Goal: Task Accomplishment & Management: Use online tool/utility

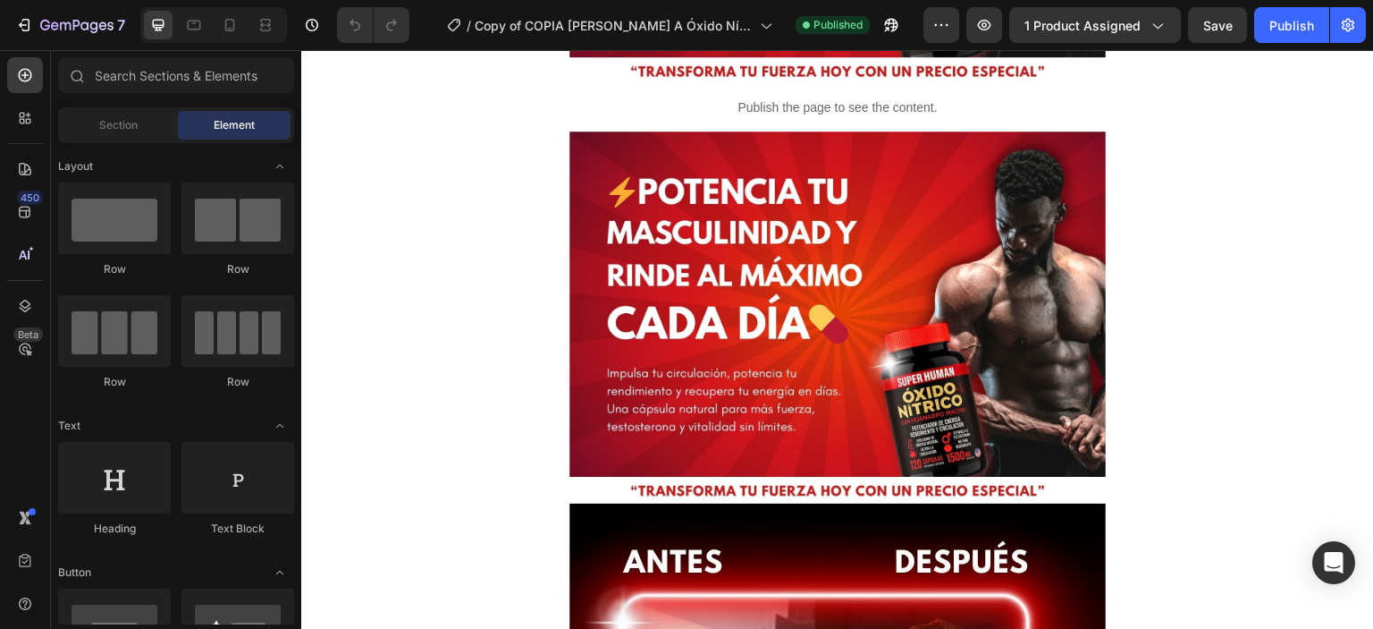
scroll to position [395, 0]
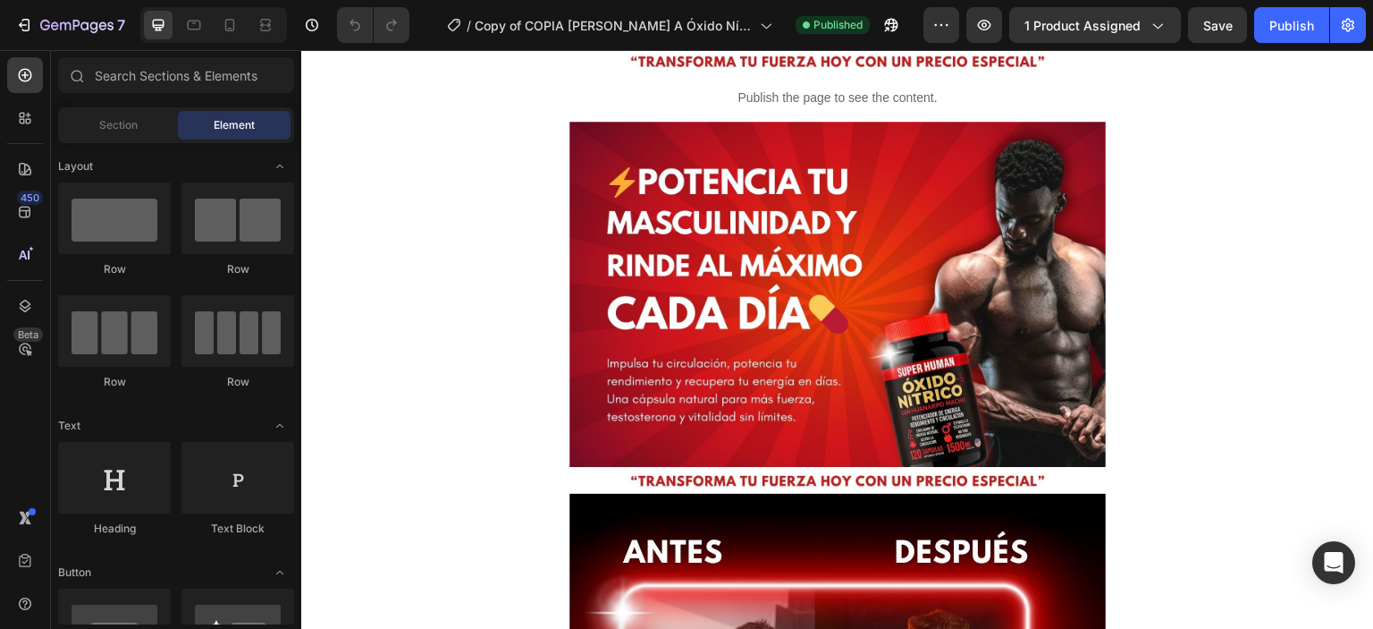
scroll to position [325, 0]
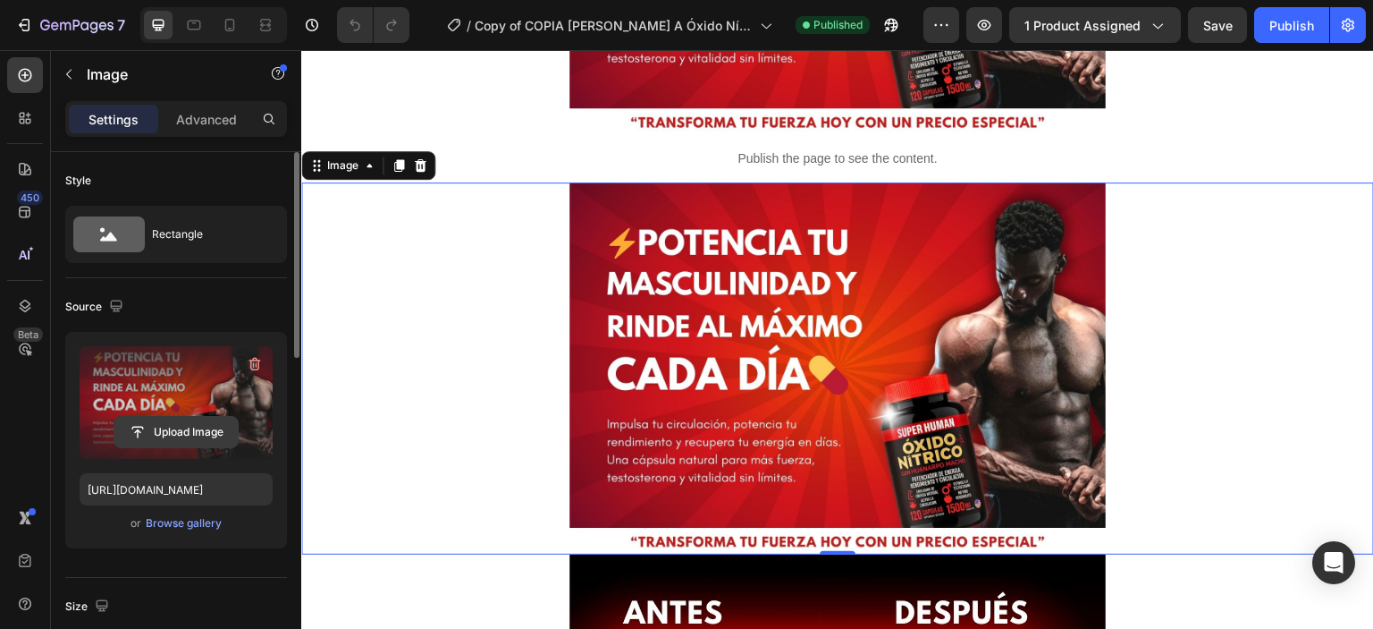
click at [181, 425] on input "file" at bounding box center [175, 432] width 123 height 30
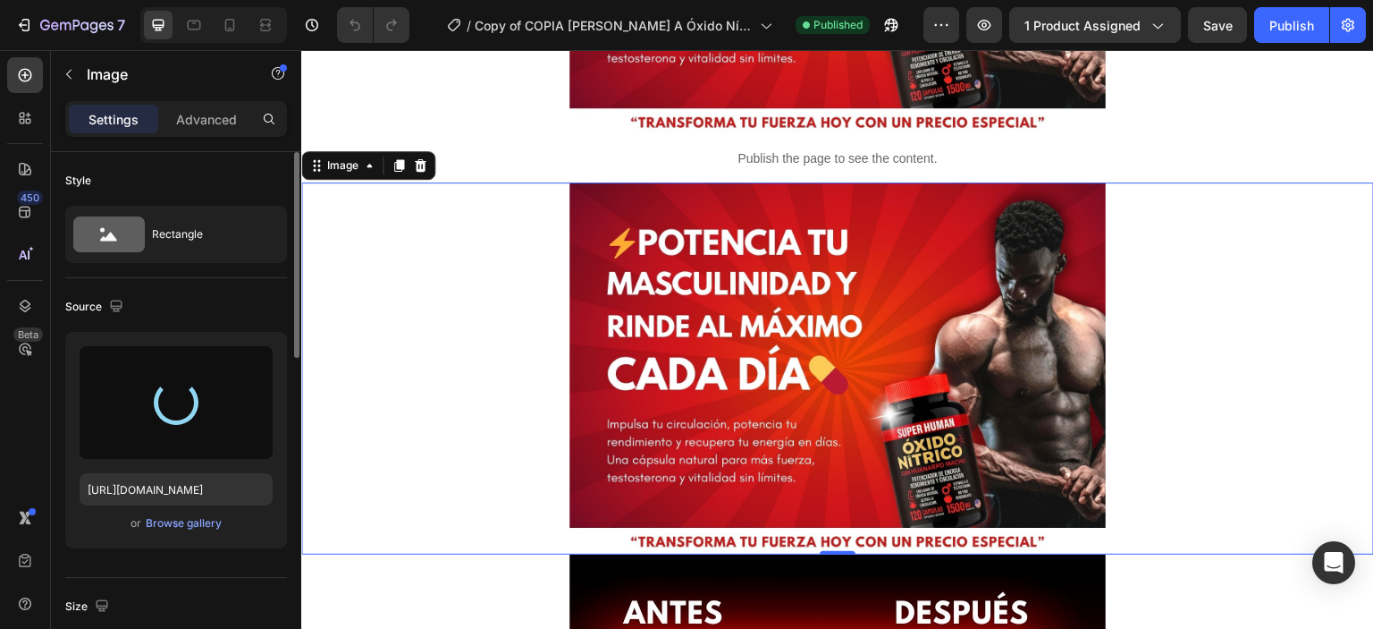
type input "[URL][DOMAIN_NAME]"
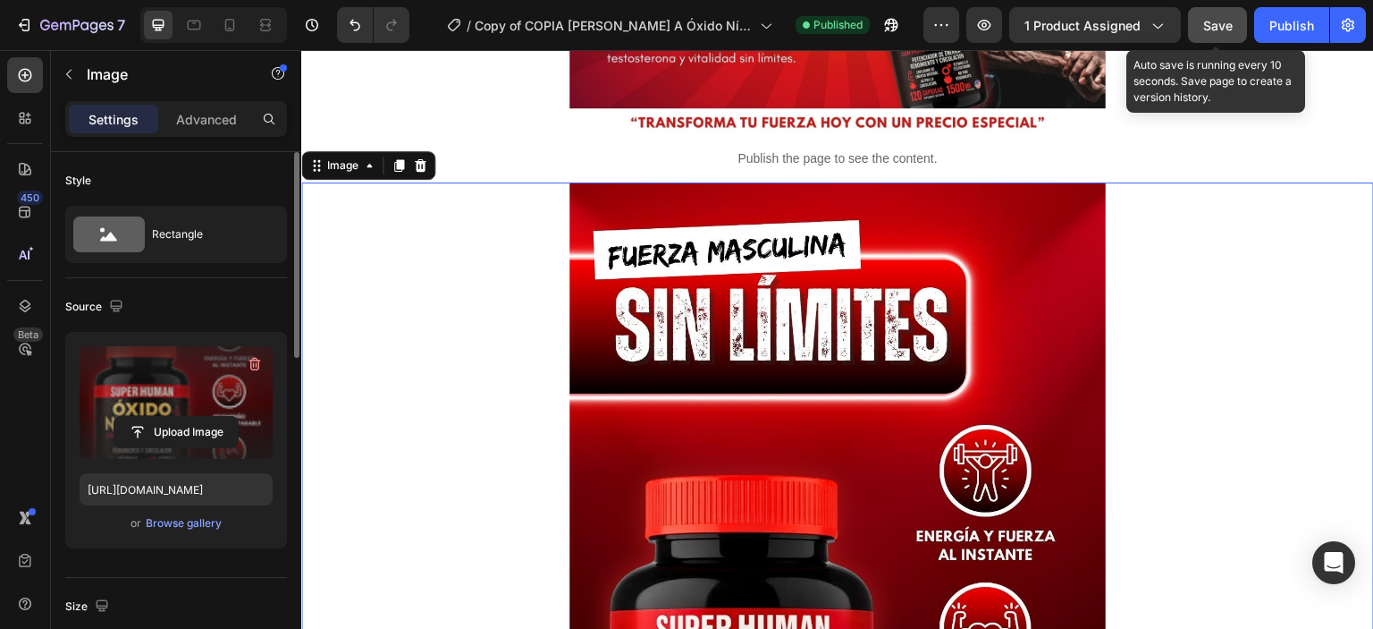
click at [1219, 22] on span "Save" at bounding box center [1218, 25] width 30 height 15
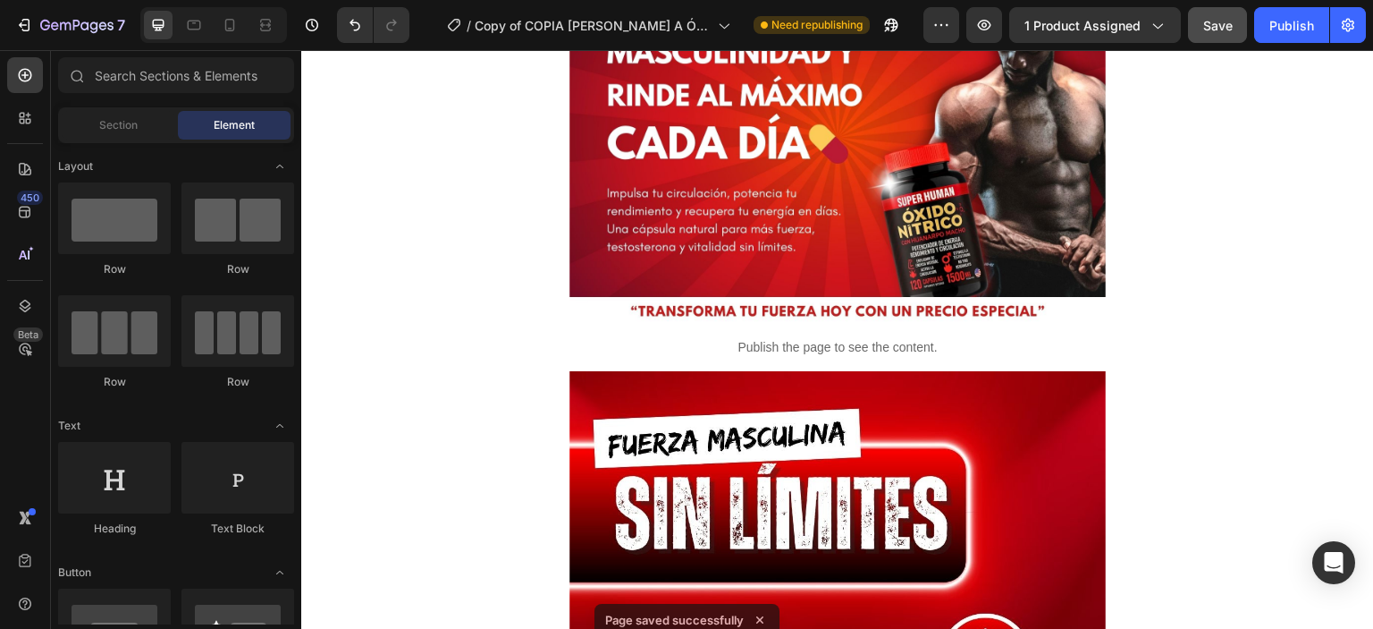
scroll to position [0, 0]
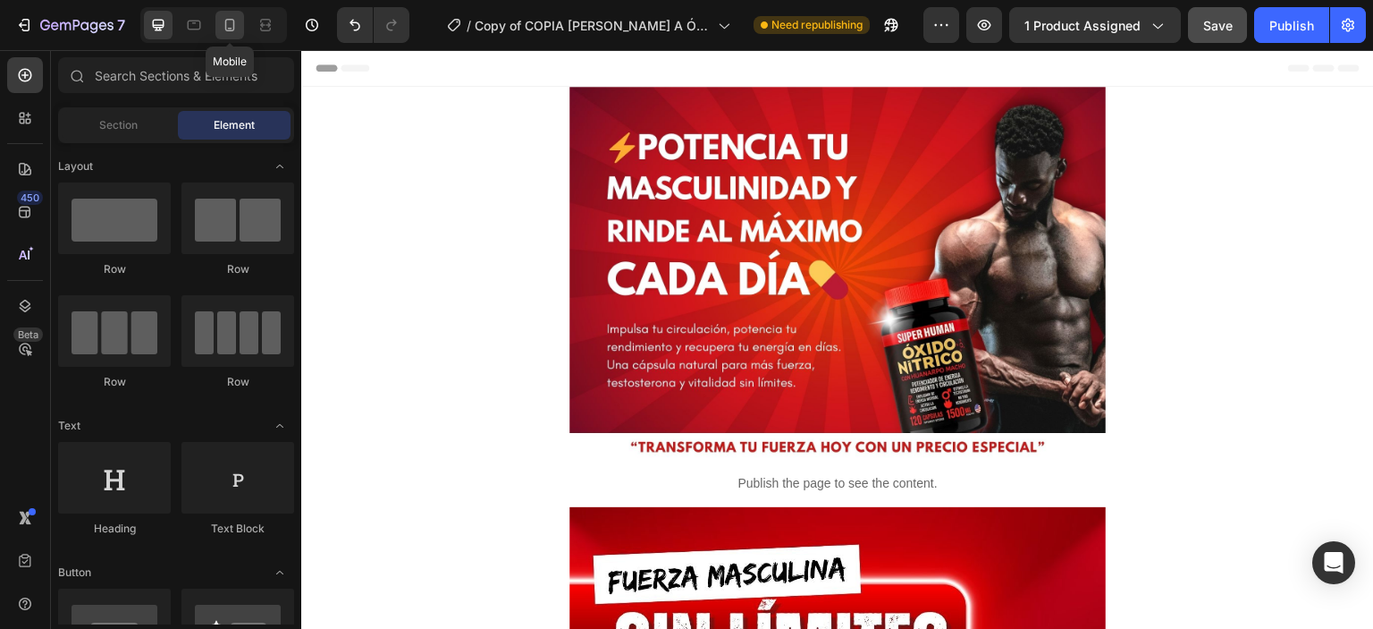
click at [231, 27] on icon at bounding box center [230, 25] width 18 height 18
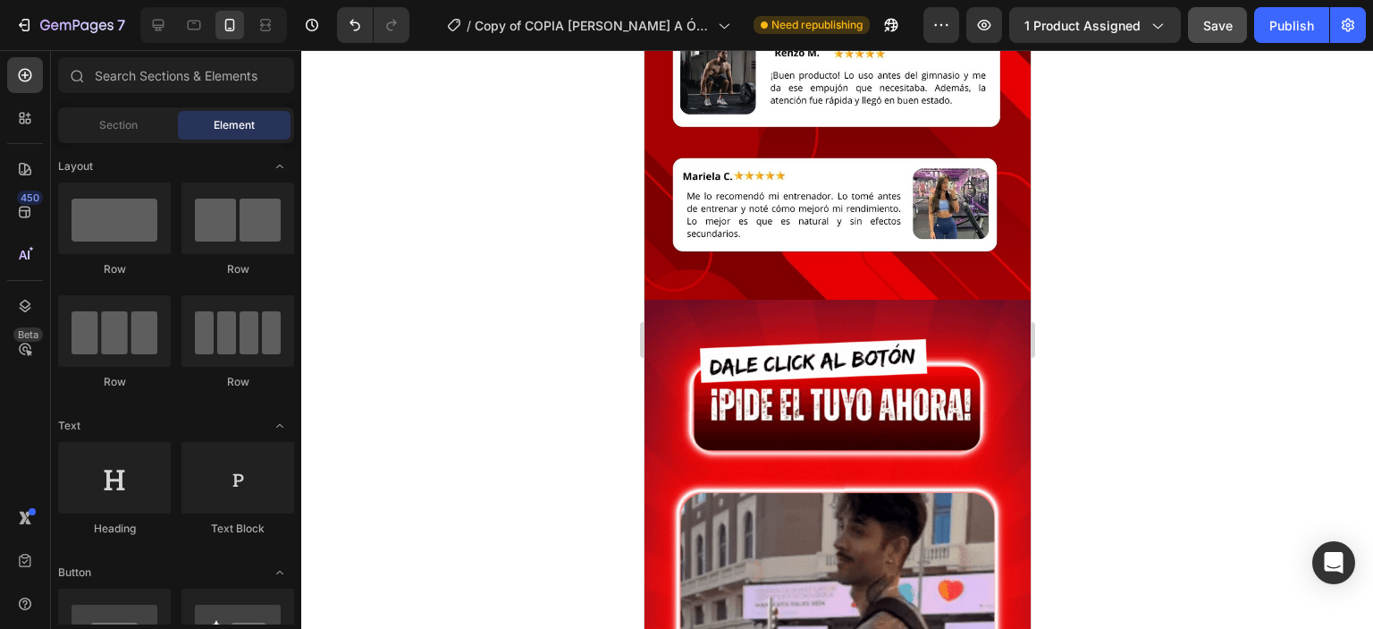
scroll to position [4674, 0]
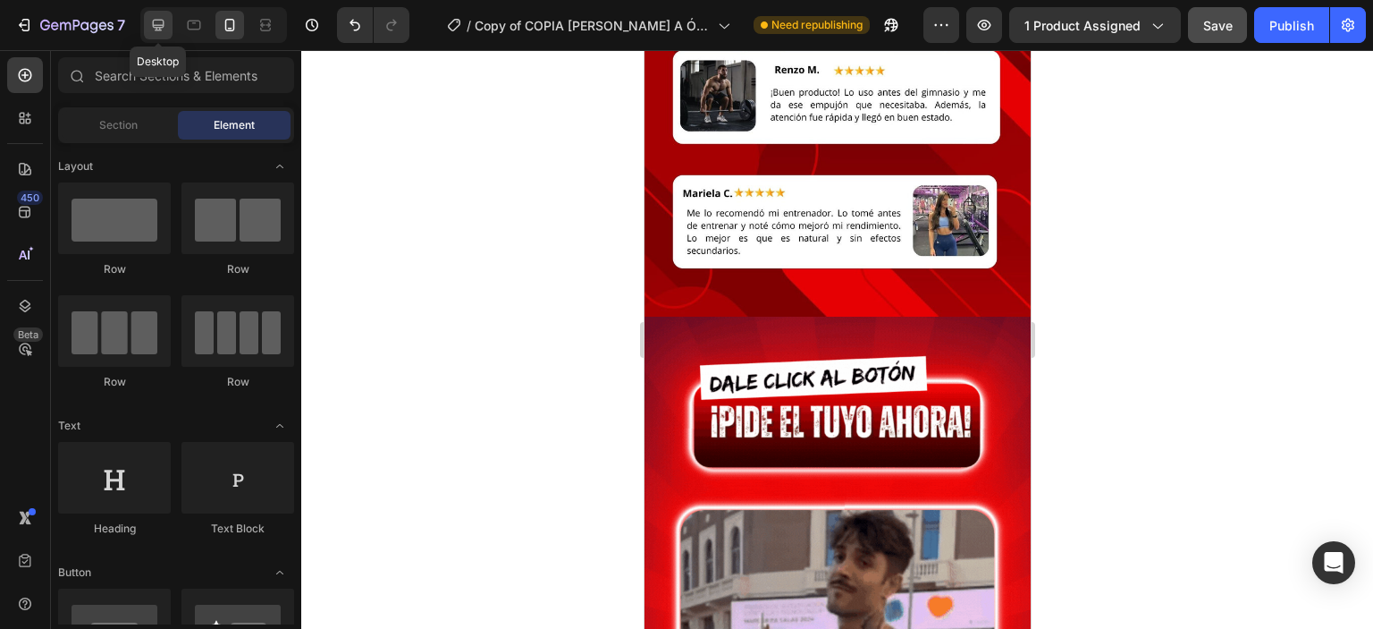
click at [156, 38] on div at bounding box center [158, 25] width 29 height 29
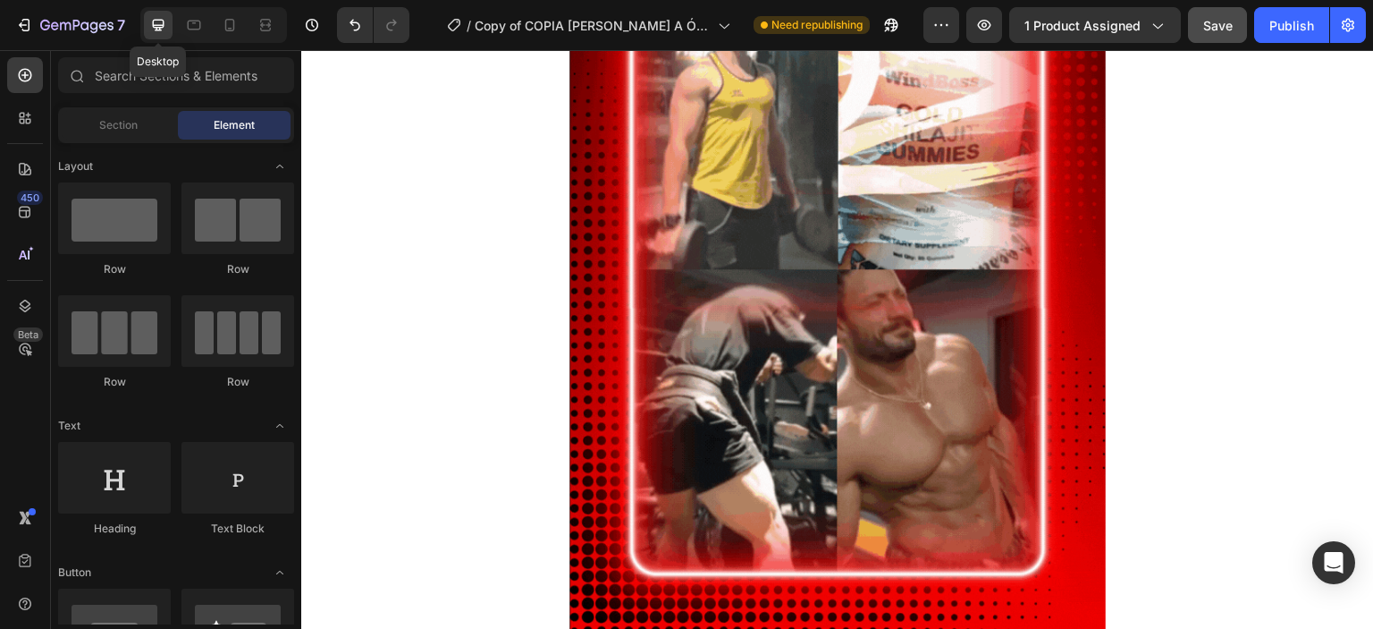
scroll to position [5475, 0]
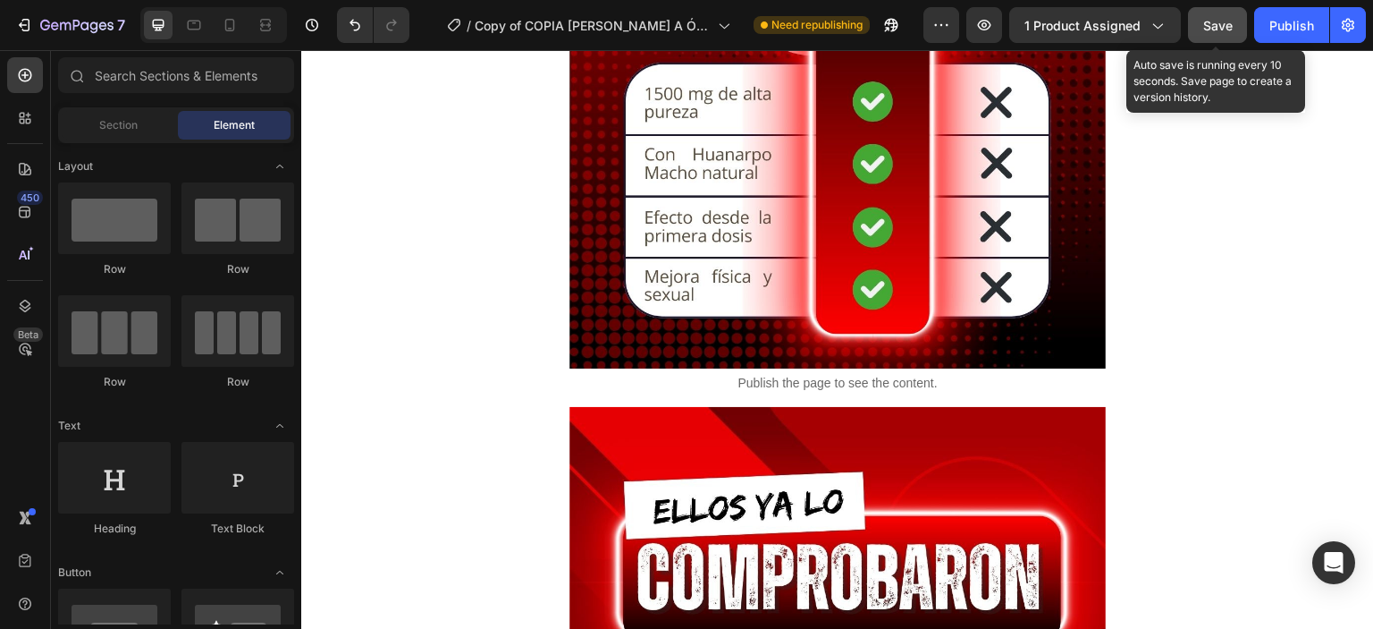
click at [1228, 23] on span "Save" at bounding box center [1218, 25] width 30 height 15
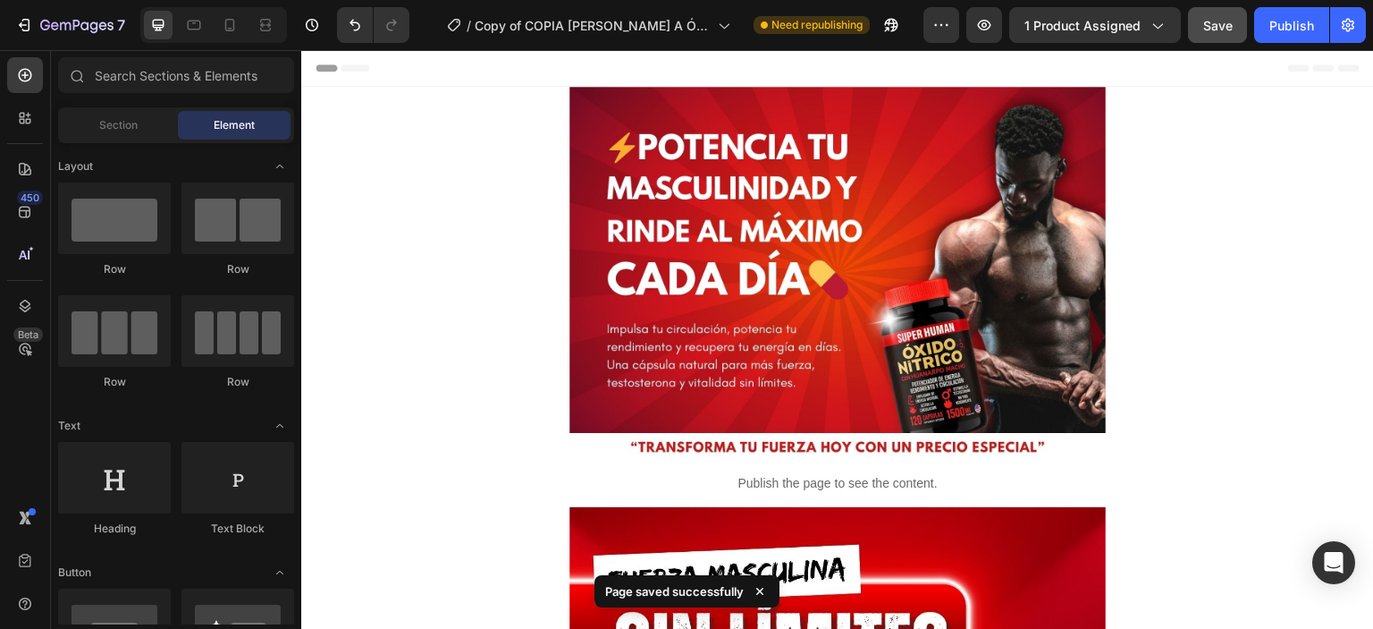
scroll to position [46, 0]
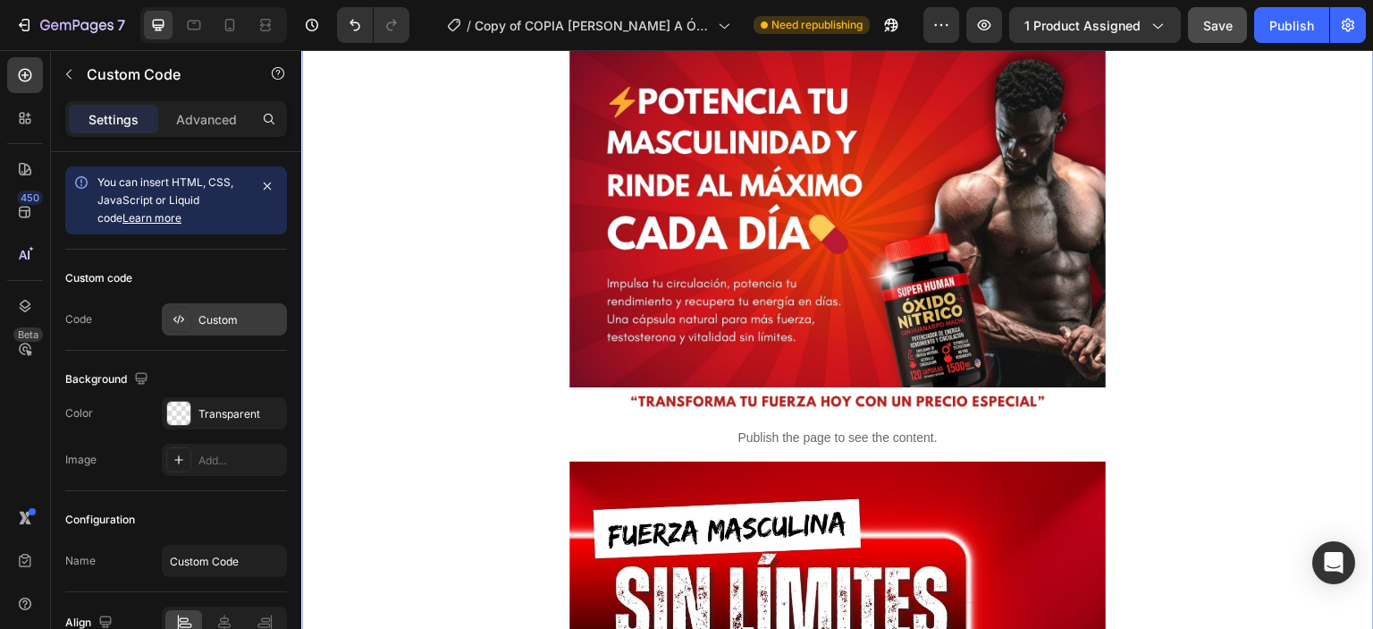
click at [227, 312] on div "Custom" at bounding box center [240, 320] width 84 height 16
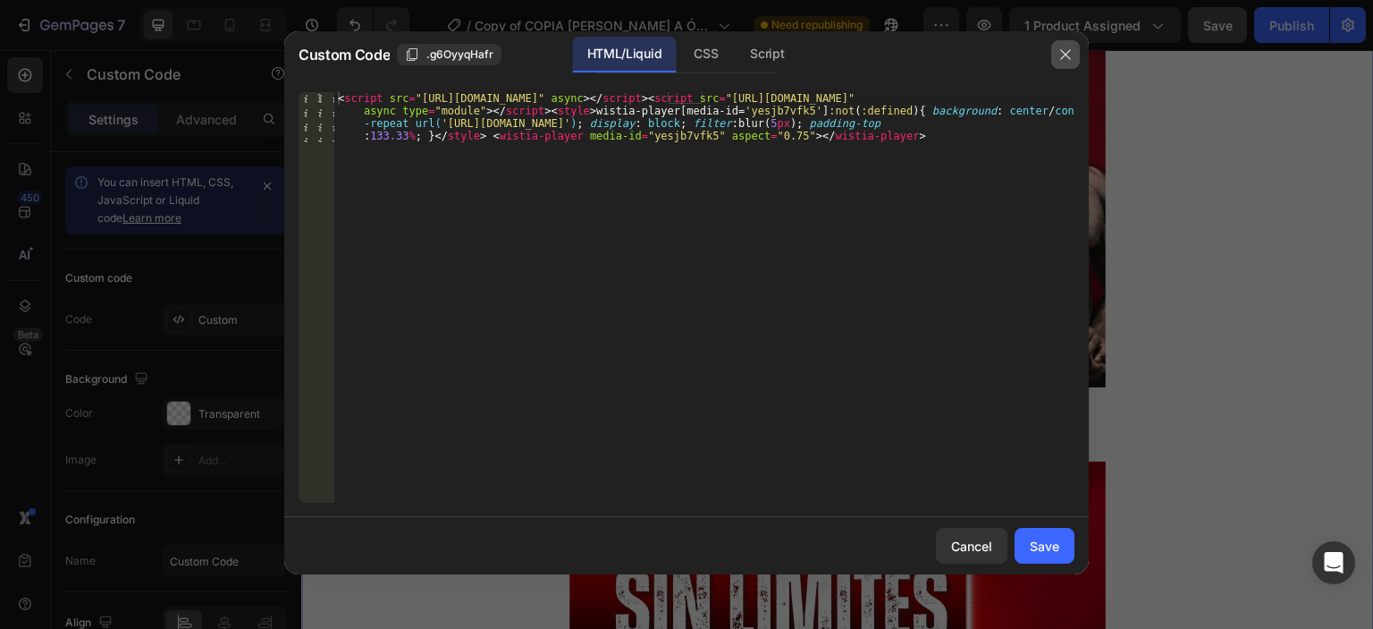
click at [1071, 55] on icon "button" at bounding box center [1066, 54] width 14 height 14
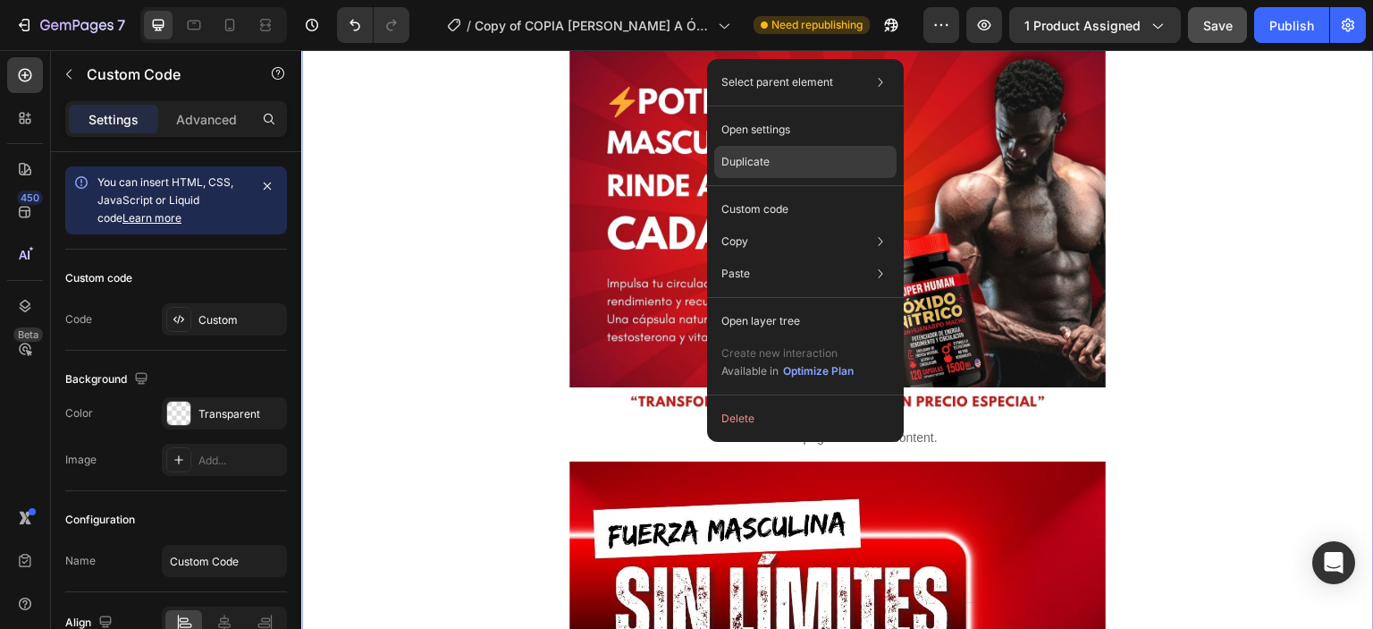
click at [744, 167] on p "Duplicate" at bounding box center [746, 162] width 48 height 16
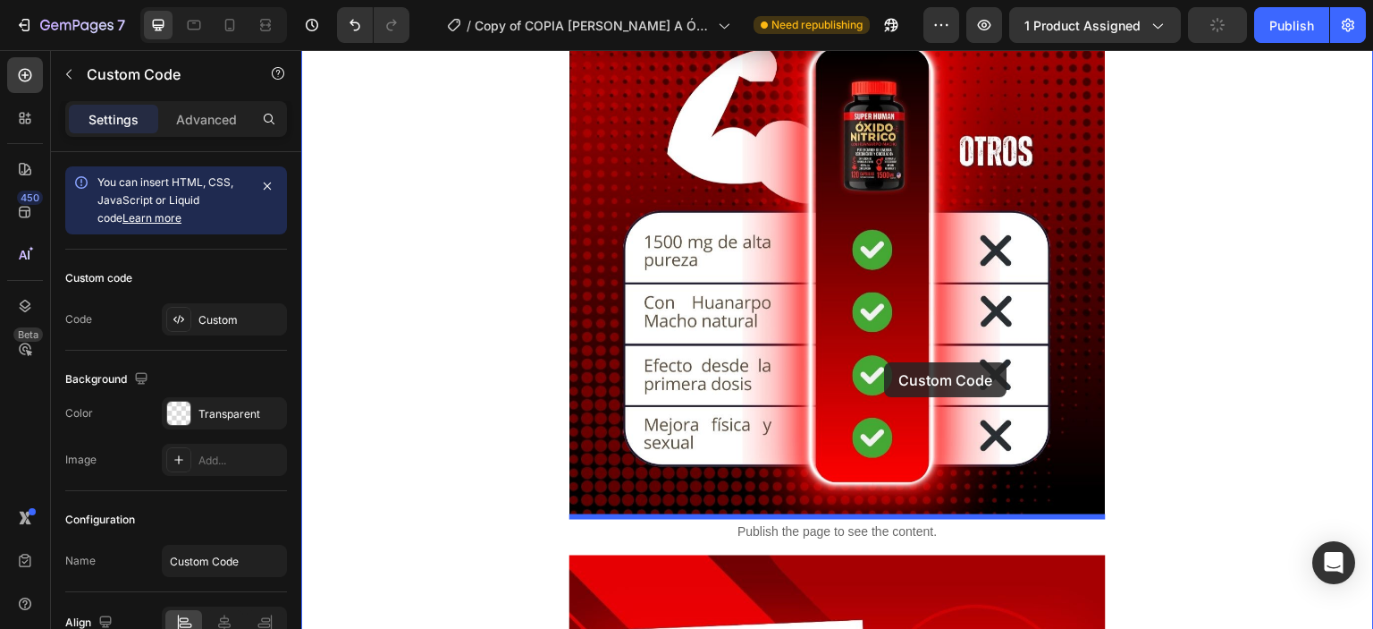
scroll to position [5424, 0]
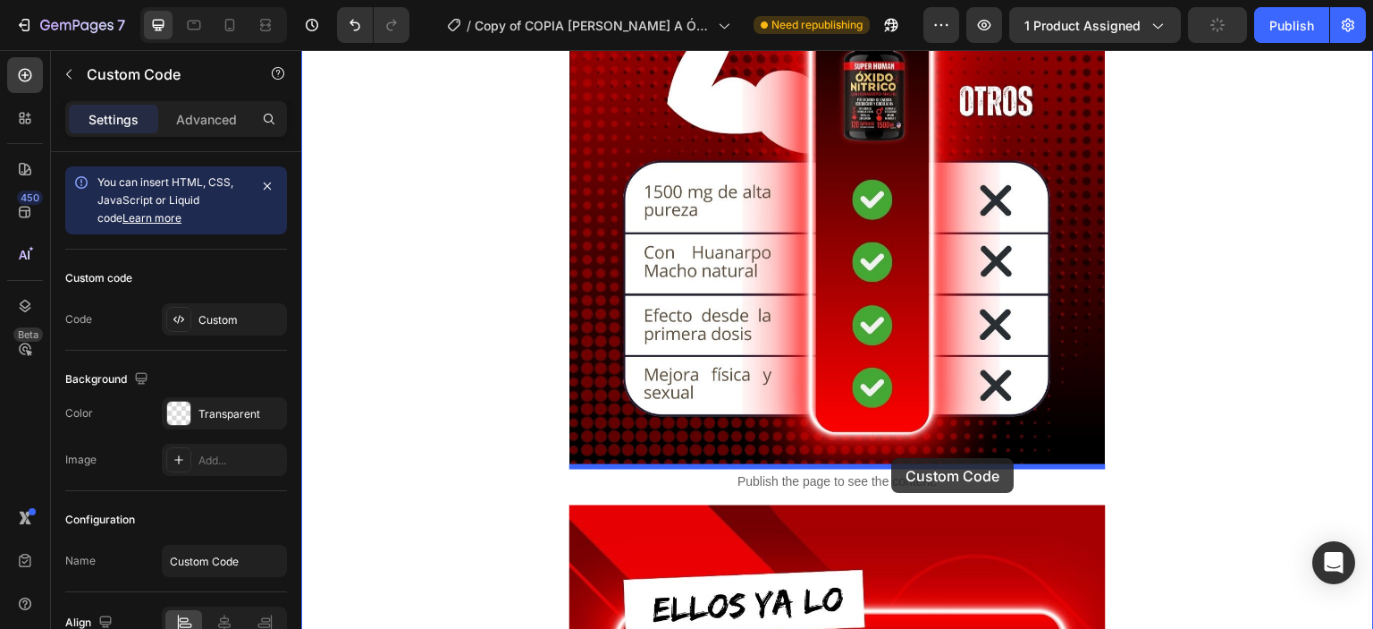
drag, startPoint x: 811, startPoint y: 488, endPoint x: 891, endPoint y: 458, distance: 86.0
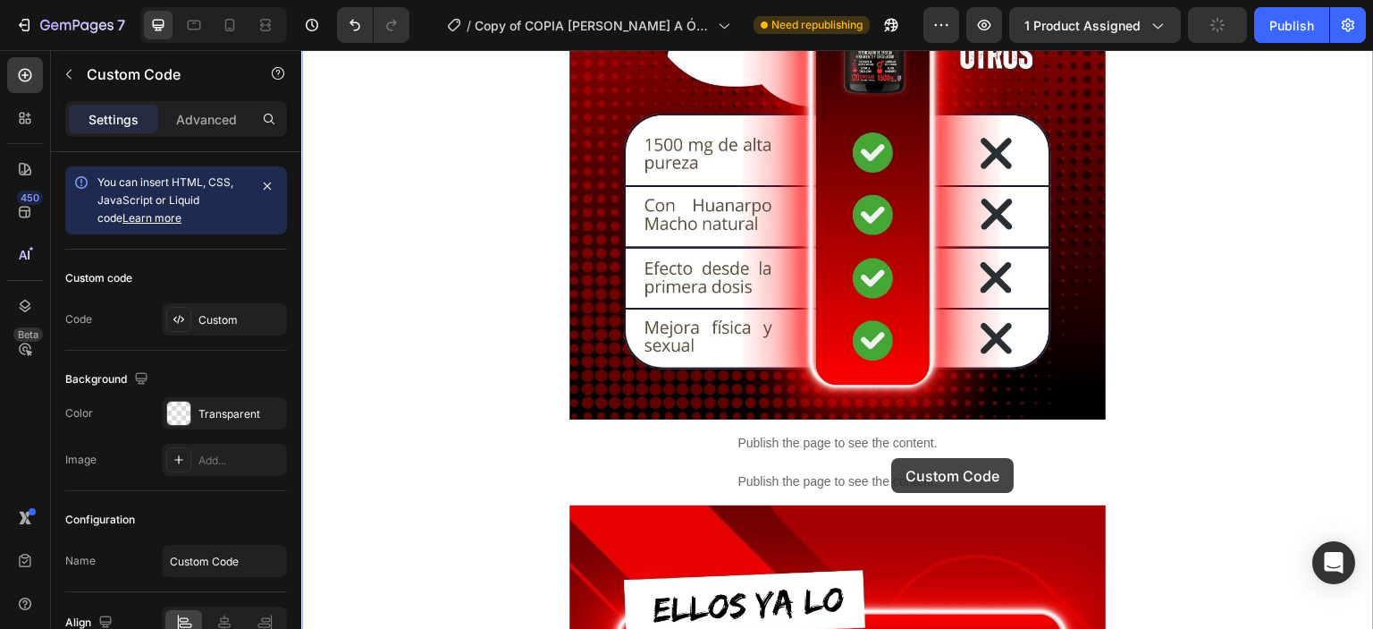
scroll to position [5377, 0]
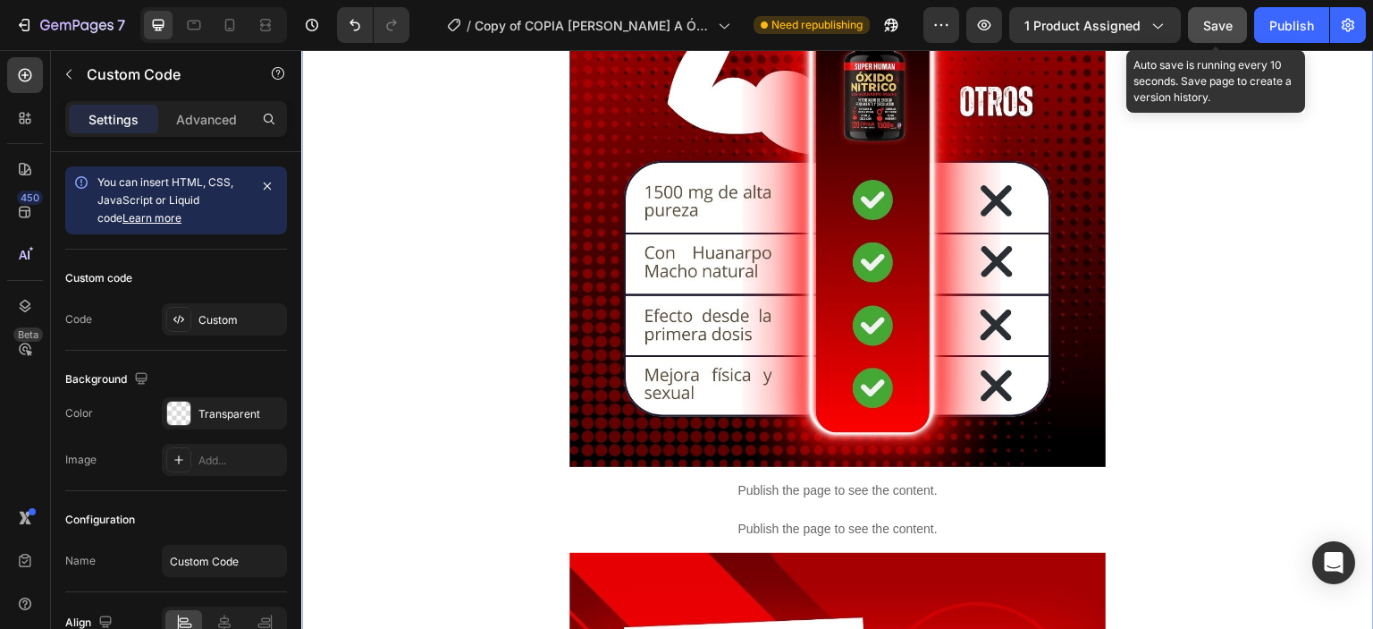
click at [1216, 24] on span "Save" at bounding box center [1218, 25] width 30 height 15
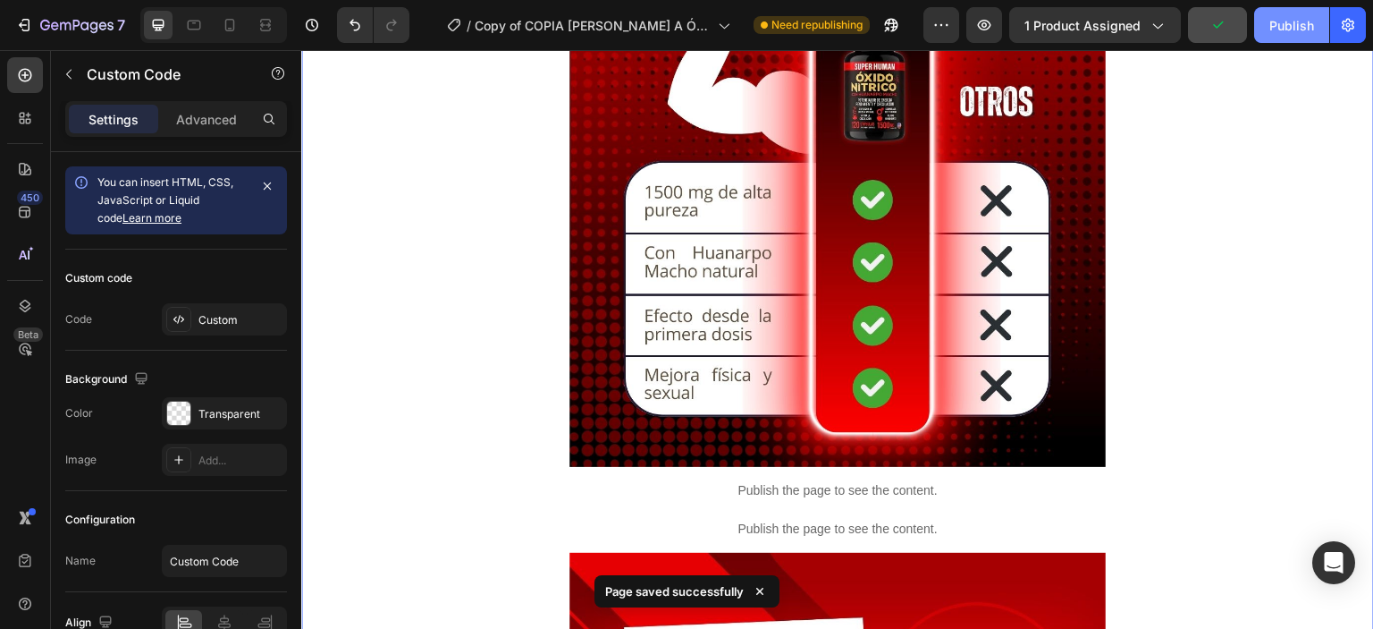
click at [1268, 36] on button "Publish" at bounding box center [1291, 25] width 75 height 36
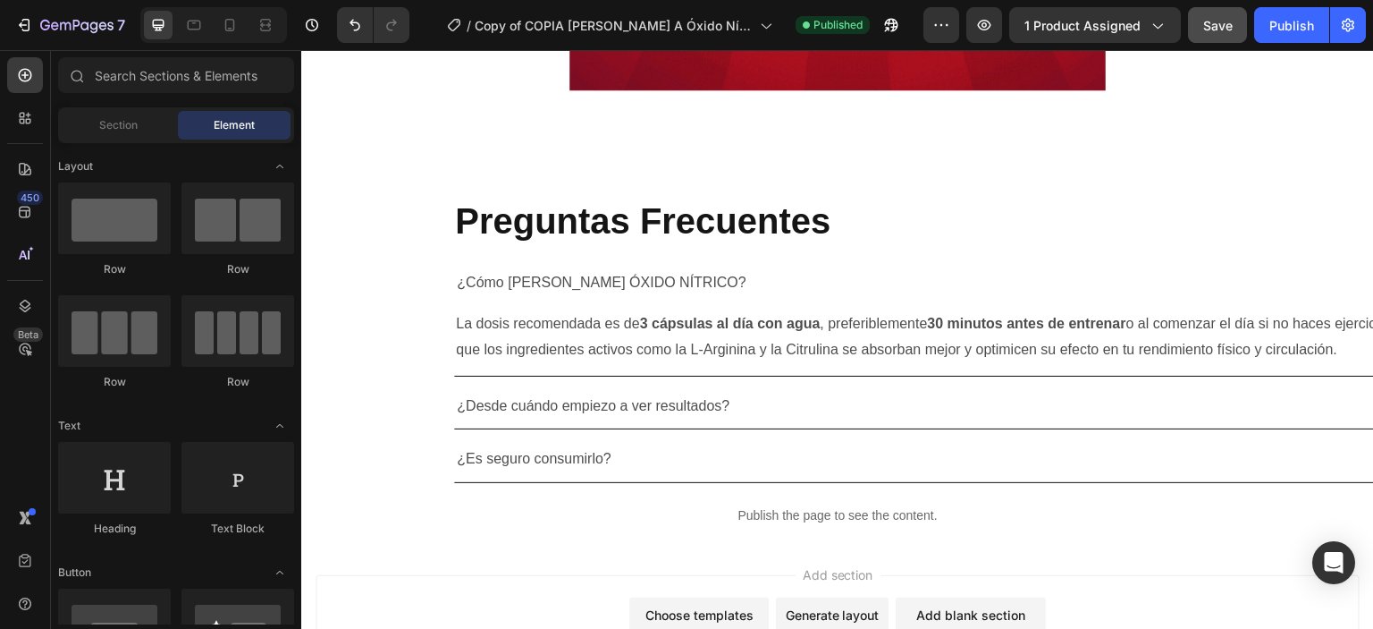
scroll to position [7869, 0]
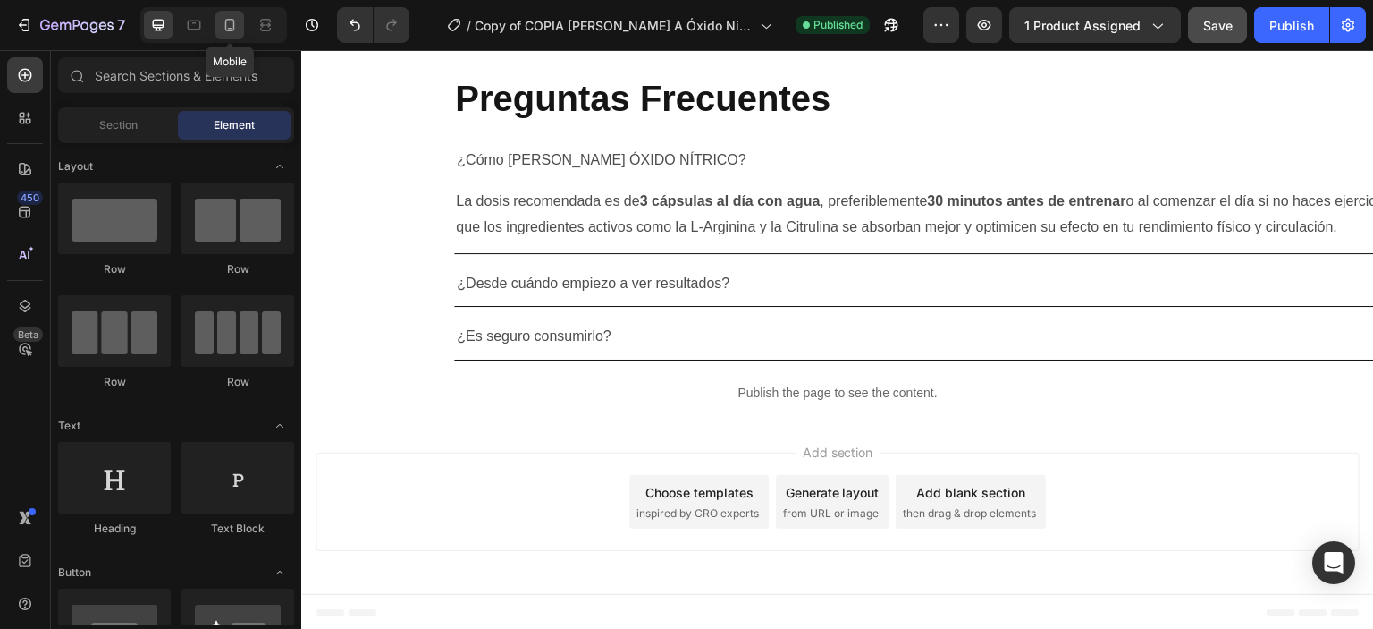
click at [241, 13] on div at bounding box center [229, 25] width 29 height 29
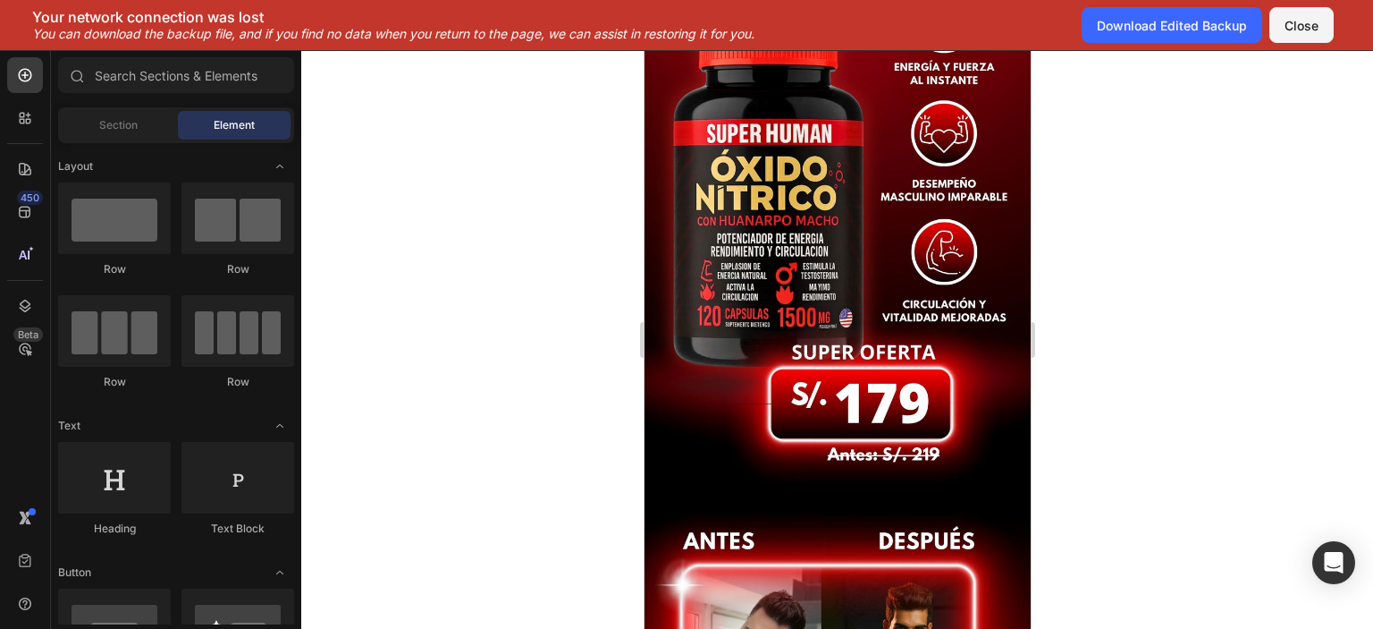
scroll to position [548, 0]
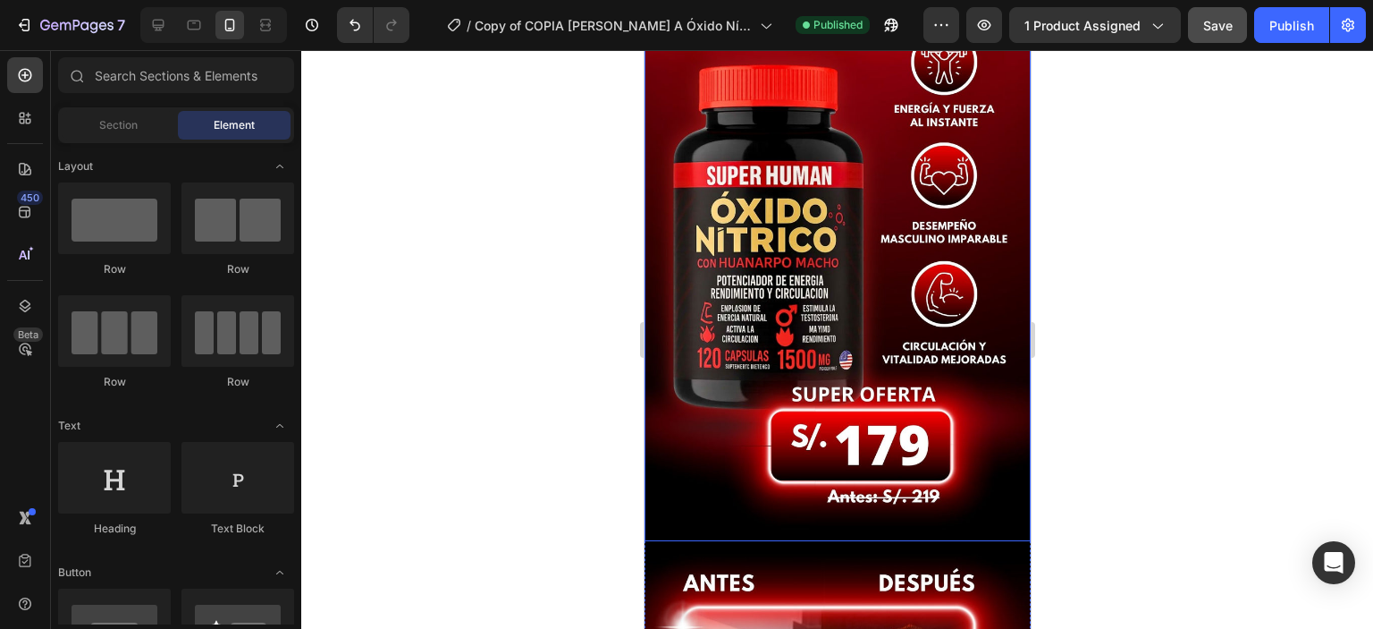
click at [444, 248] on div at bounding box center [837, 339] width 1072 height 578
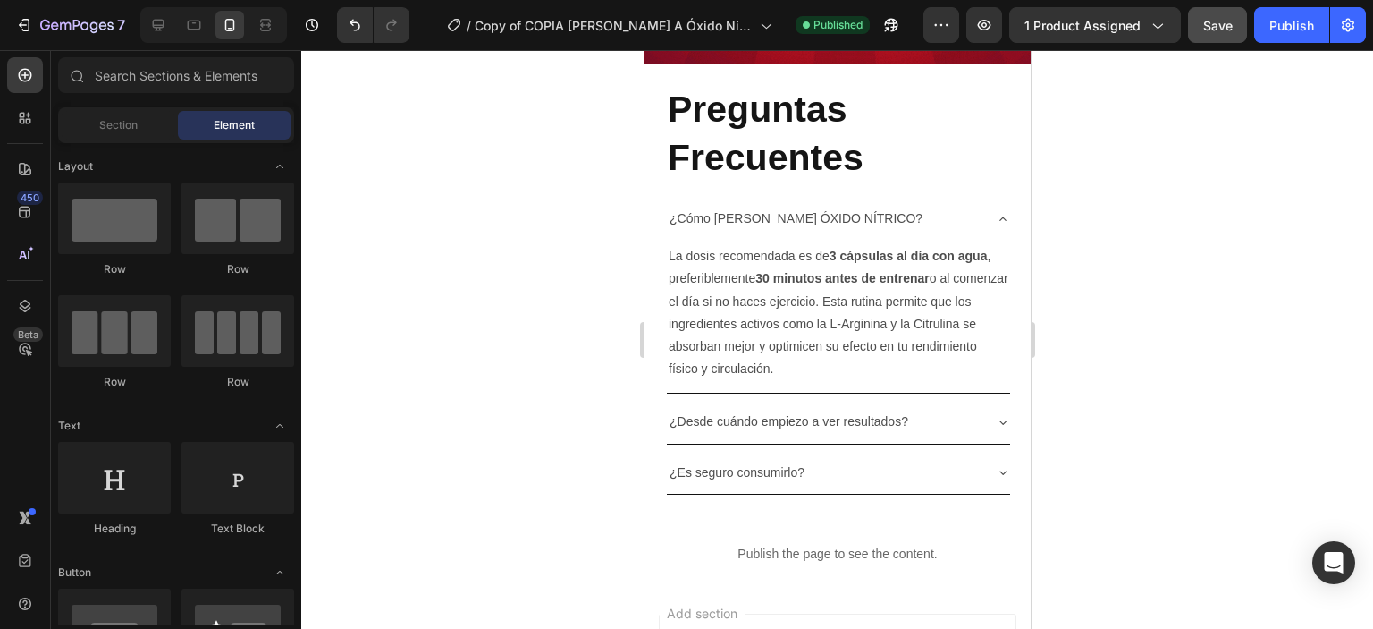
scroll to position [5344, 0]
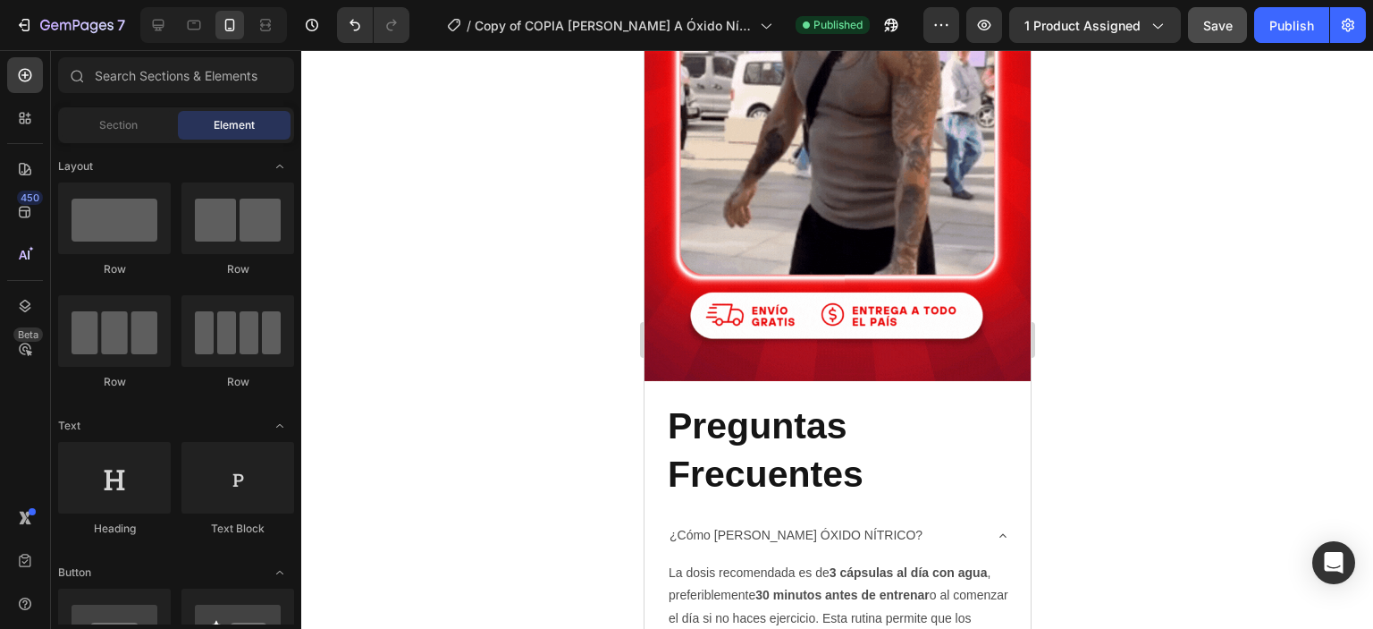
drag, startPoint x: 1024, startPoint y: 132, endPoint x: 1690, endPoint y: 578, distance: 801.2
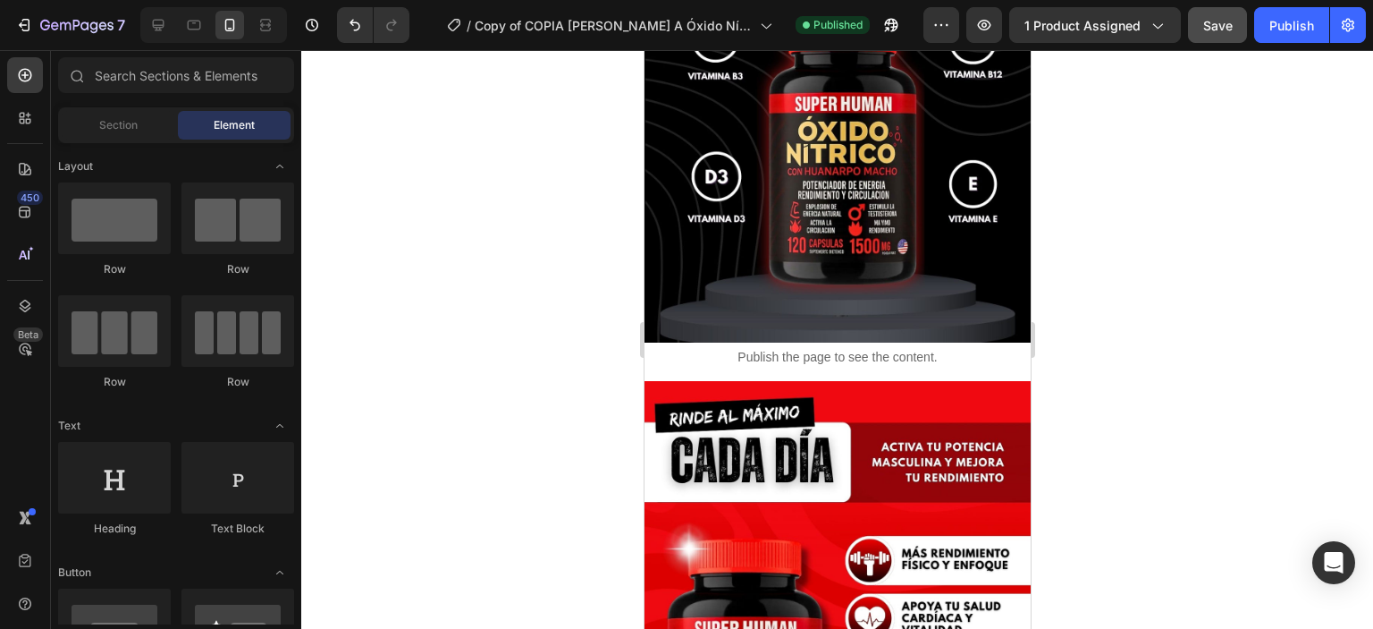
scroll to position [1703, 0]
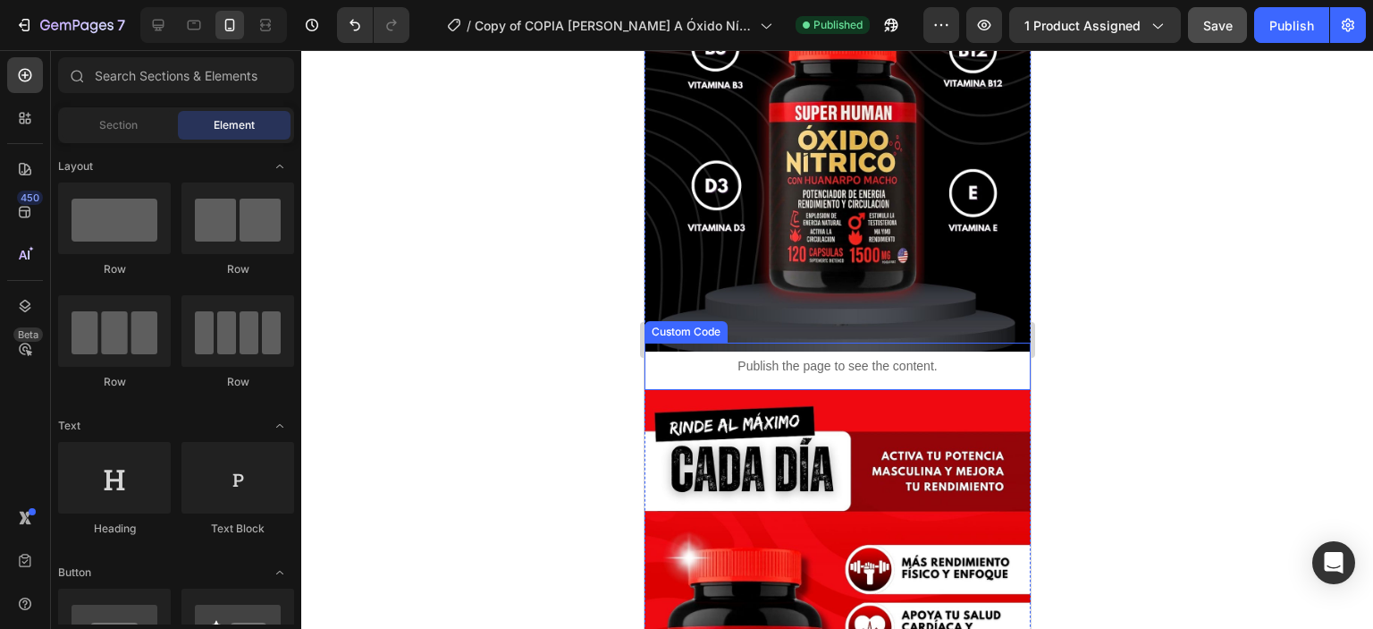
click at [1211, 384] on div at bounding box center [837, 339] width 1072 height 578
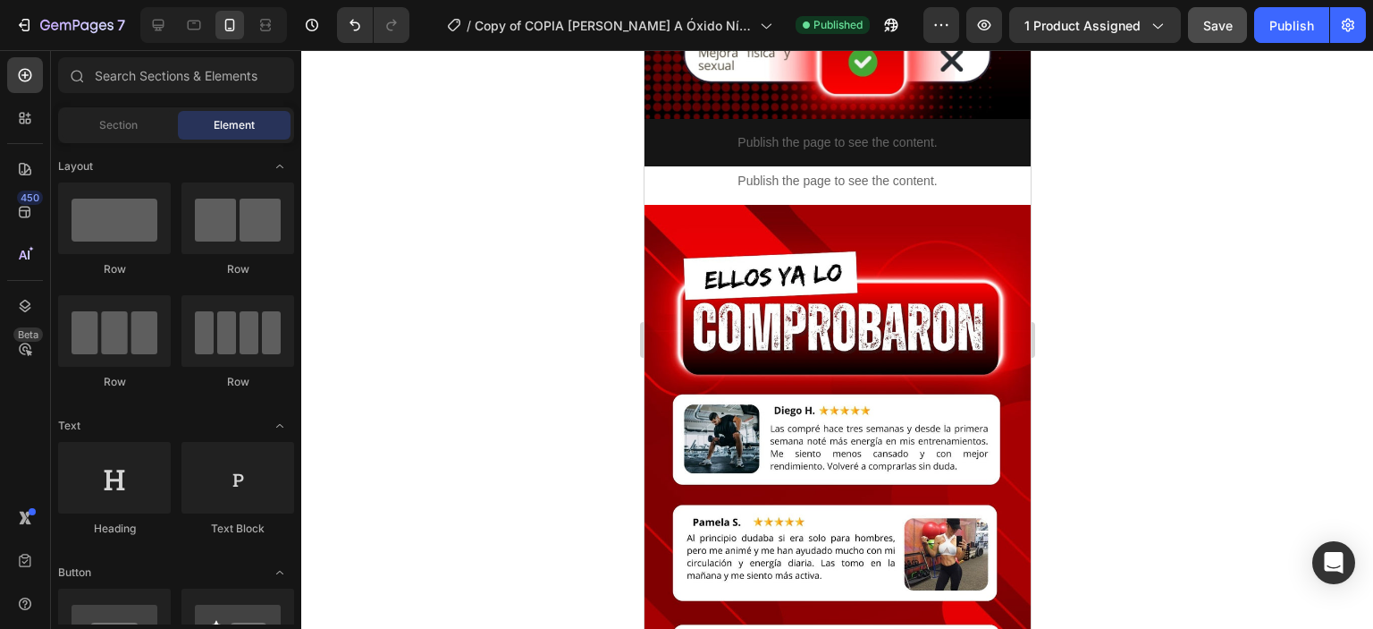
scroll to position [4206, 0]
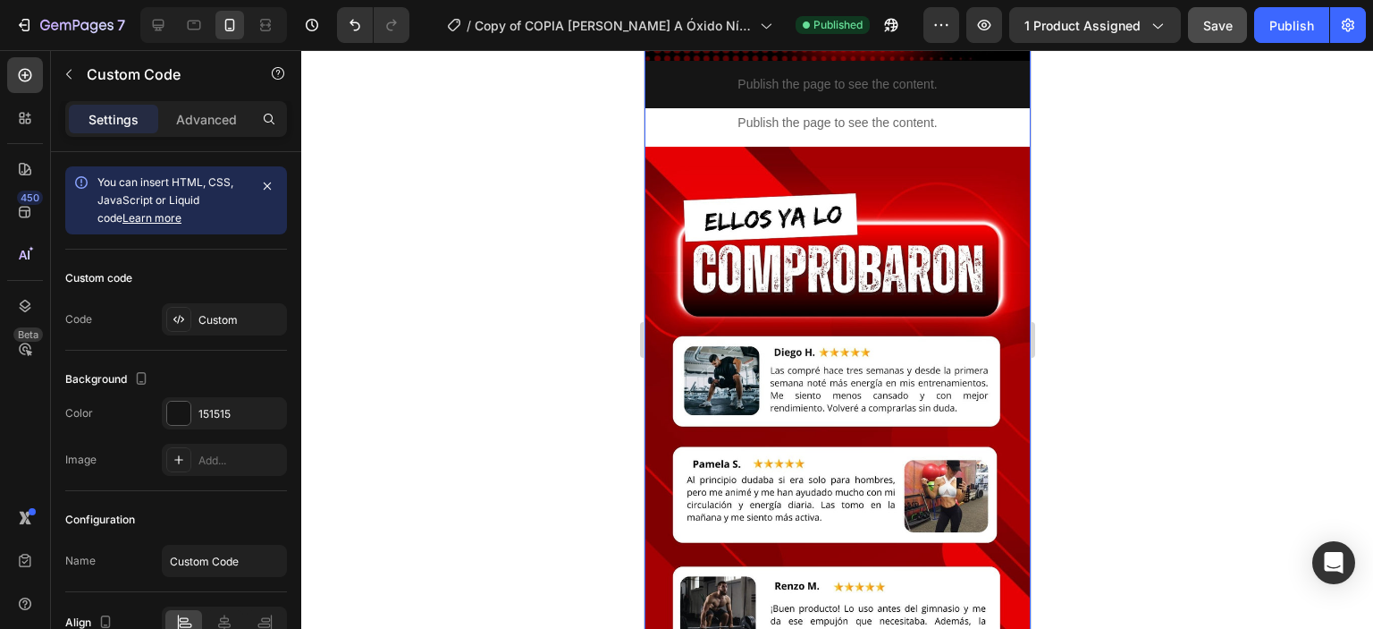
click at [192, 321] on div "Custom" at bounding box center [224, 319] width 125 height 32
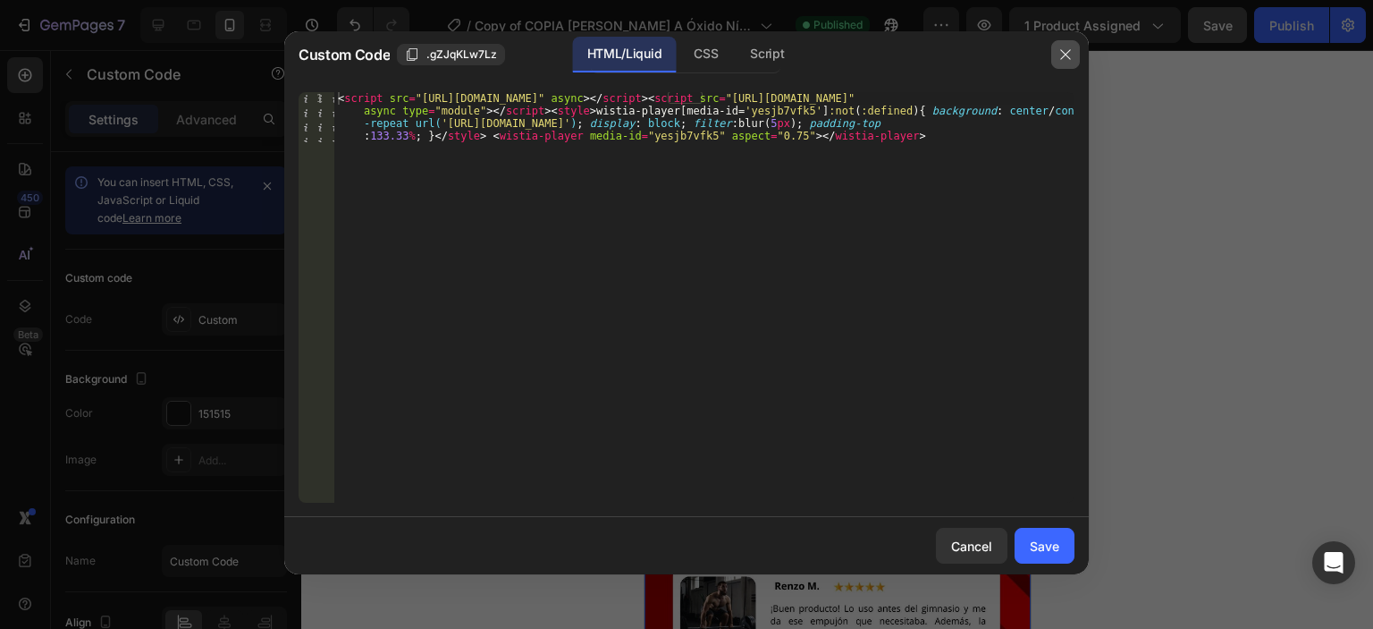
click at [1068, 52] on icon "button" at bounding box center [1066, 54] width 14 height 14
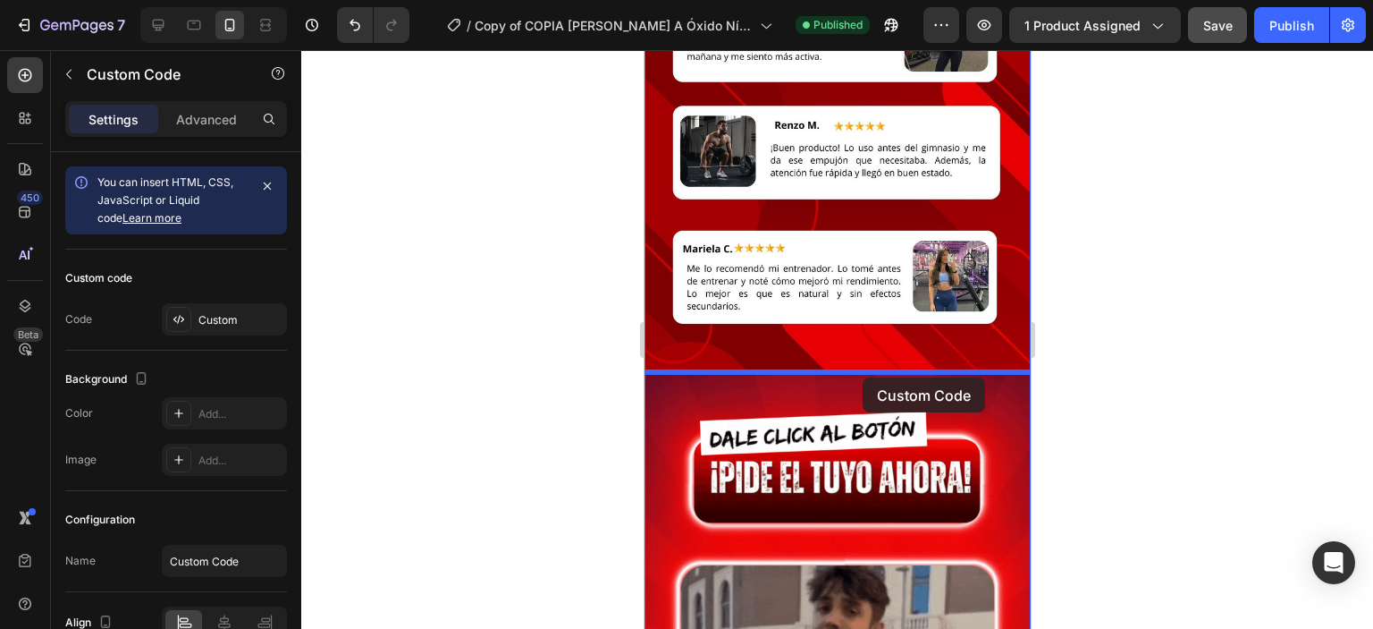
drag, startPoint x: 862, startPoint y: 132, endPoint x: 861, endPoint y: 372, distance: 239.6
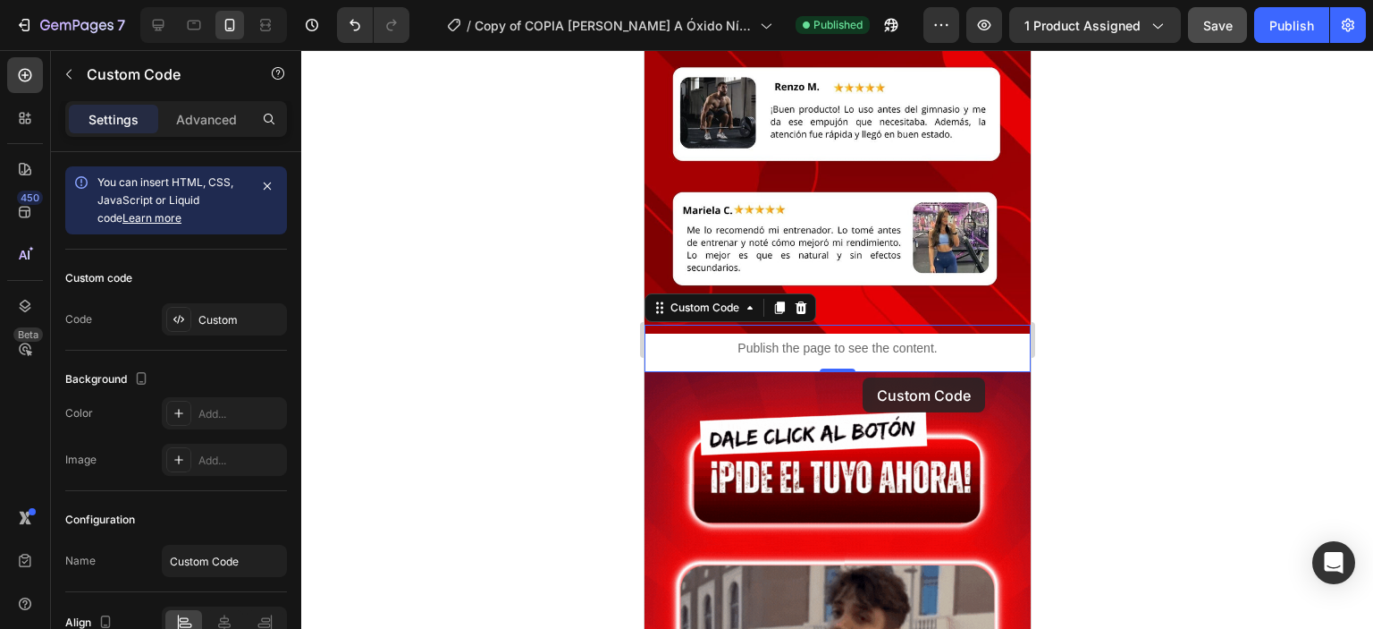
scroll to position [4628, 0]
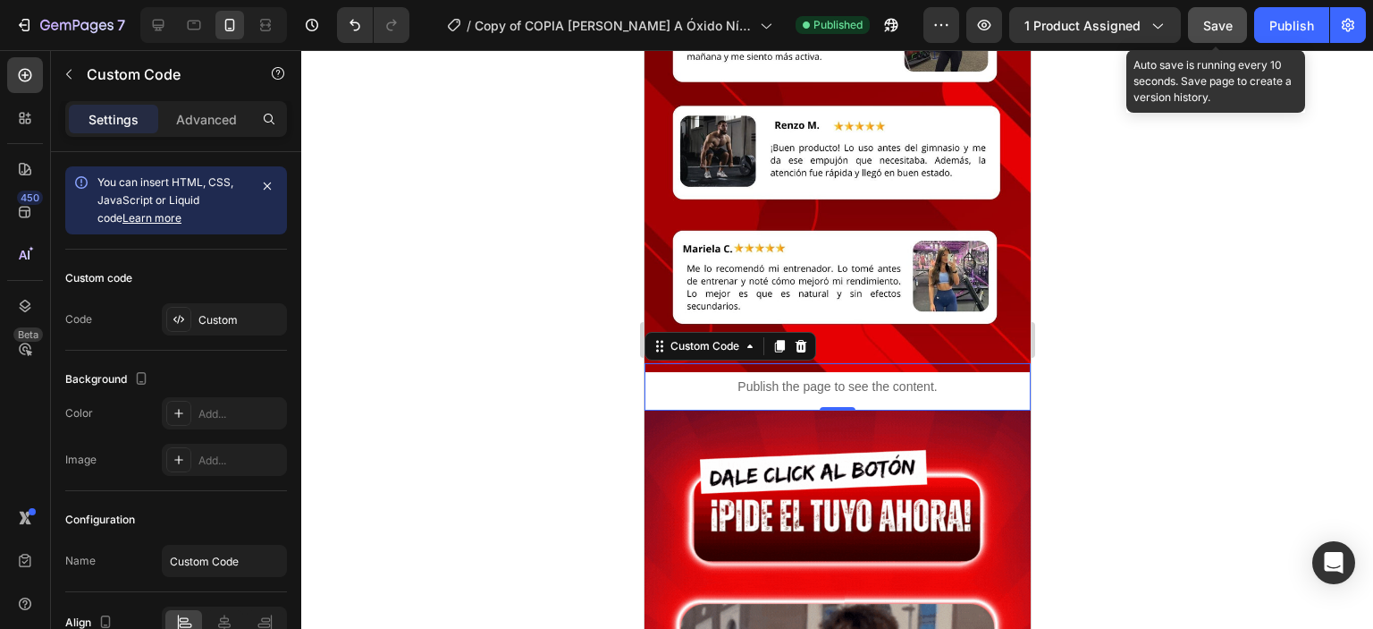
click at [1210, 13] on button "Save" at bounding box center [1217, 25] width 59 height 36
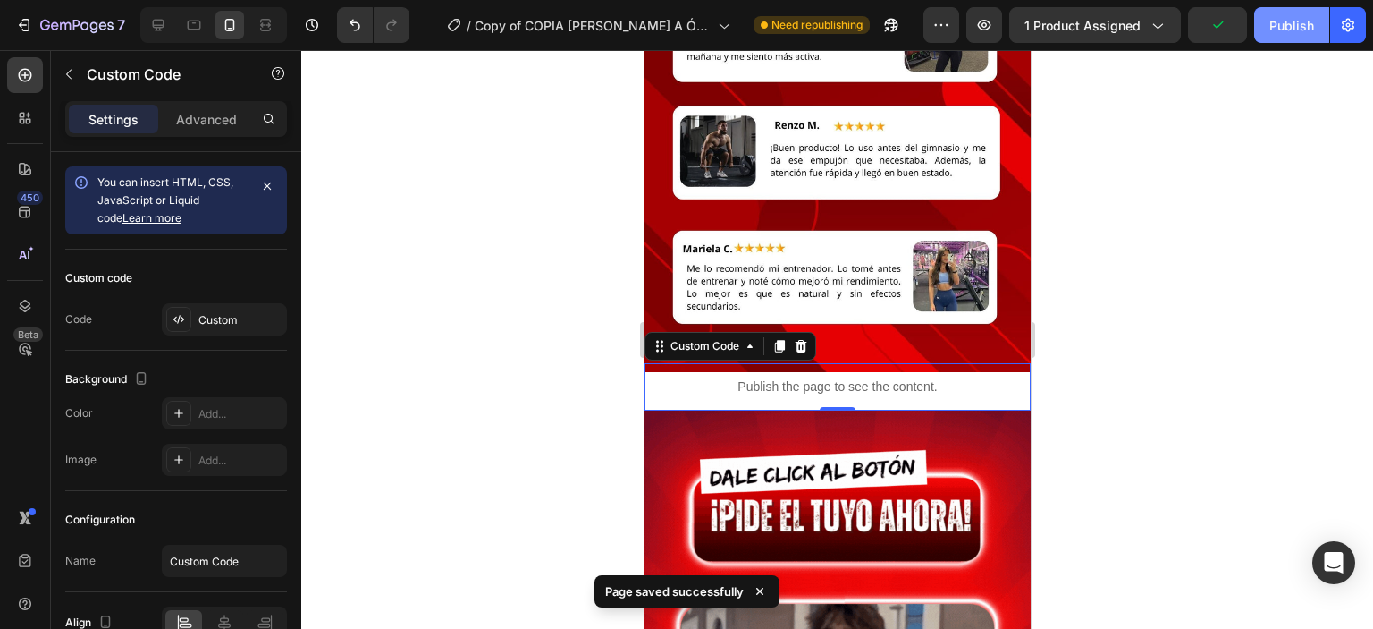
click at [1289, 27] on div "Publish" at bounding box center [1292, 25] width 45 height 19
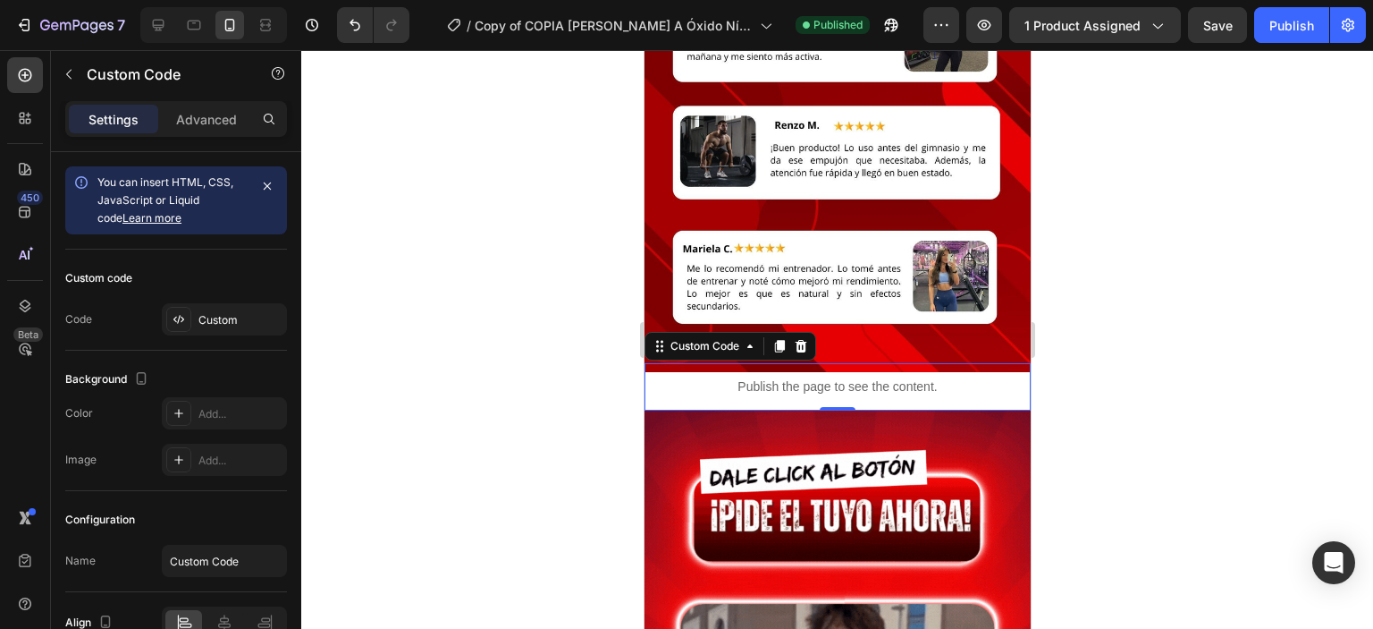
click at [592, 435] on div at bounding box center [837, 339] width 1072 height 578
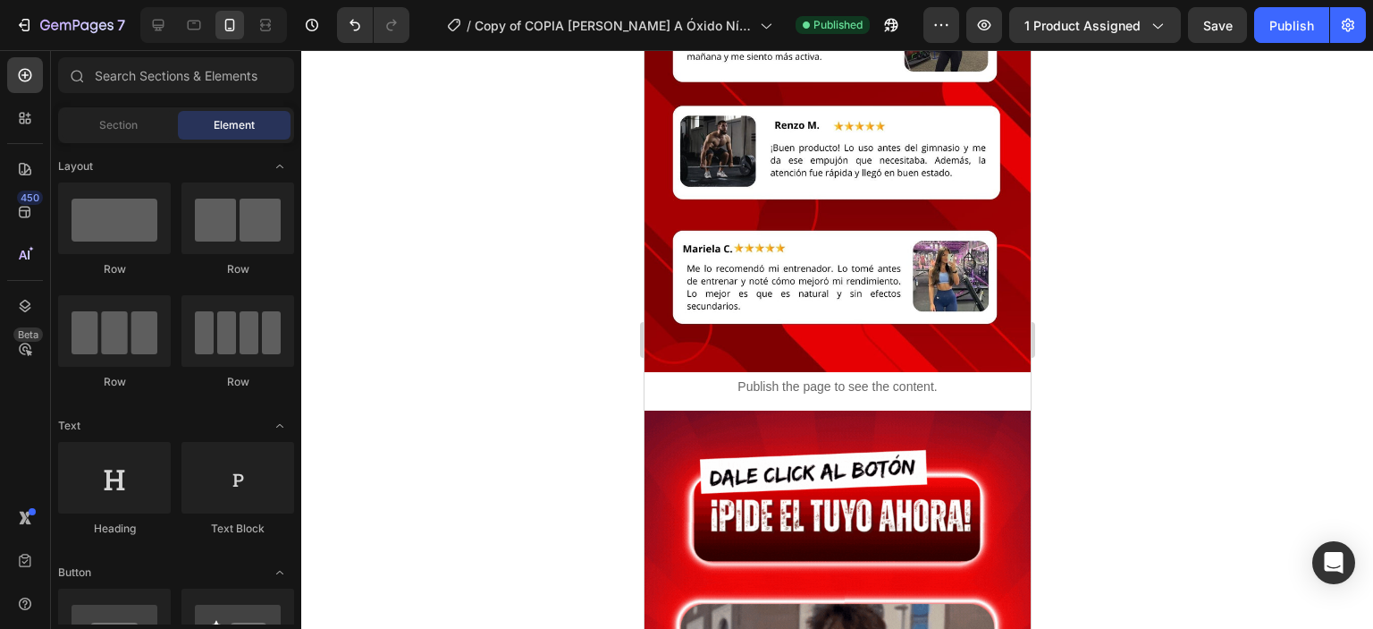
click at [1372, 483] on div at bounding box center [837, 339] width 1072 height 578
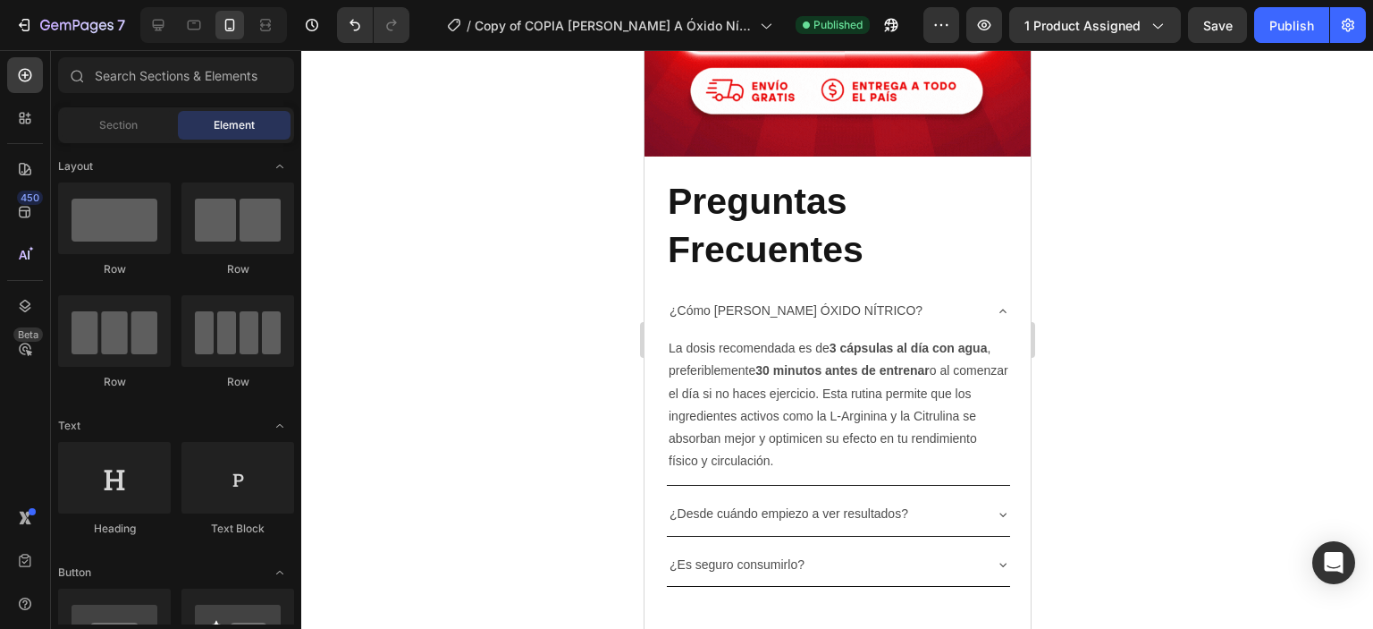
scroll to position [5543, 0]
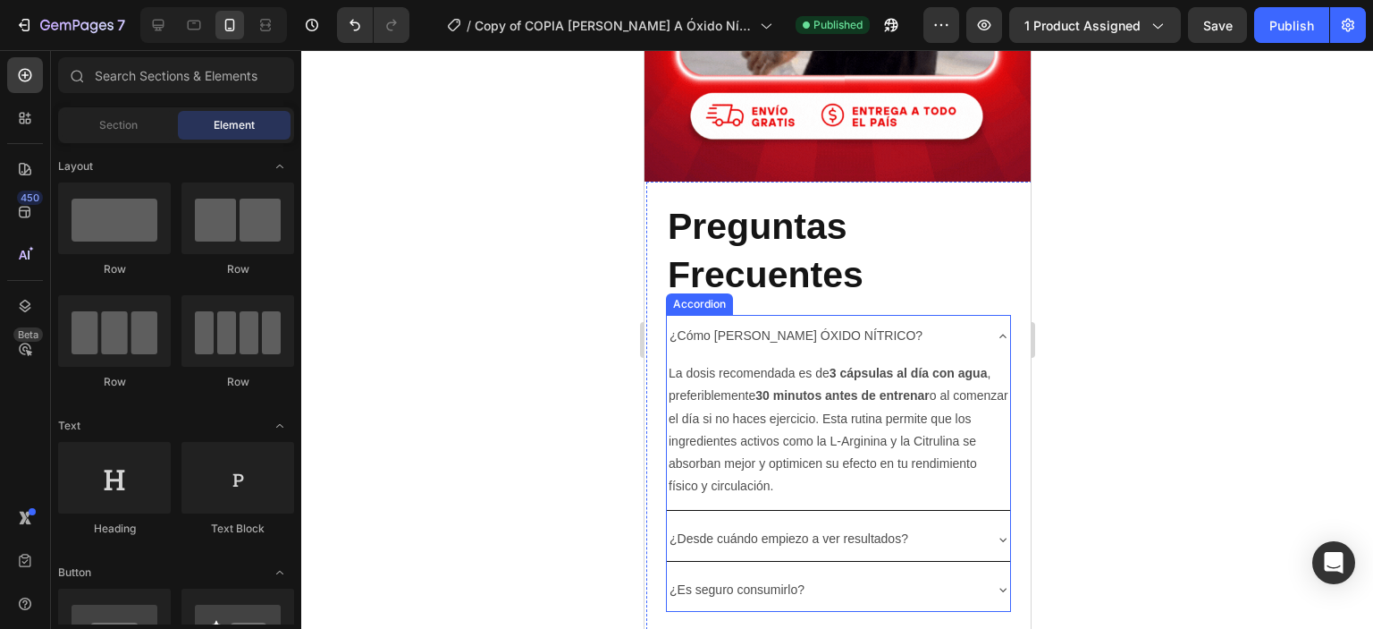
click at [861, 333] on p "¿Cómo [PERSON_NAME] ÓXIDO NÍTRICO?" at bounding box center [795, 336] width 253 height 22
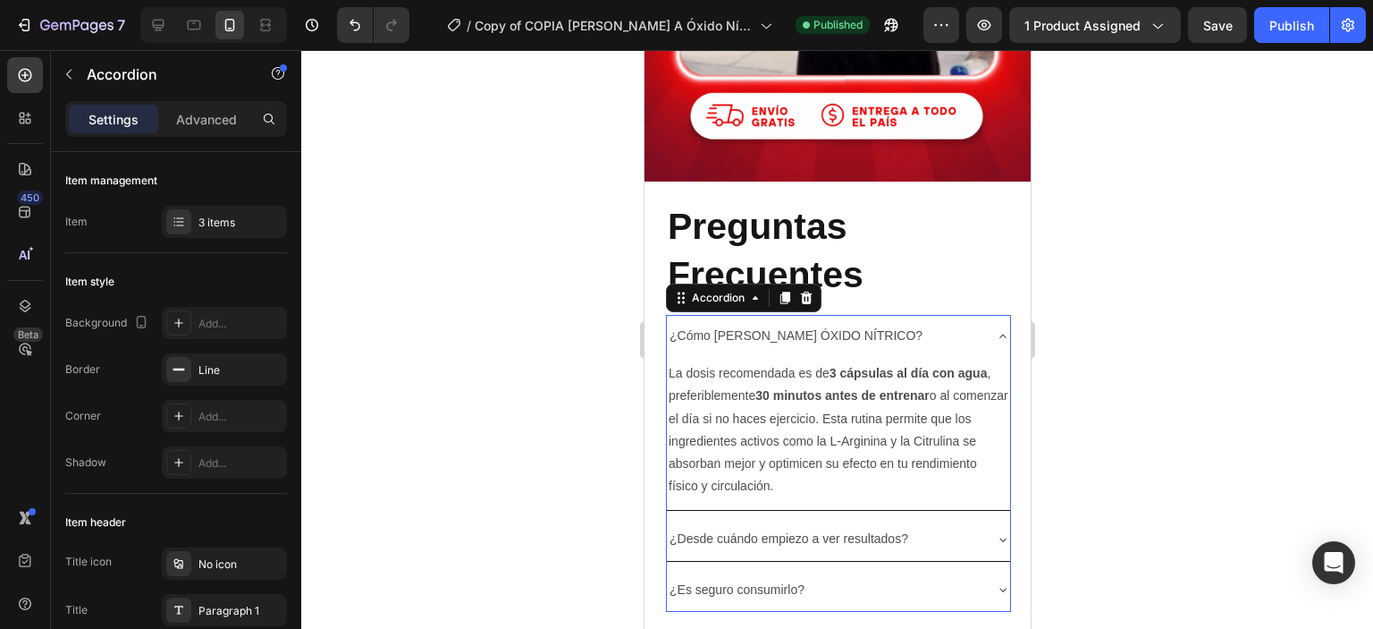
click at [861, 333] on p "¿Cómo [PERSON_NAME] ÓXIDO NÍTRICO?" at bounding box center [795, 336] width 253 height 22
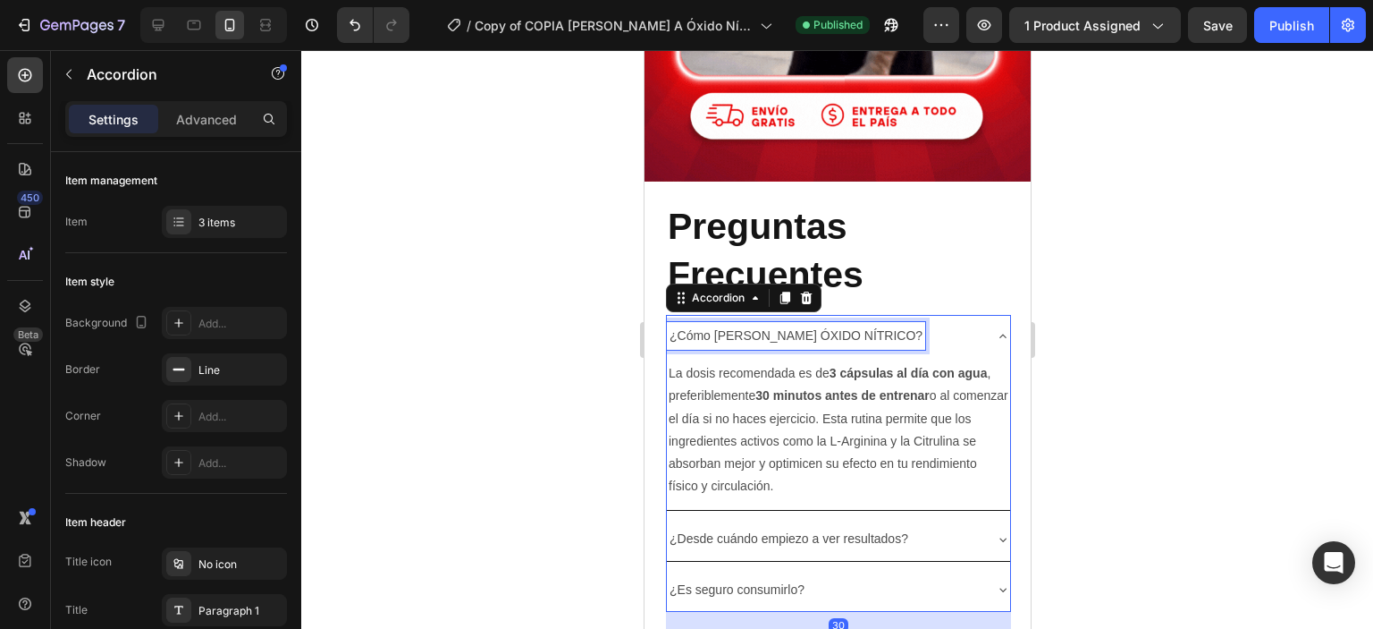
click at [861, 333] on p "¿Cómo [PERSON_NAME] ÓXIDO NÍTRICO?" at bounding box center [795, 336] width 253 height 22
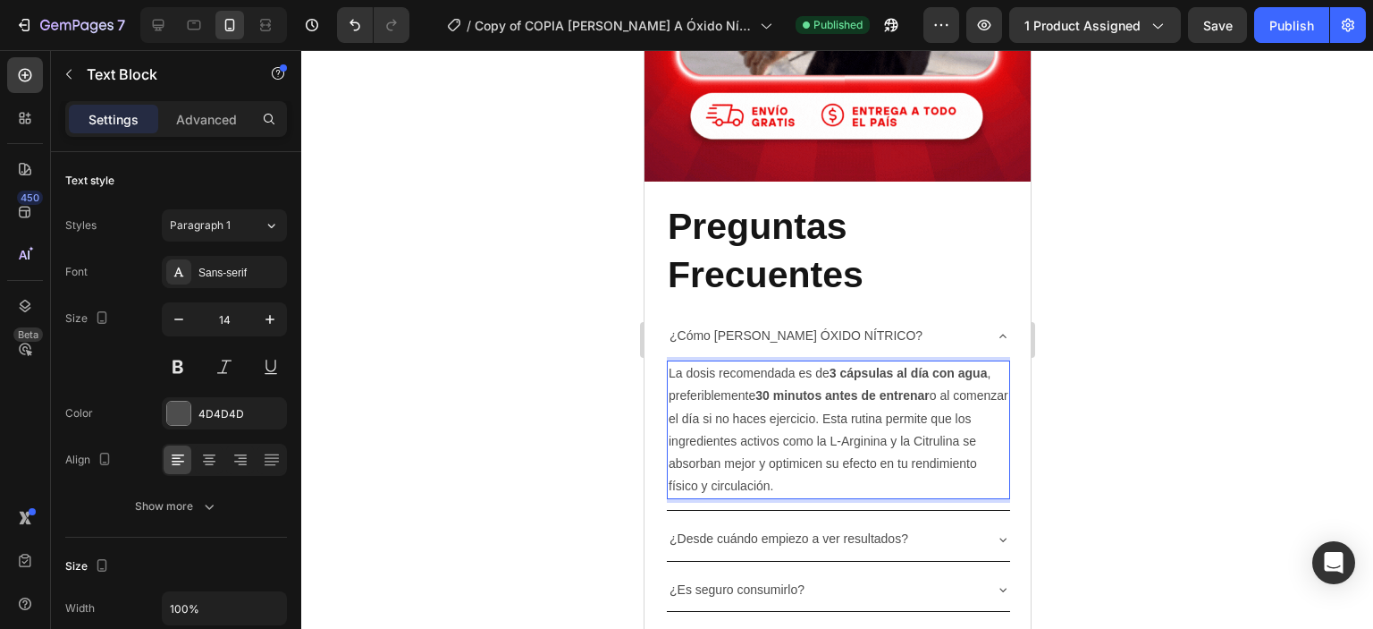
click at [785, 483] on p "La dosis recomendada es de 3 cápsulas al día con agua , preferiblemente 30 minu…" at bounding box center [838, 429] width 340 height 135
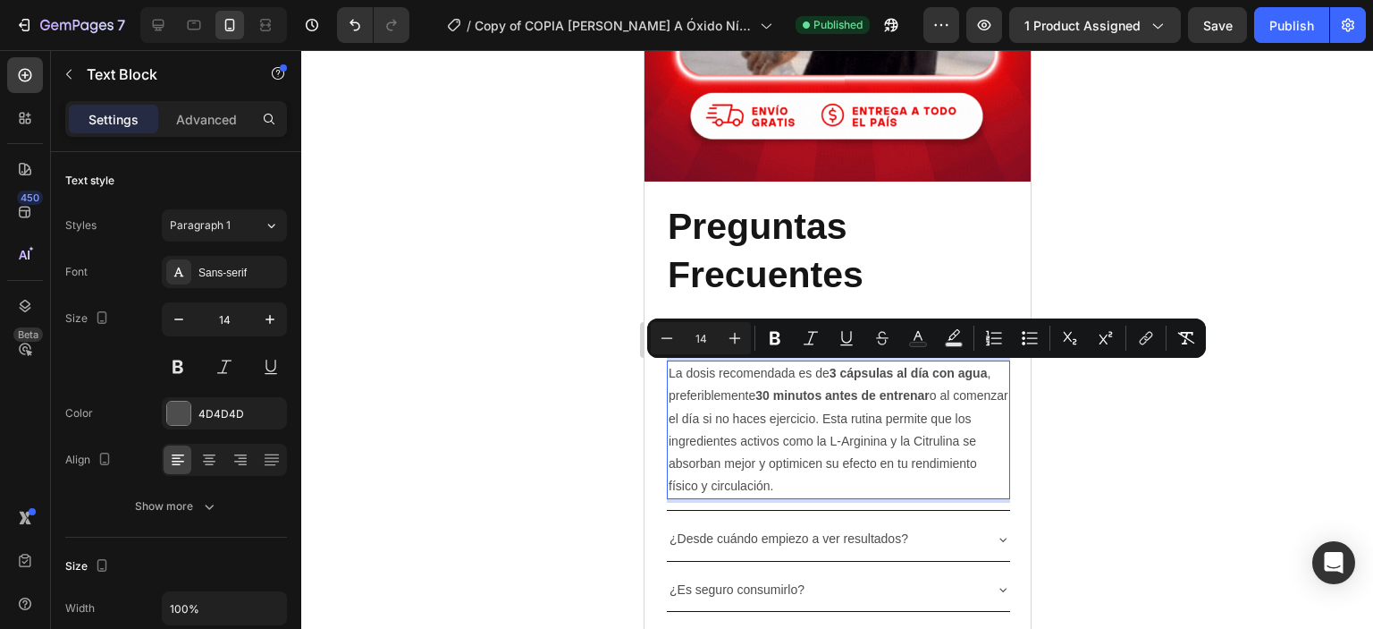
copy p "La dosis recomendada es de 3 cápsulas al día con agua , preferiblemente 30 minu…"
click at [570, 333] on div at bounding box center [837, 339] width 1072 height 578
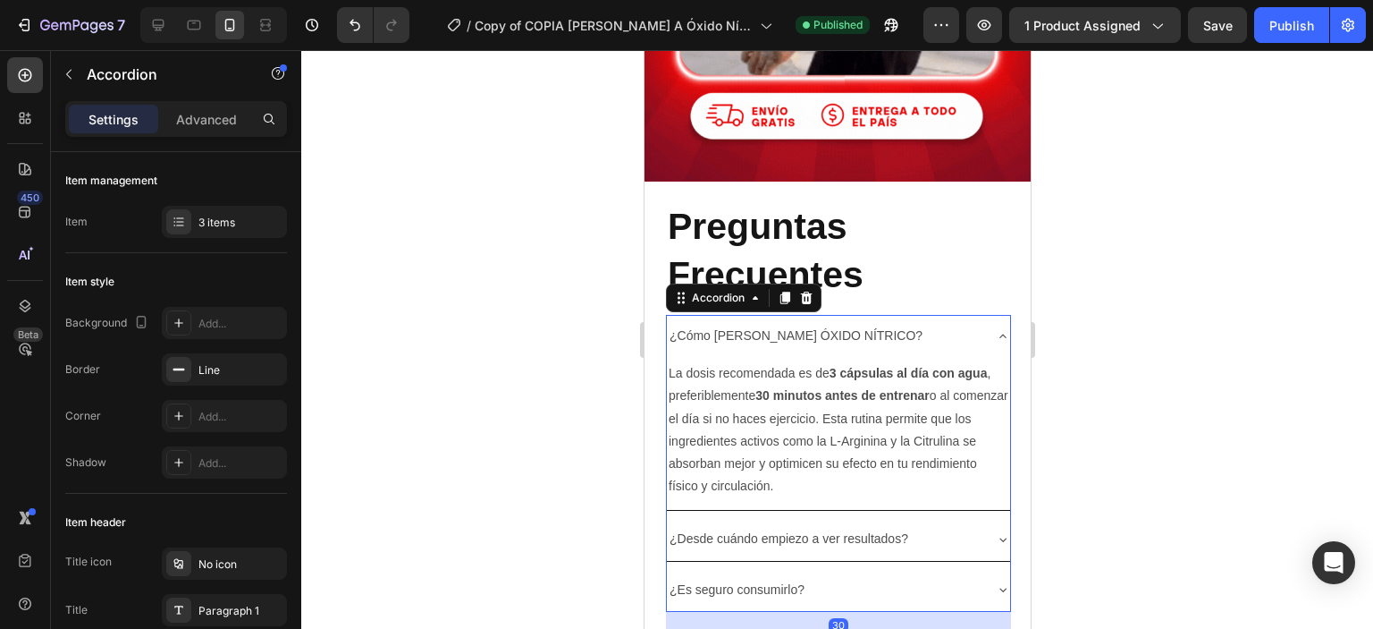
click at [827, 533] on div "Preguntas Frecuentes Heading ¿Cómo [PERSON_NAME] ÓXIDO NÍTRICO? La dosis recome…" at bounding box center [839, 410] width 386 height 456
click at [1002, 536] on div "Preguntas Frecuentes Heading ¿Cómo [PERSON_NAME] ÓXIDO NÍTRICO? La dosis recome…" at bounding box center [839, 410] width 386 height 456
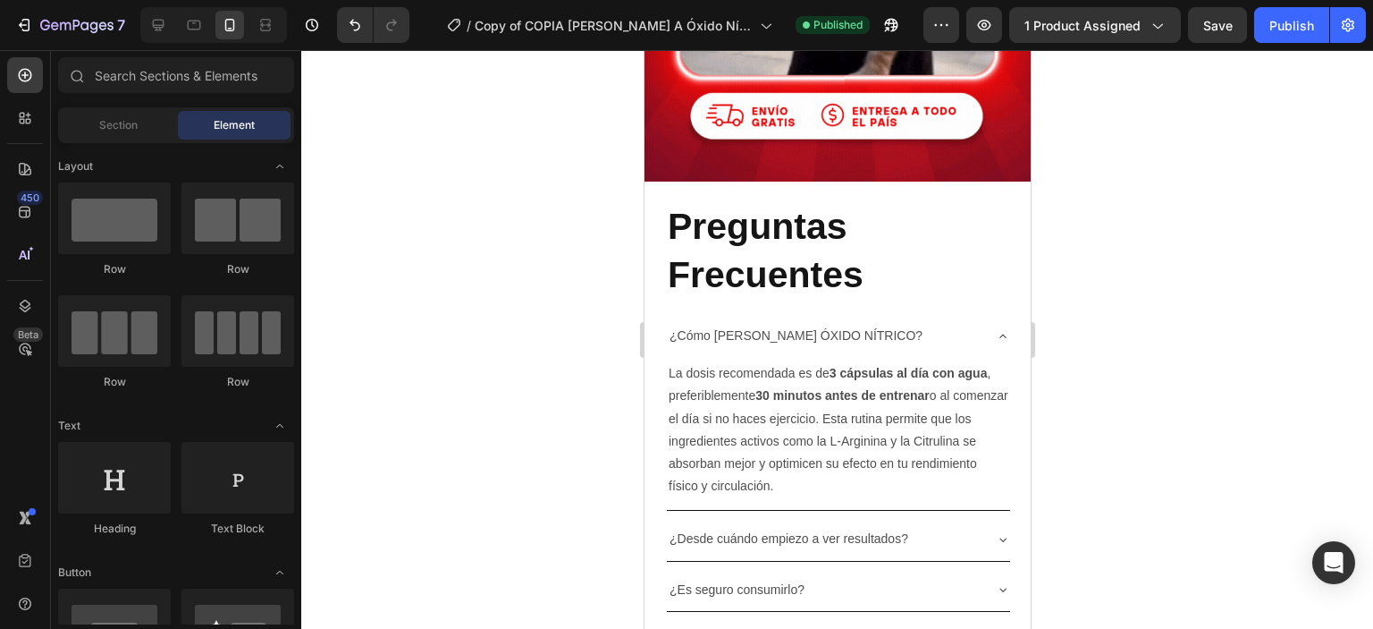
scroll to position [5943, 0]
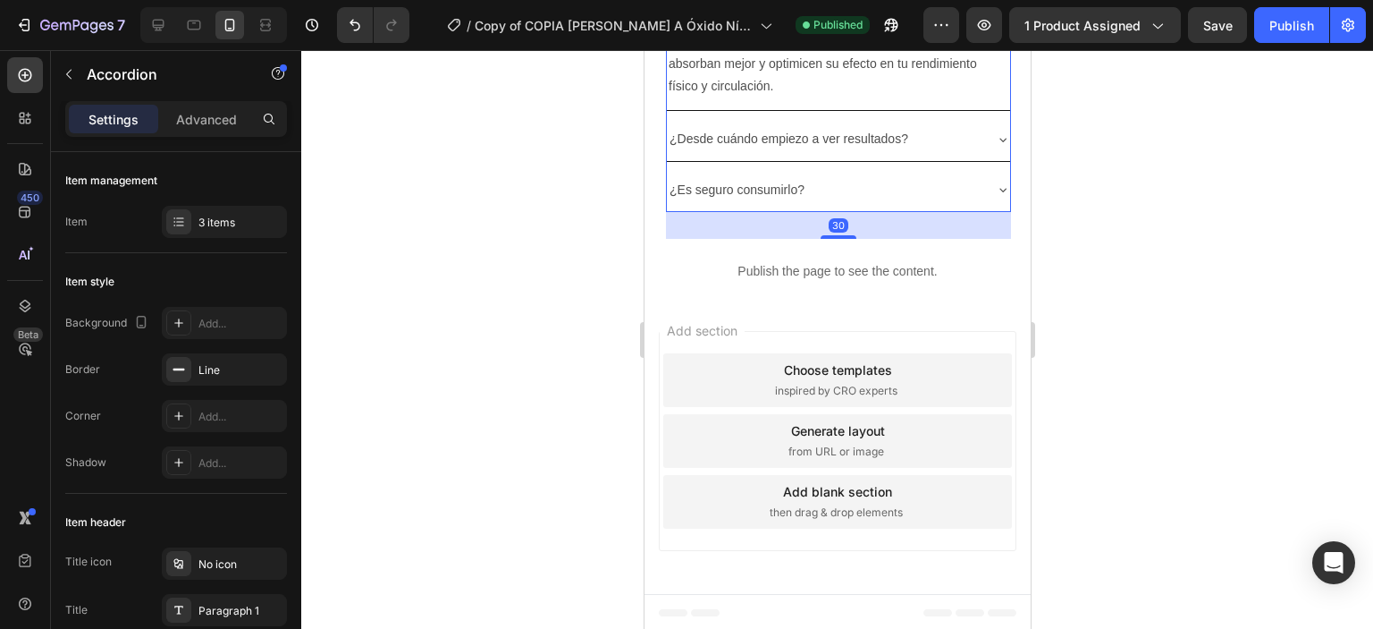
click at [1003, 131] on div "Preguntas Frecuentes Heading ¿Cómo [PERSON_NAME] ÓXIDO NÍTRICO? La dosis recome…" at bounding box center [839, 10] width 386 height 456
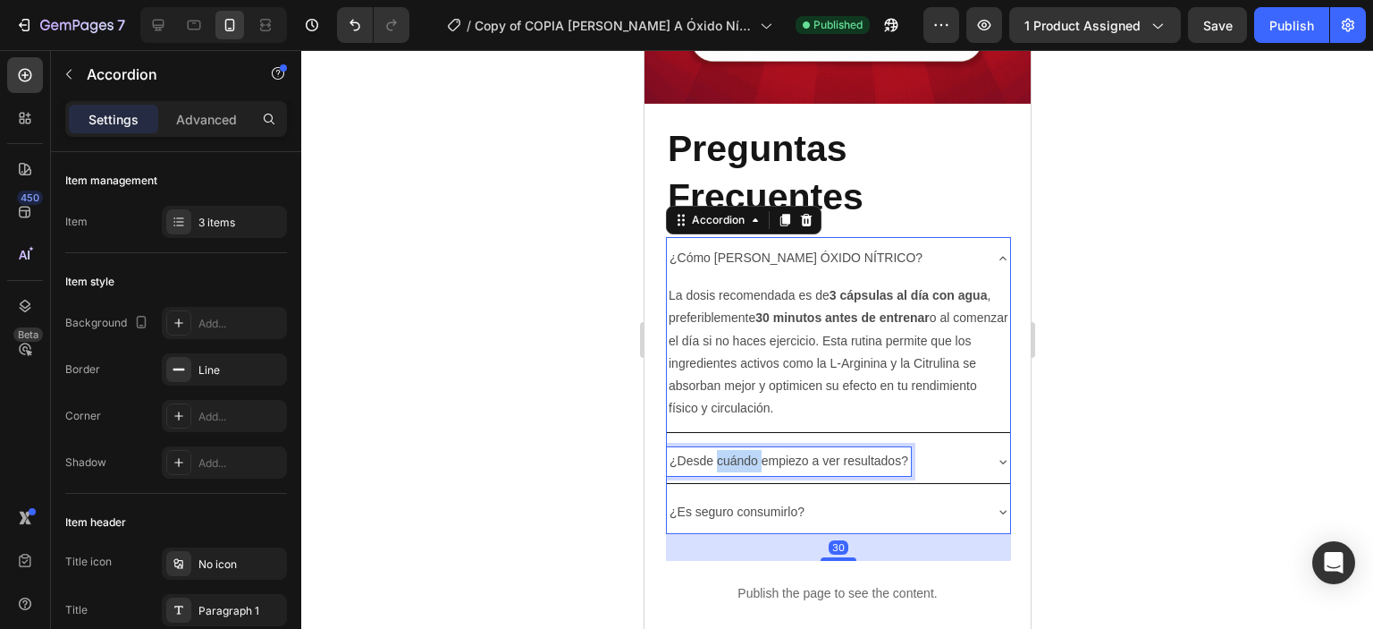
click at [739, 467] on p "¿Desde cuándo empiezo a ver resultados?" at bounding box center [788, 461] width 239 height 22
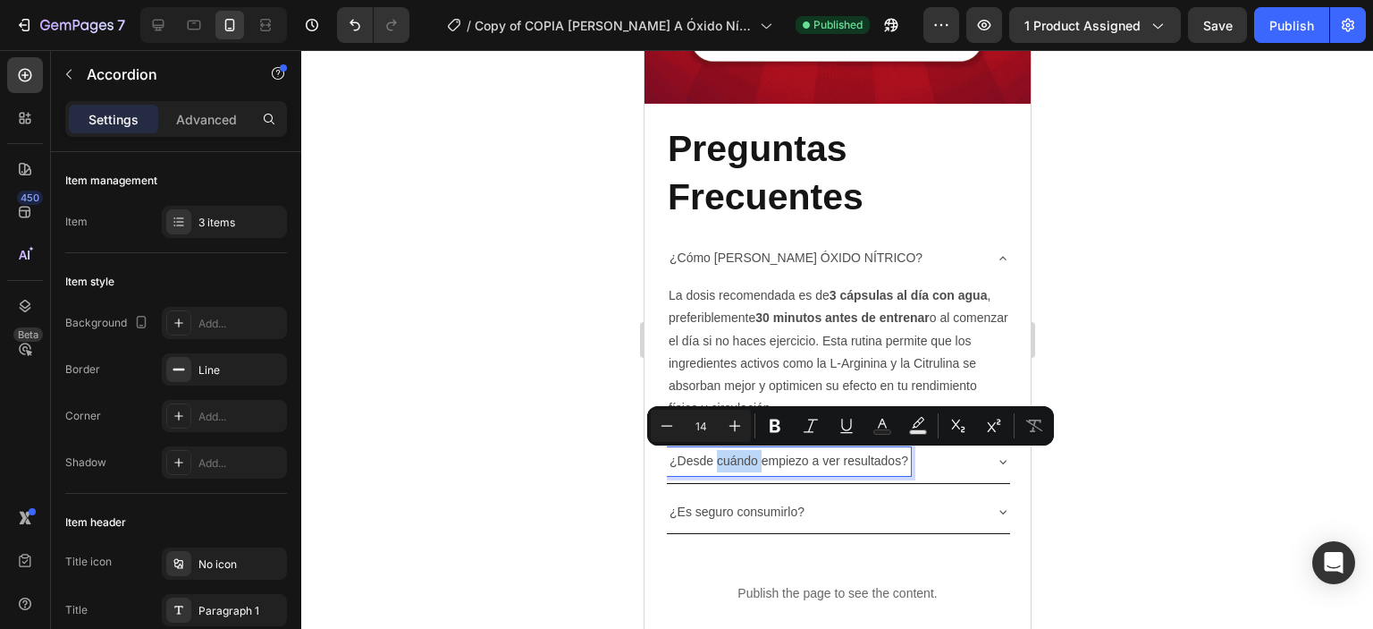
click at [923, 463] on div "¿Desde cuándo empiezo a ver resultados?" at bounding box center [823, 461] width 315 height 28
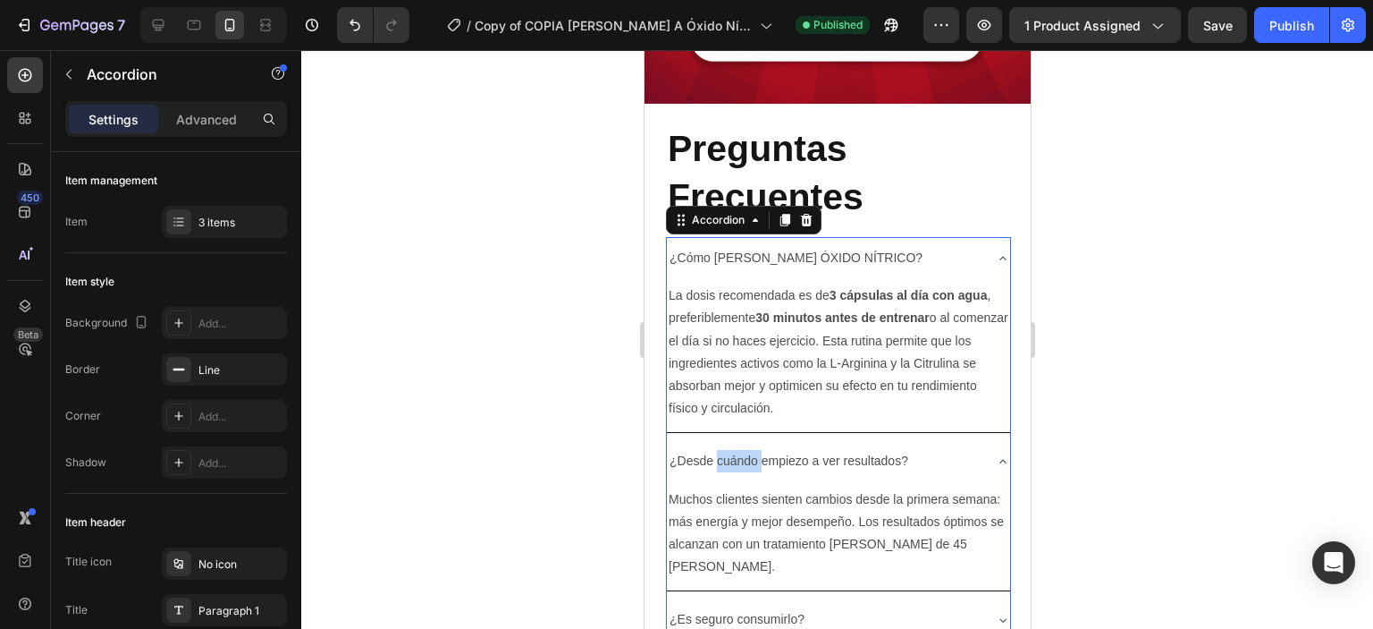
click at [923, 463] on div "¿Desde cuándo empiezo a ver resultados?" at bounding box center [823, 461] width 315 height 28
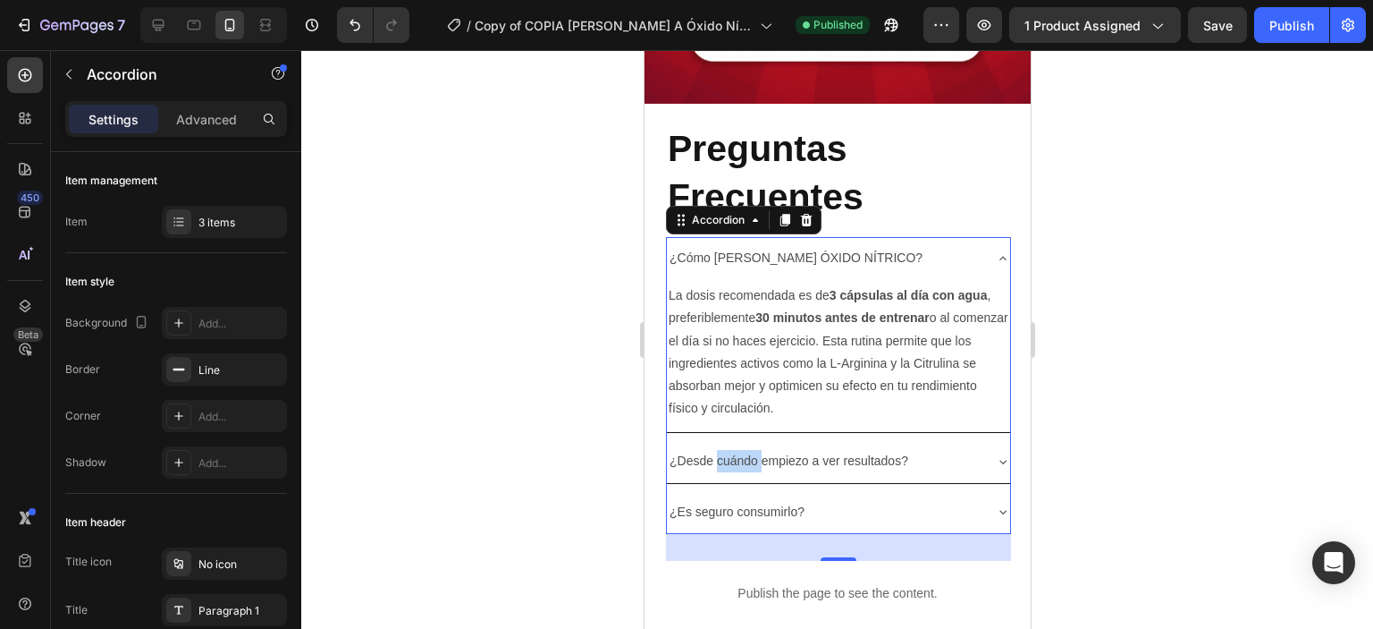
click at [923, 463] on div "¿Desde cuándo empiezo a ver resultados?" at bounding box center [823, 461] width 315 height 28
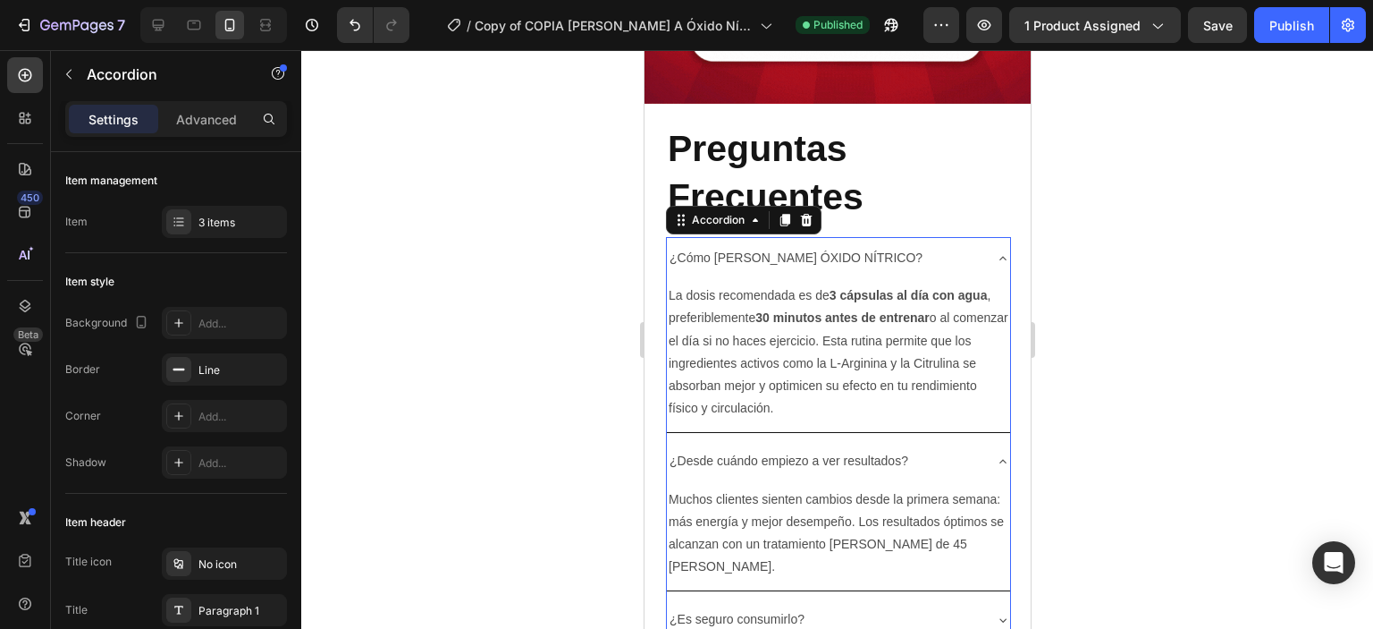
click at [900, 456] on p "¿Desde cuándo empiezo a ver resultados?" at bounding box center [788, 461] width 239 height 22
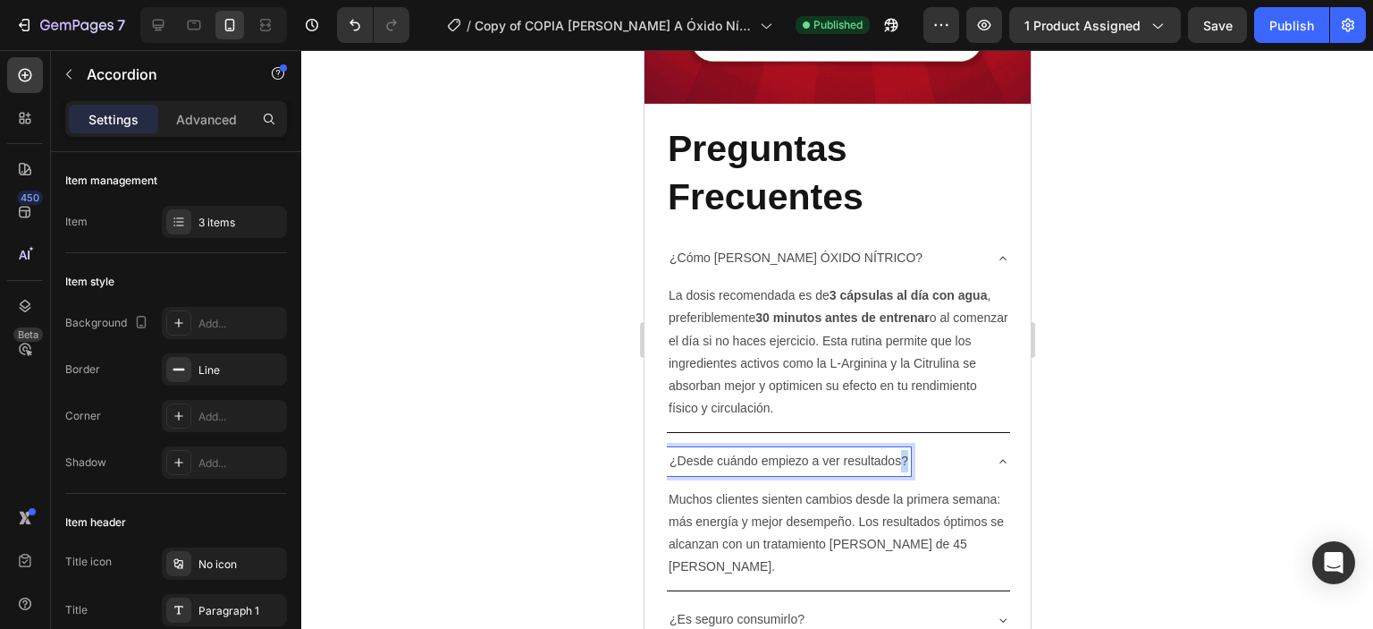
click at [900, 456] on p "¿Desde cuándo empiezo a ver resultados?" at bounding box center [788, 461] width 239 height 22
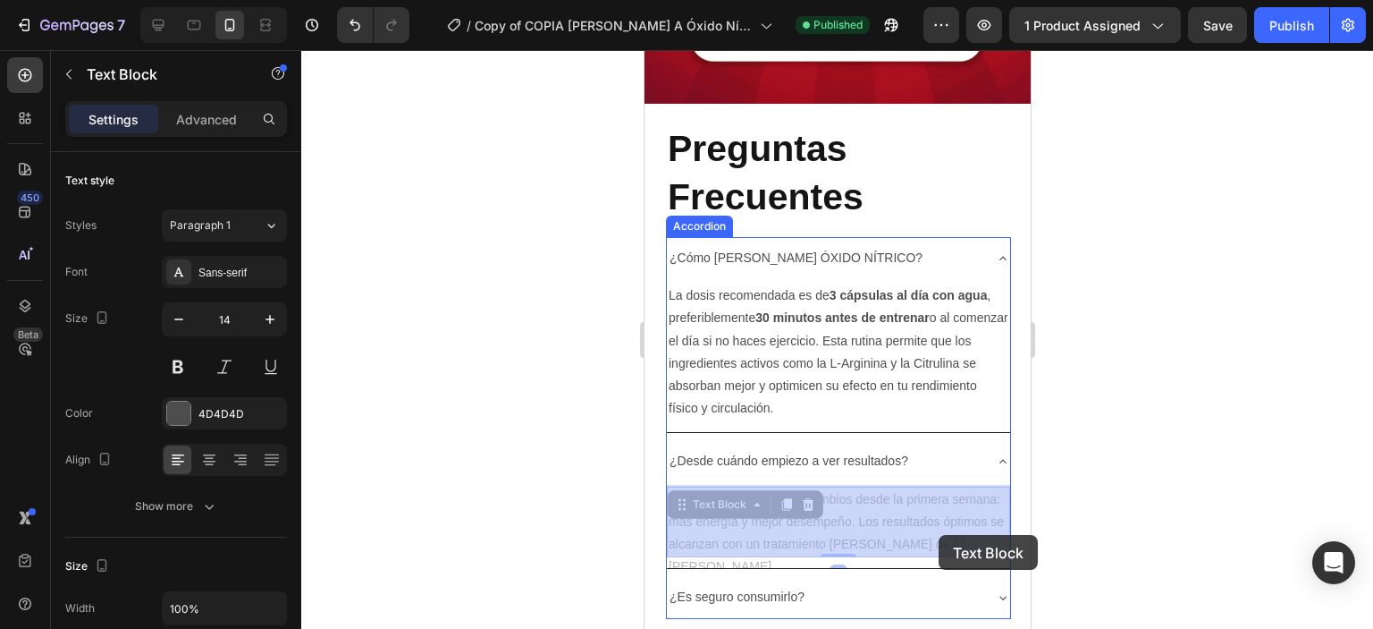
drag, startPoint x: 955, startPoint y: 541, endPoint x: 938, endPoint y: 532, distance: 19.2
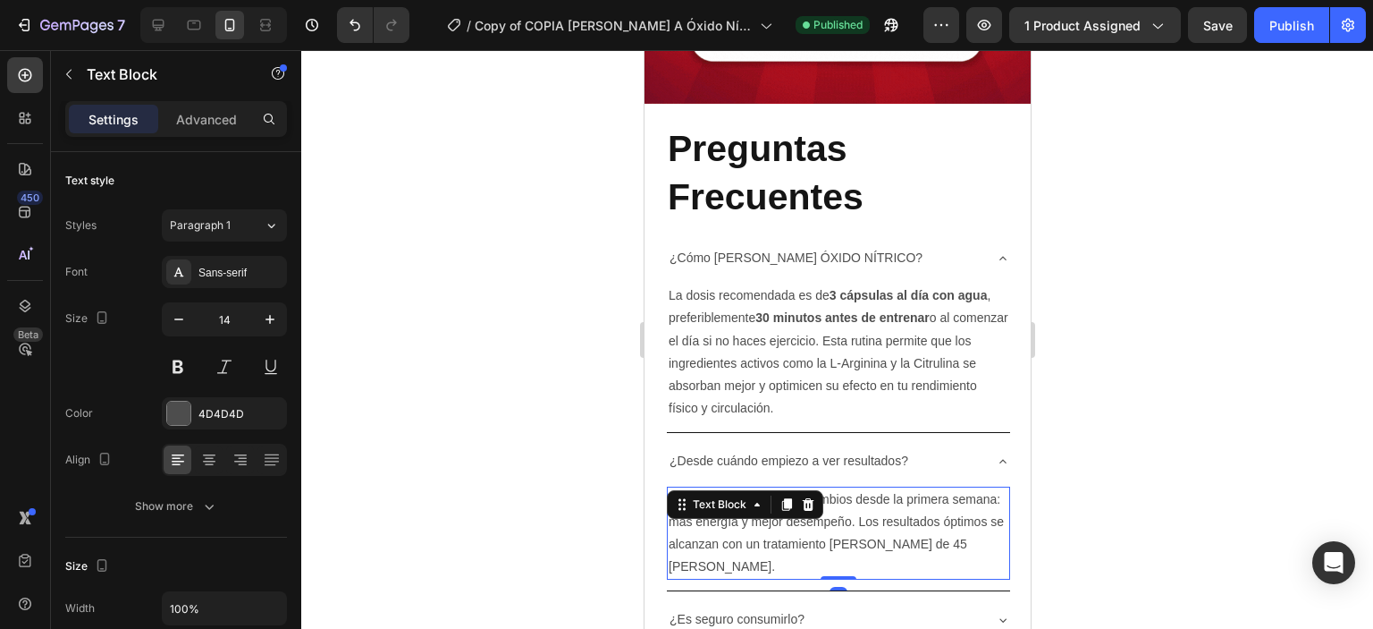
click at [938, 532] on p "Muchos clientes sienten cambios desde la primera semana: más energía y mejor de…" at bounding box center [838, 533] width 340 height 90
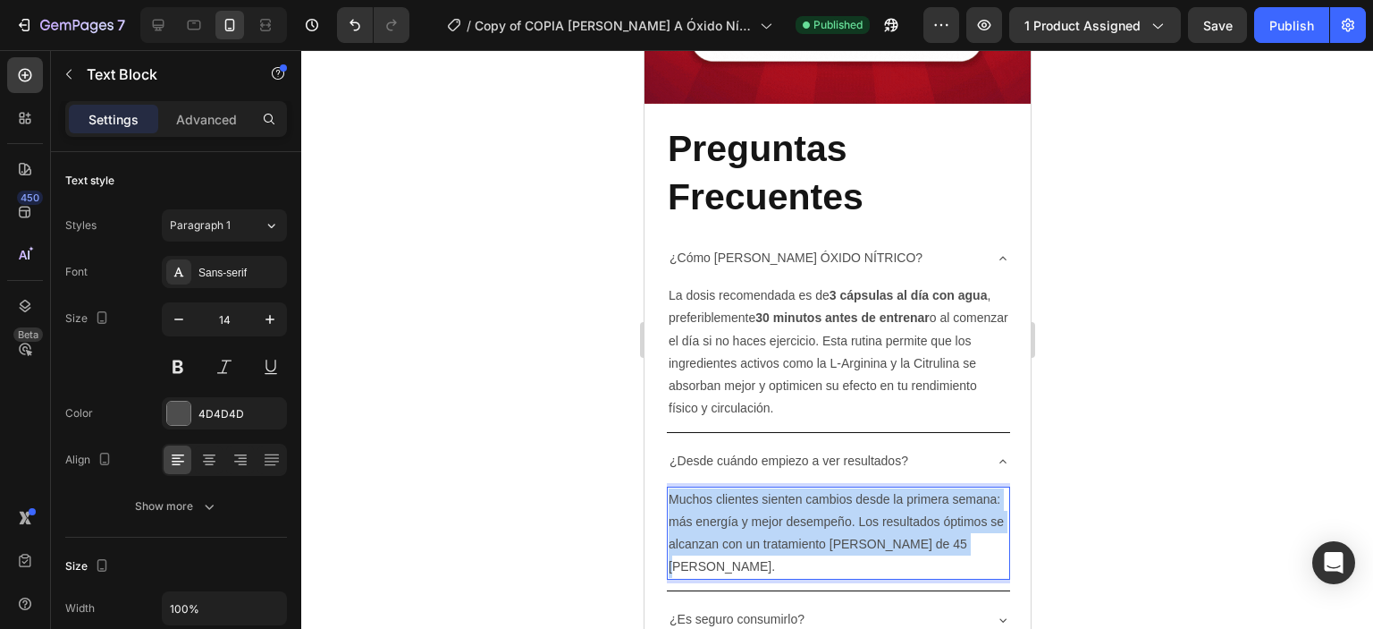
click at [938, 532] on p "Muchos clientes sienten cambios desde la primera semana: más energía y mejor de…" at bounding box center [838, 533] width 340 height 90
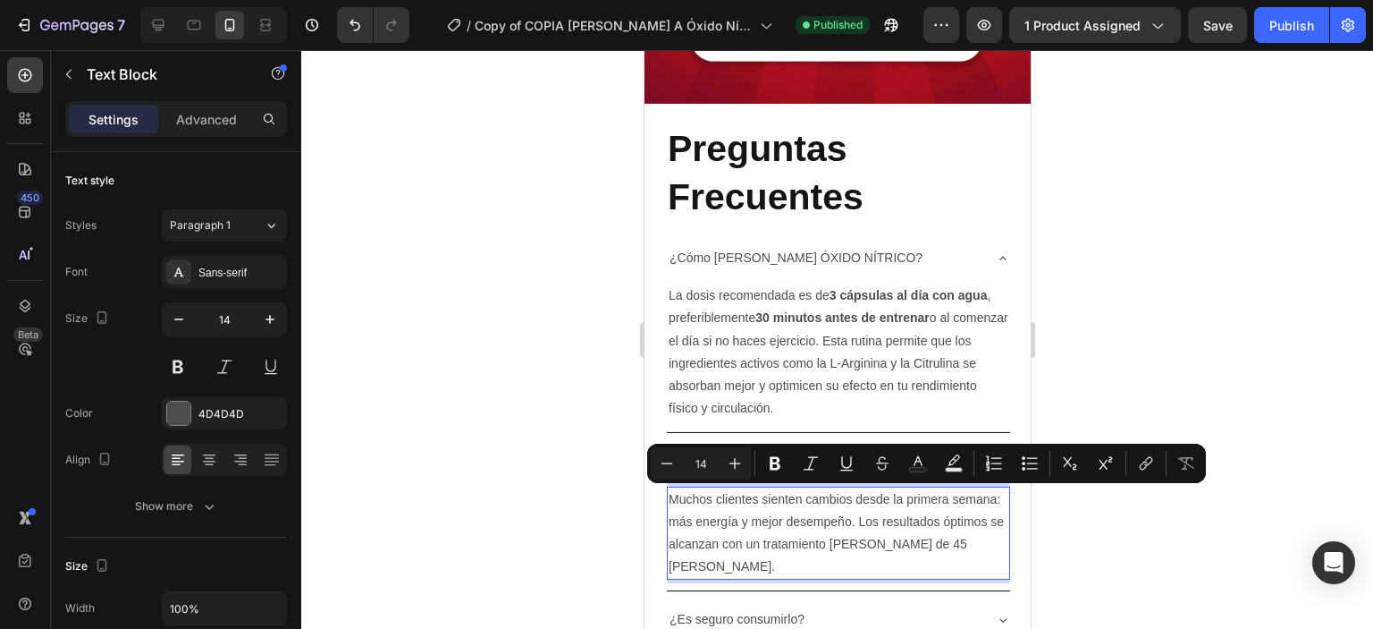
click at [938, 532] on p "Muchos clientes sienten cambios desde la primera semana: más energía y mejor de…" at bounding box center [838, 533] width 340 height 90
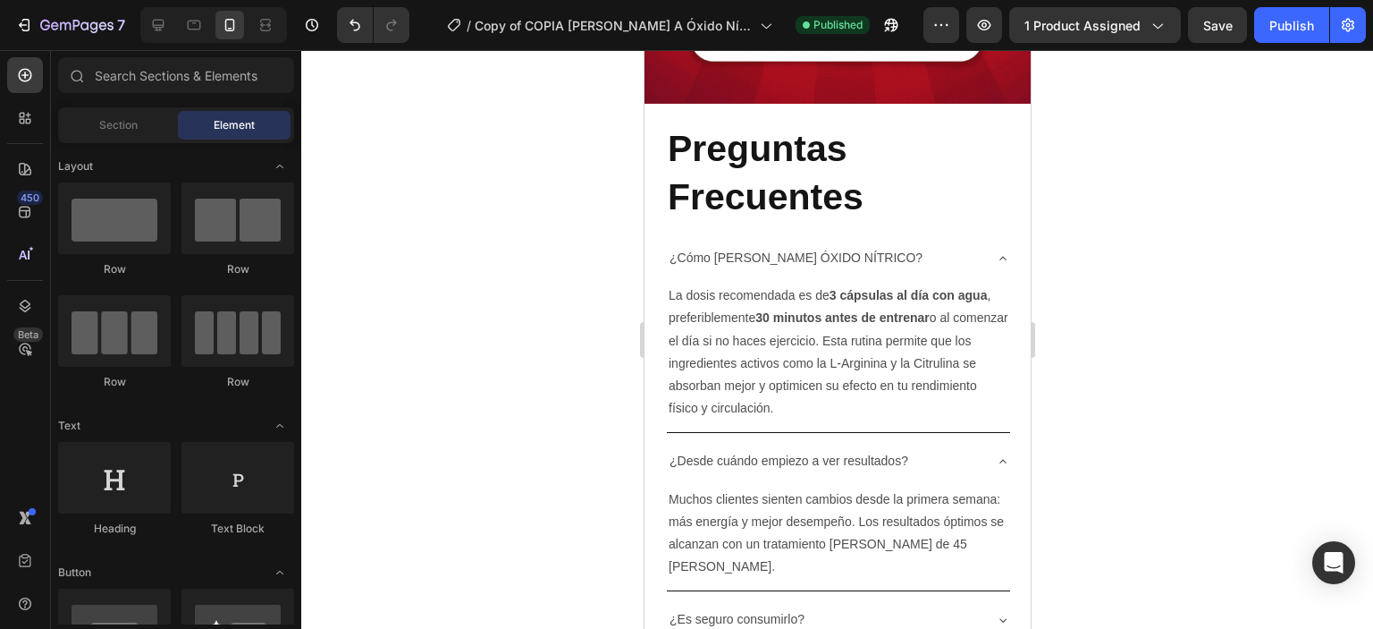
scroll to position [6028, 0]
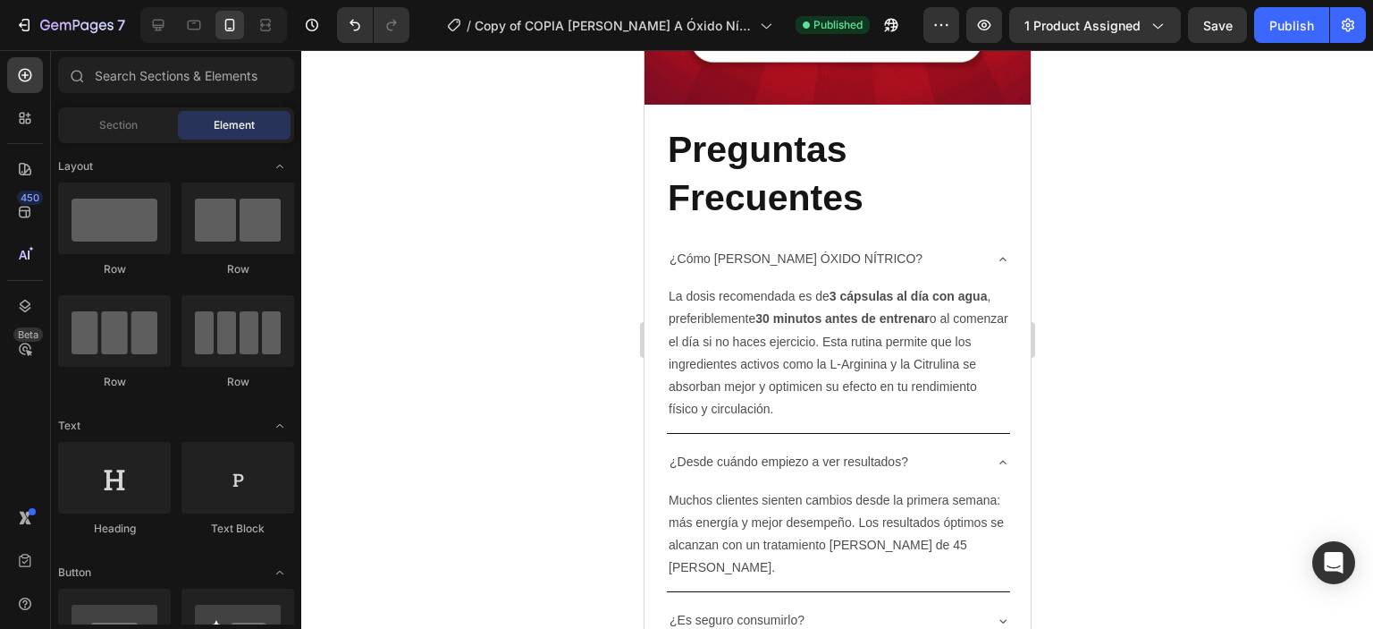
scroll to position [5877, 0]
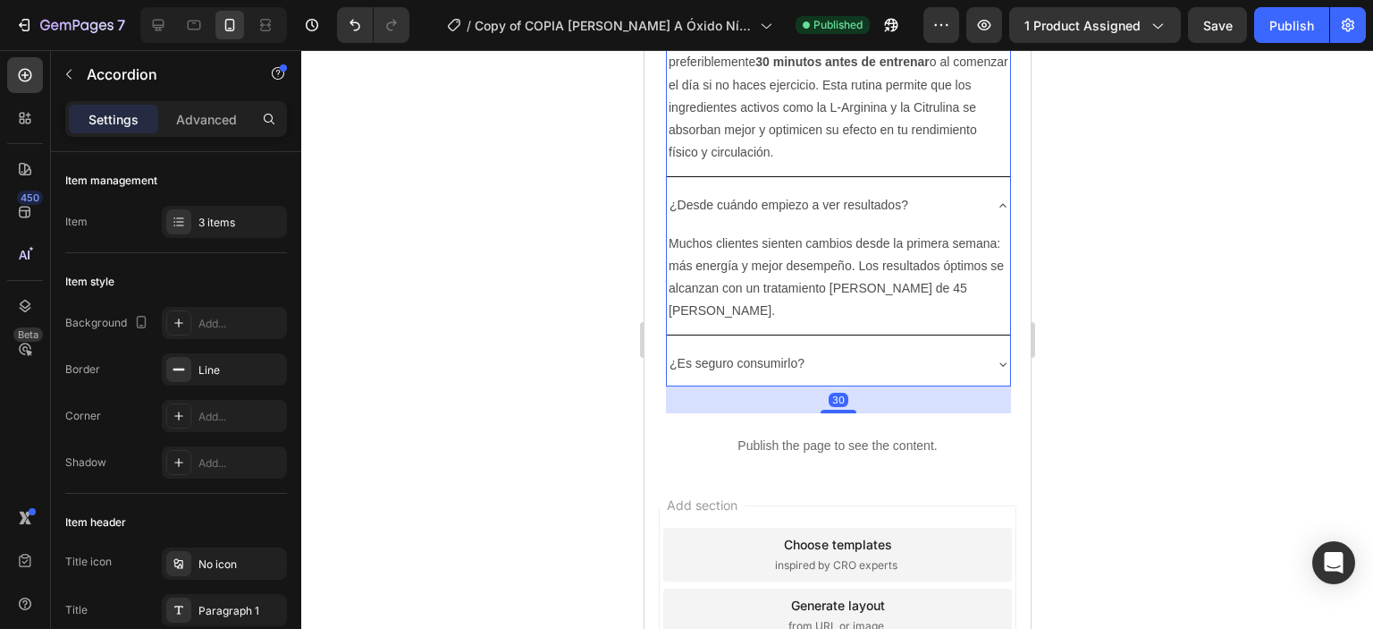
click at [994, 347] on div "¿Es seguro consumirlo?" at bounding box center [837, 363] width 343 height 42
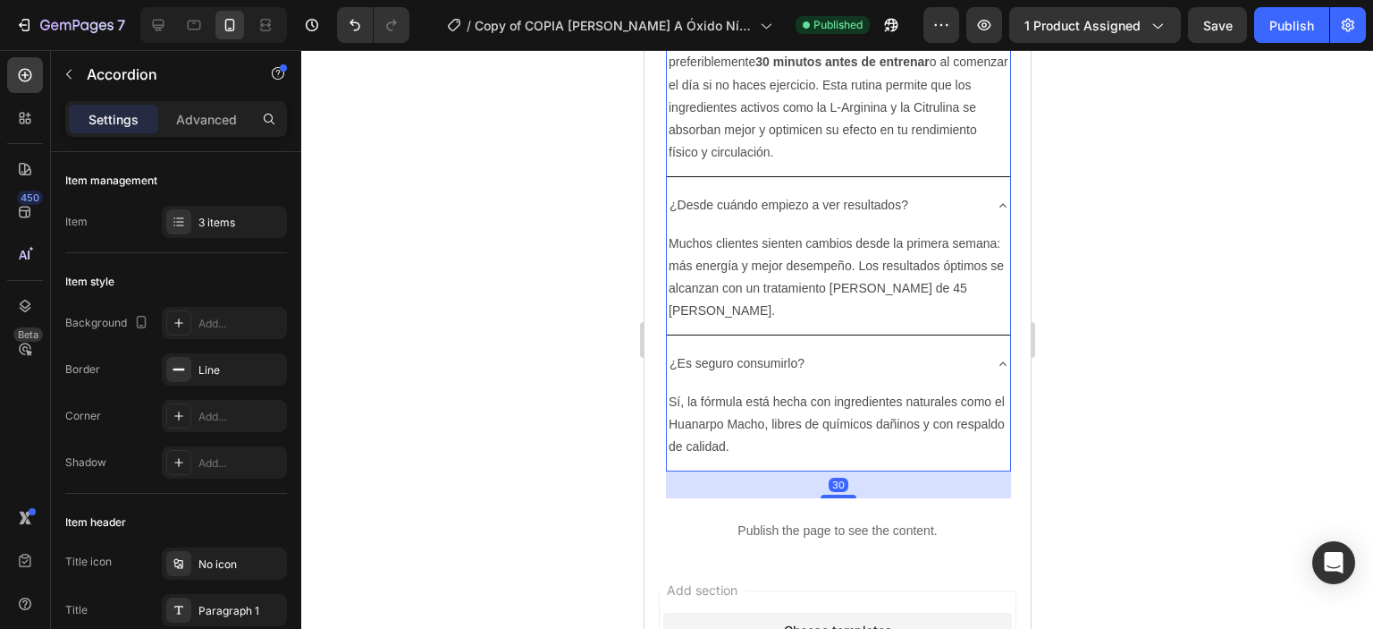
click at [994, 347] on div "¿Es seguro consumirlo?" at bounding box center [837, 363] width 343 height 42
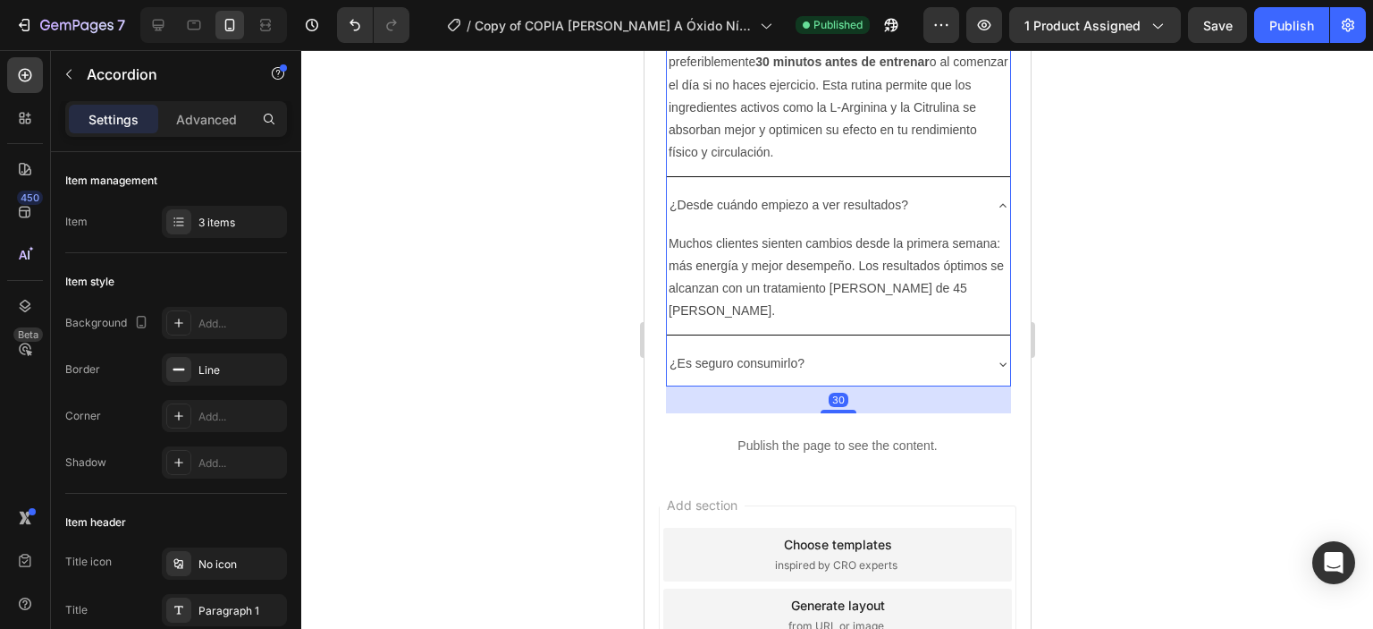
click at [994, 347] on div "Preguntas Frecuentes Heading ¿Cómo [PERSON_NAME] ÓXIDO NÍTRICO? La dosis recome…" at bounding box center [839, 130] width 386 height 564
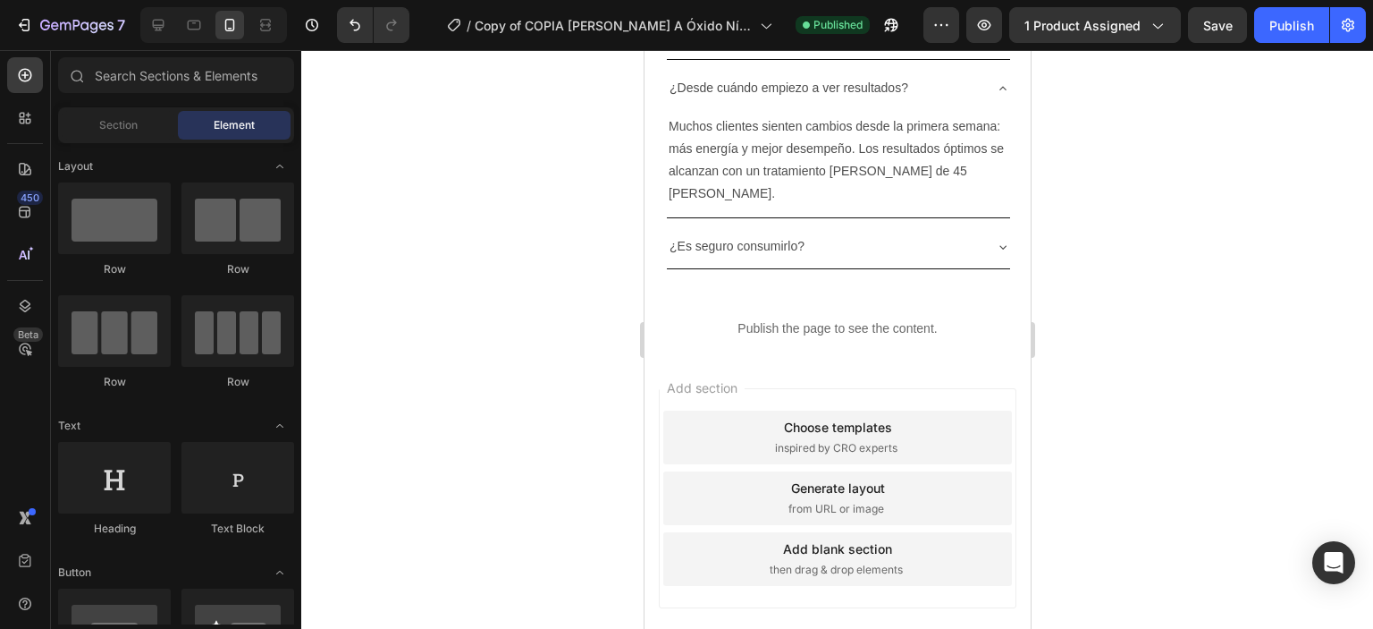
scroll to position [6028, 0]
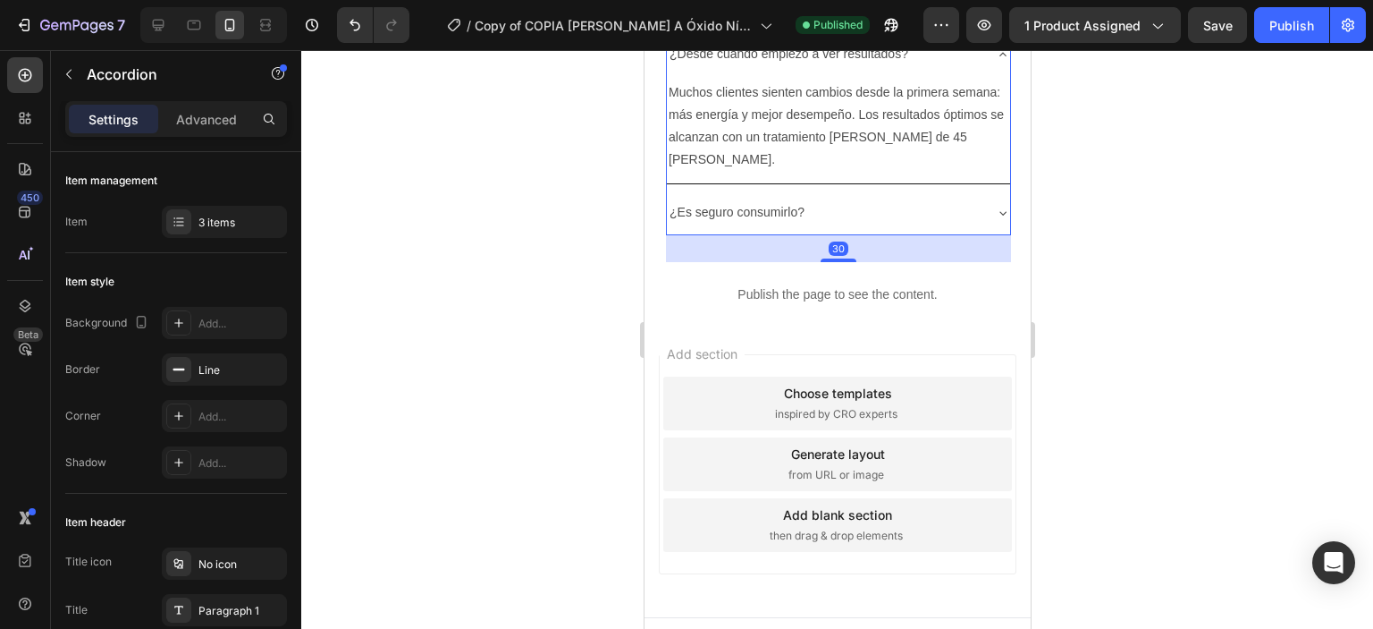
scroll to position [5620, 0]
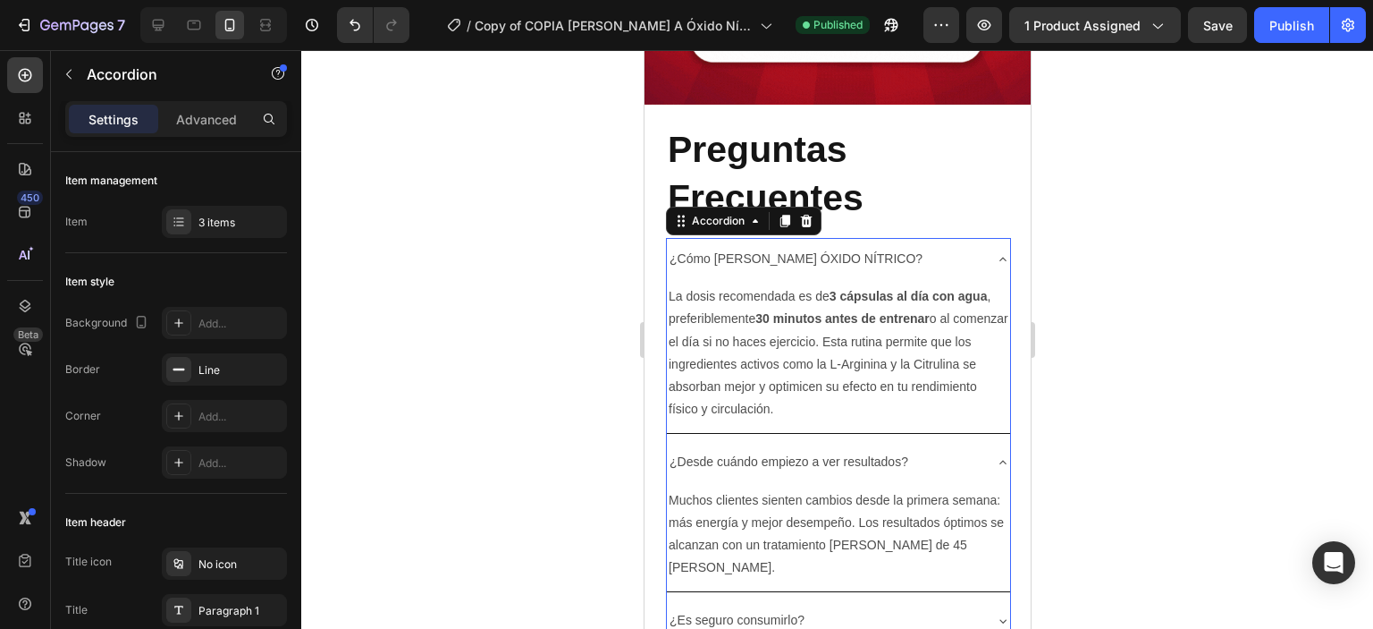
click at [992, 601] on div "¿Es seguro consumirlo?" at bounding box center [837, 620] width 343 height 42
click at [992, 601] on div "Preguntas Frecuentes Heading ¿Cómo [PERSON_NAME] ÓXIDO NÍTRICO? La dosis recome…" at bounding box center [839, 387] width 386 height 564
click at [992, 601] on div "¿Es seguro consumirlo?" at bounding box center [837, 620] width 343 height 42
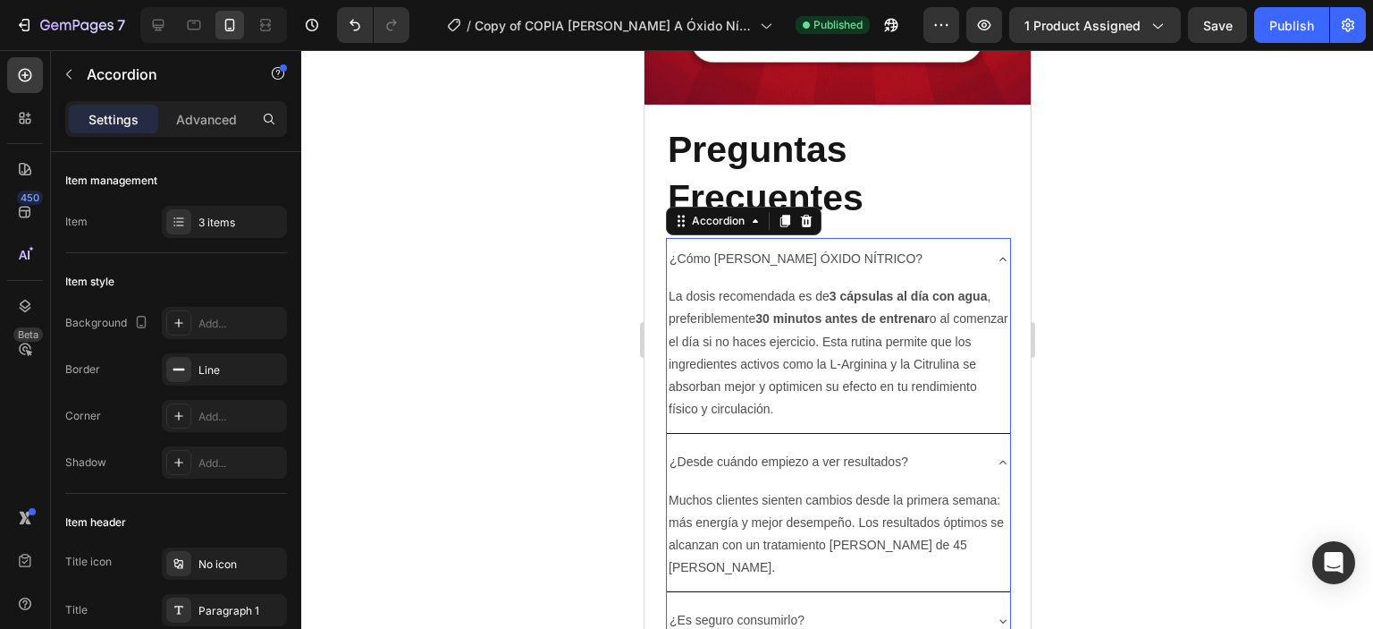
click at [992, 601] on div "Preguntas Frecuentes Heading ¿Cómo [PERSON_NAME] ÓXIDO NÍTRICO? La dosis recome…" at bounding box center [839, 387] width 386 height 564
click at [950, 588] on div "Preguntas Frecuentes Heading ¿Cómo [PERSON_NAME] ÓXIDO NÍTRICO? La dosis recome…" at bounding box center [839, 387] width 386 height 564
click at [950, 606] on div "¿Es seguro consumirlo?" at bounding box center [823, 620] width 315 height 28
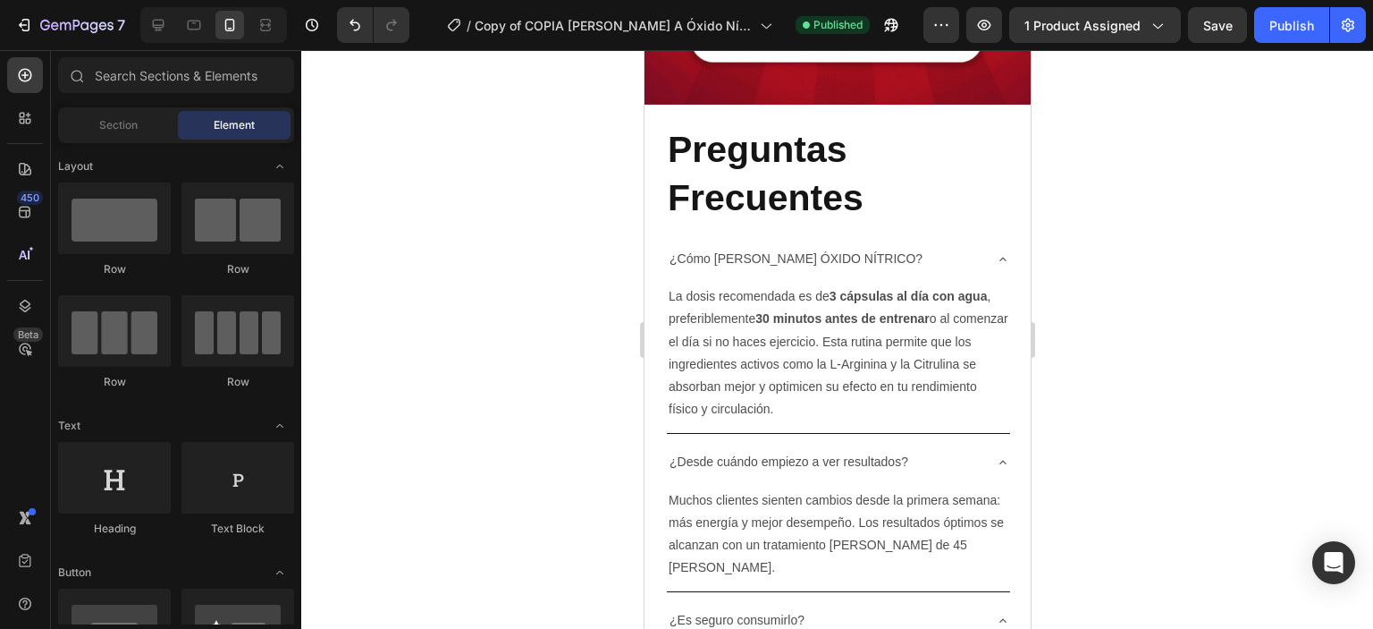
scroll to position [6114, 0]
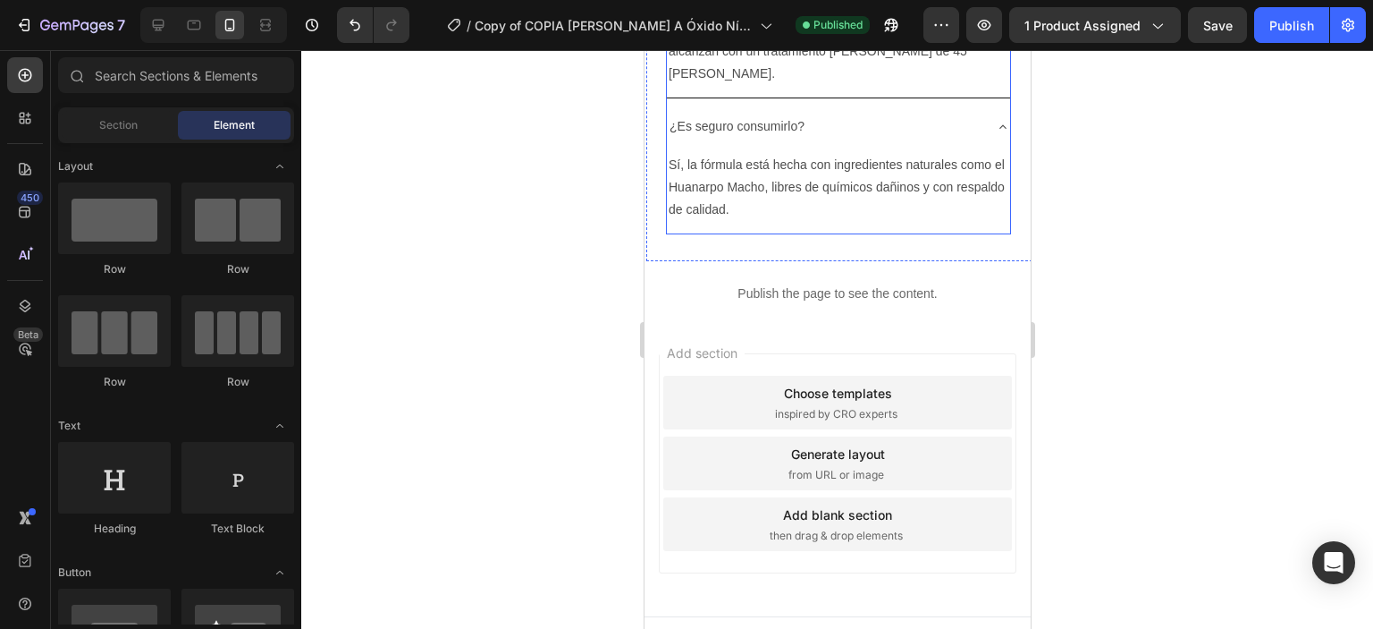
click at [792, 115] on p "¿Es seguro consumirlo?" at bounding box center [736, 126] width 135 height 22
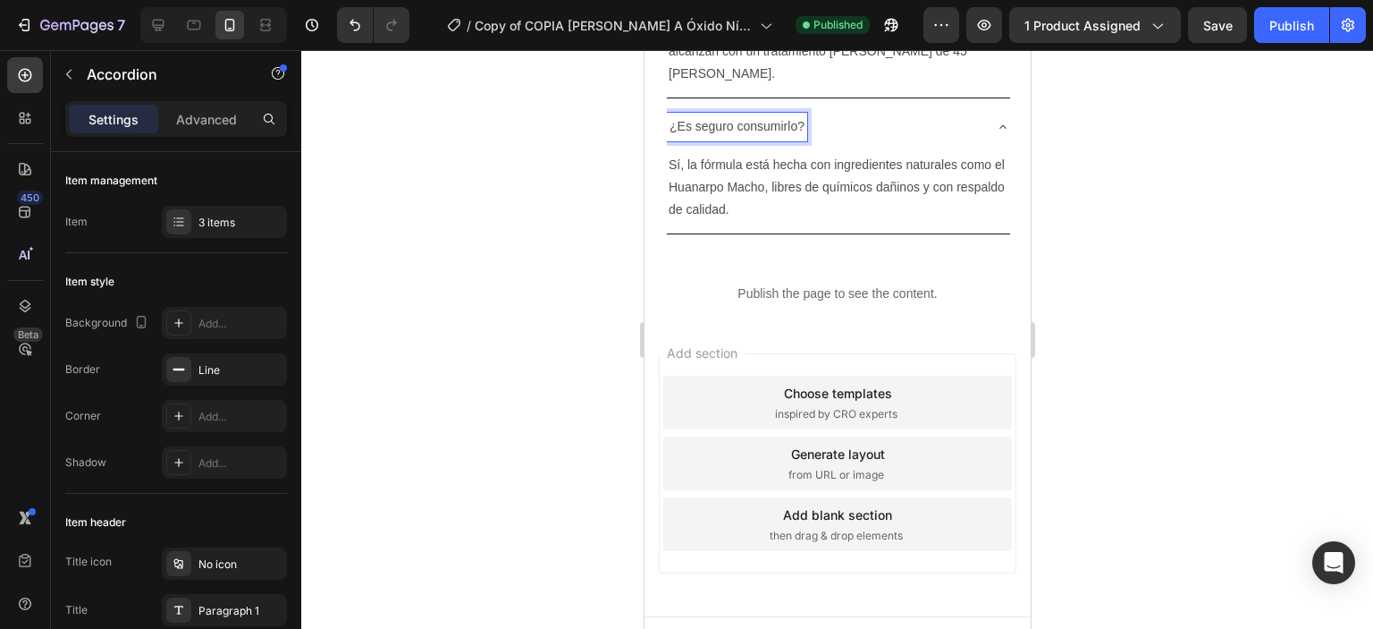
click at [792, 115] on p "¿Es seguro consumirlo?" at bounding box center [736, 126] width 135 height 22
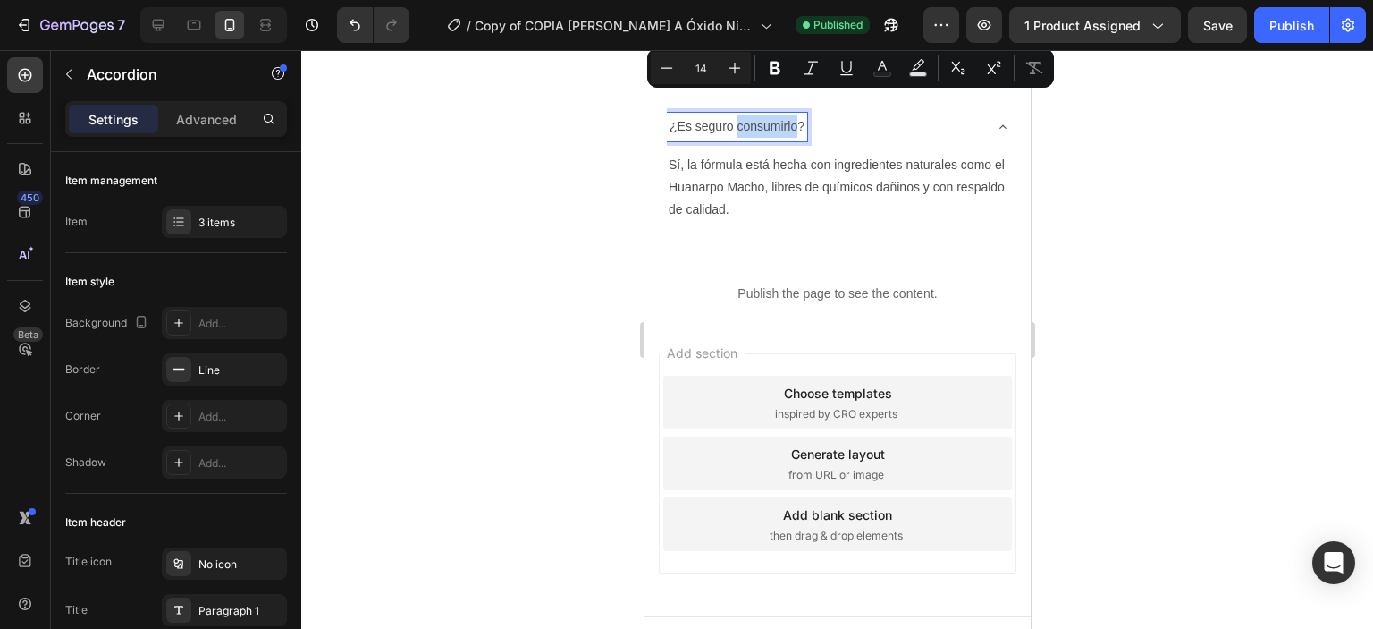
click at [792, 115] on p "¿Es seguro consumirlo?" at bounding box center [736, 126] width 135 height 22
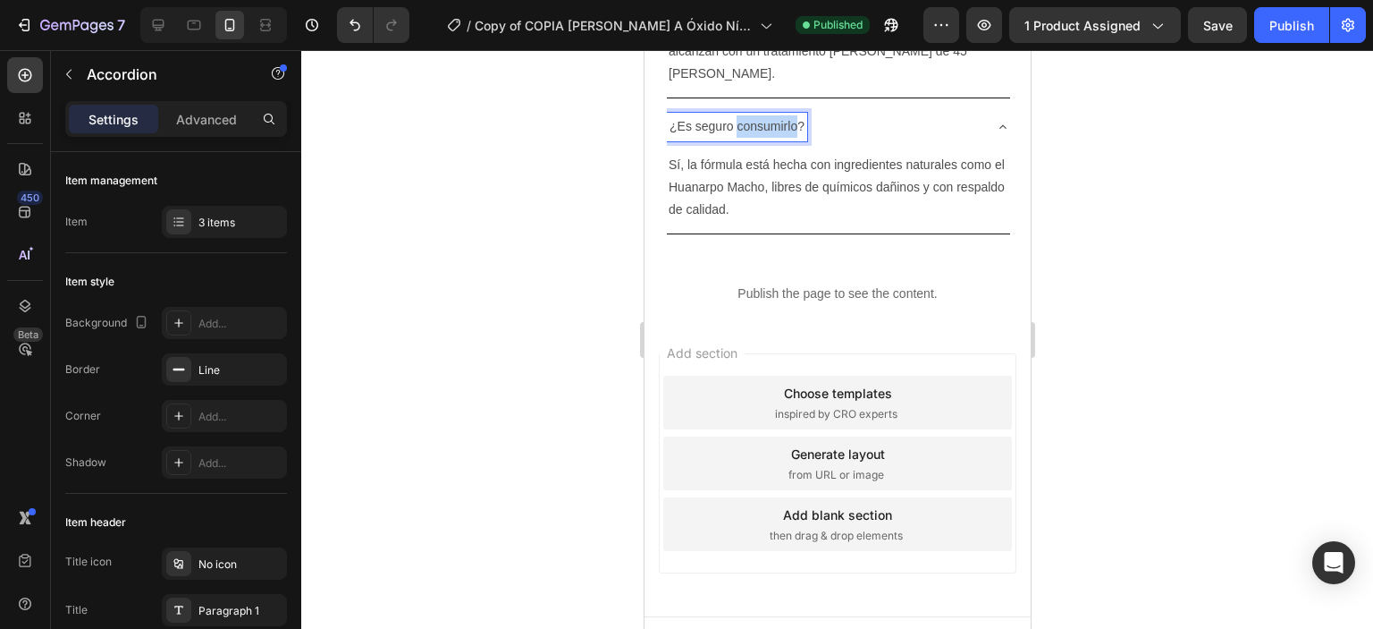
click at [792, 115] on p "¿Es seguro consumirlo?" at bounding box center [736, 126] width 135 height 22
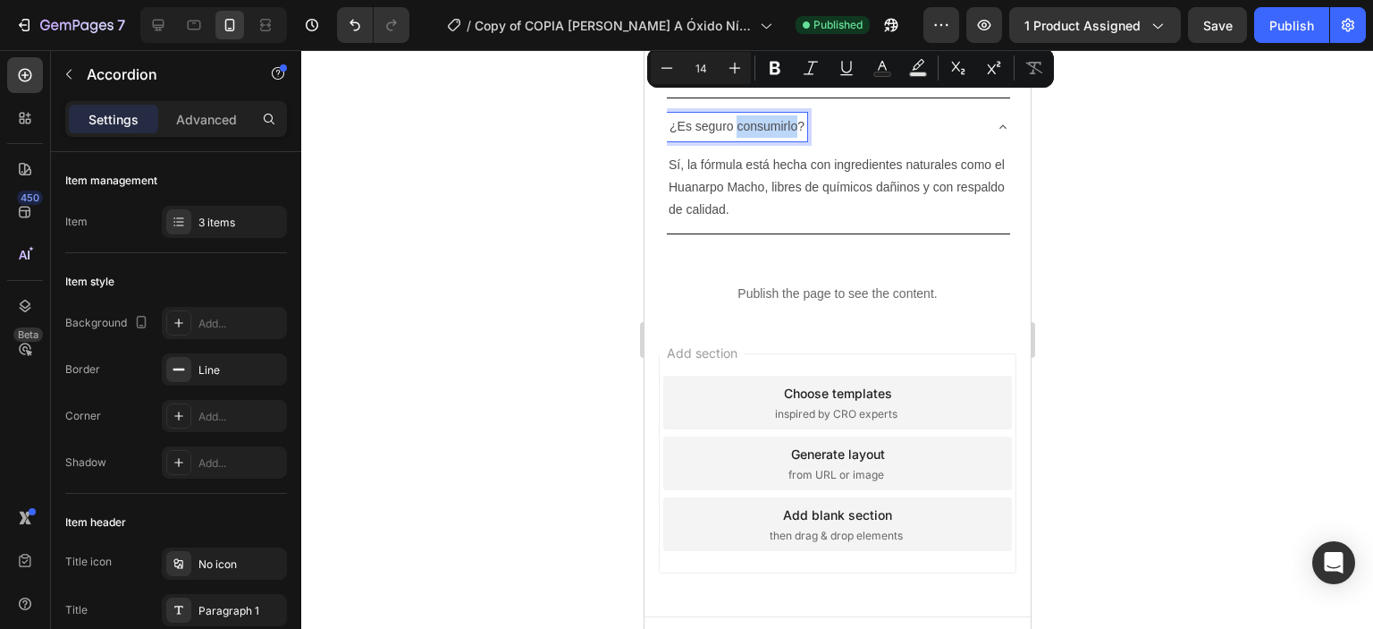
click at [792, 115] on p "¿Es seguro consumirlo?" at bounding box center [736, 126] width 135 height 22
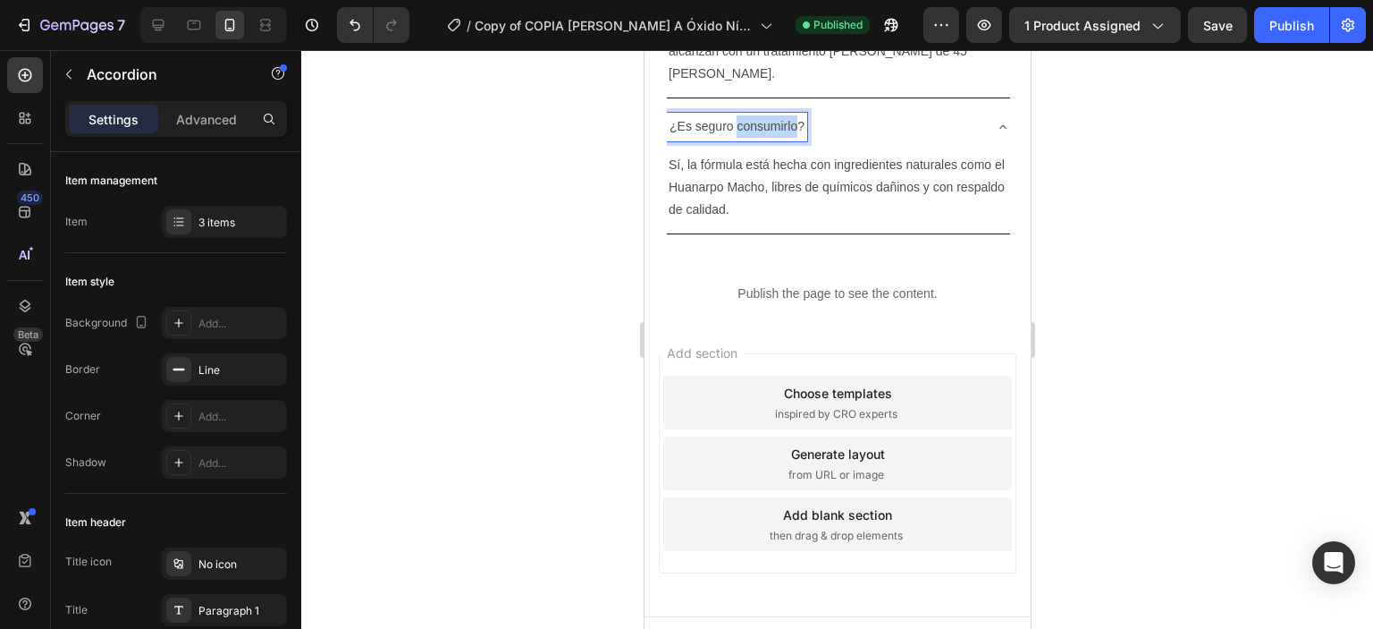
click at [792, 115] on p "¿Es seguro consumirlo?" at bounding box center [736, 126] width 135 height 22
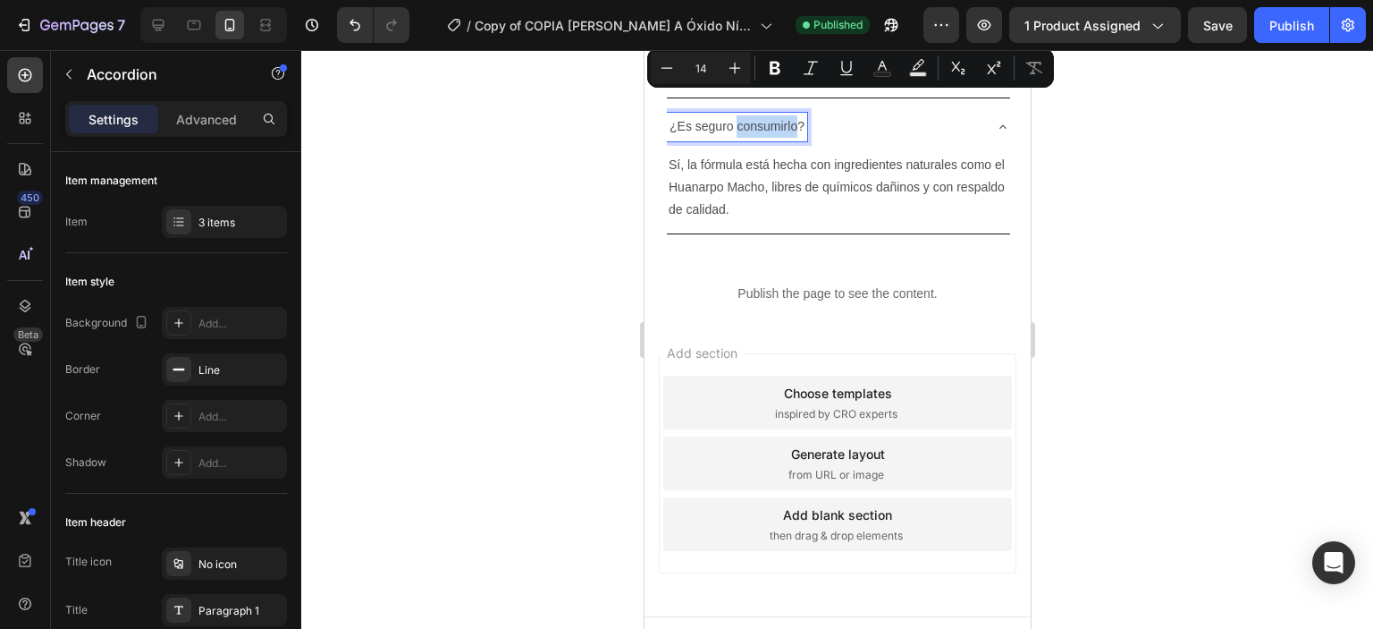
click at [792, 115] on p "¿Es seguro consumirlo?" at bounding box center [736, 126] width 135 height 22
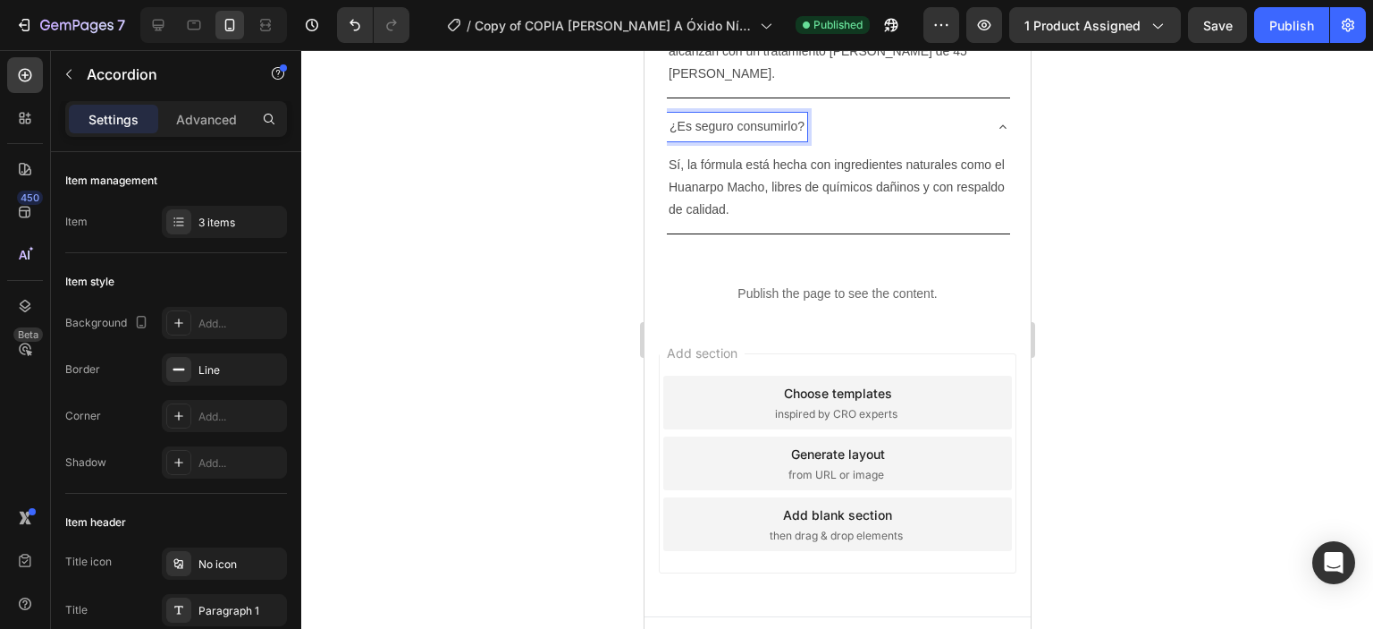
click at [792, 115] on p "¿Es seguro consumirlo?" at bounding box center [736, 126] width 135 height 22
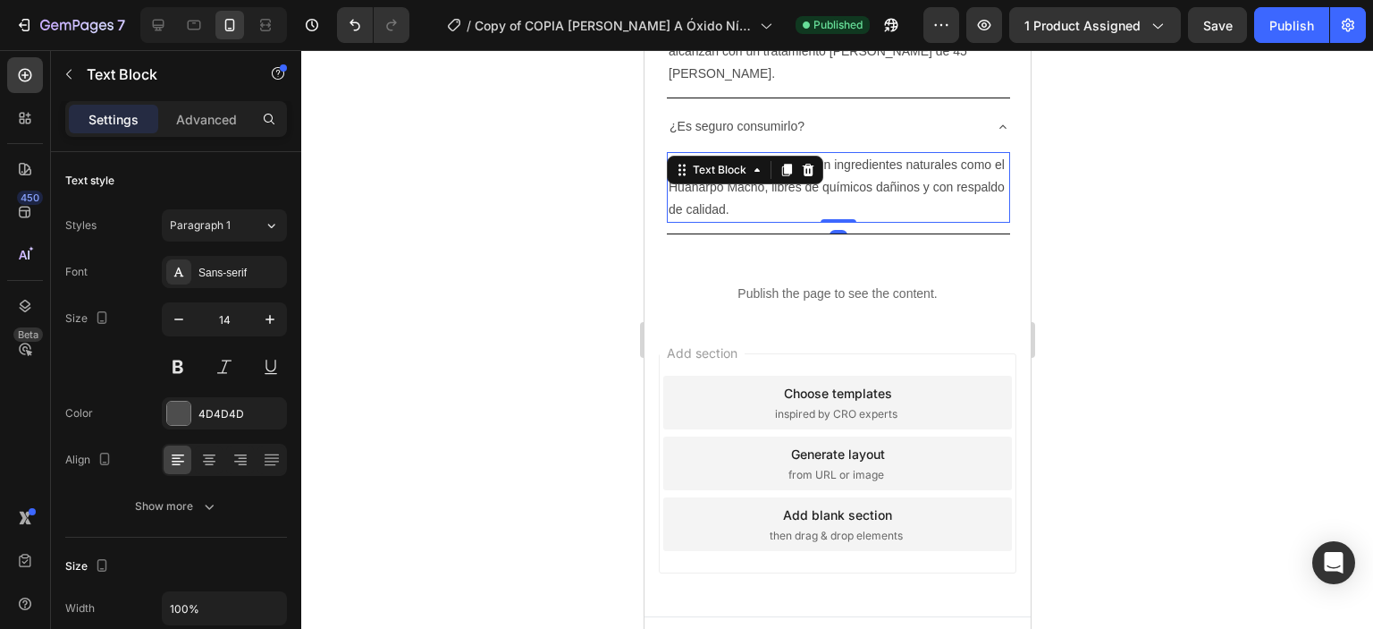
click at [706, 164] on p "Sí, la fórmula está hecha con ingredientes naturales como el Huanarpo Macho, li…" at bounding box center [838, 188] width 340 height 68
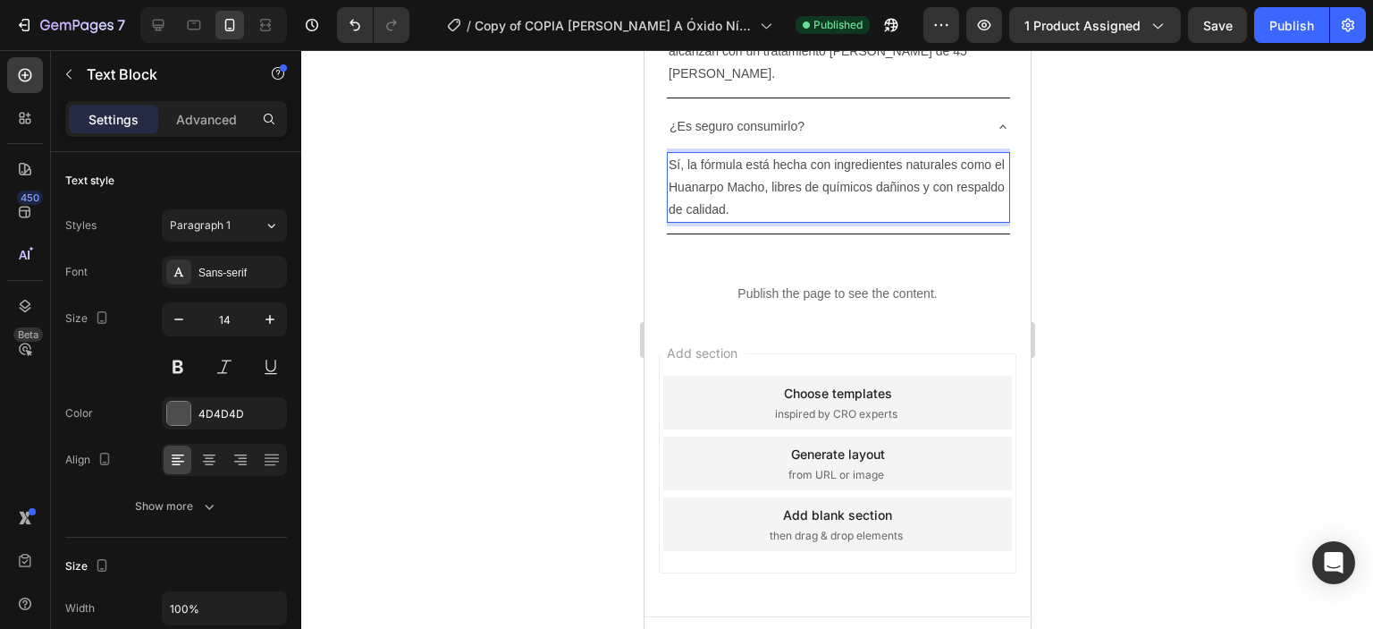
click at [706, 164] on p "Sí, la fórmula está hecha con ingredientes naturales como el Huanarpo Macho, li…" at bounding box center [838, 188] width 340 height 68
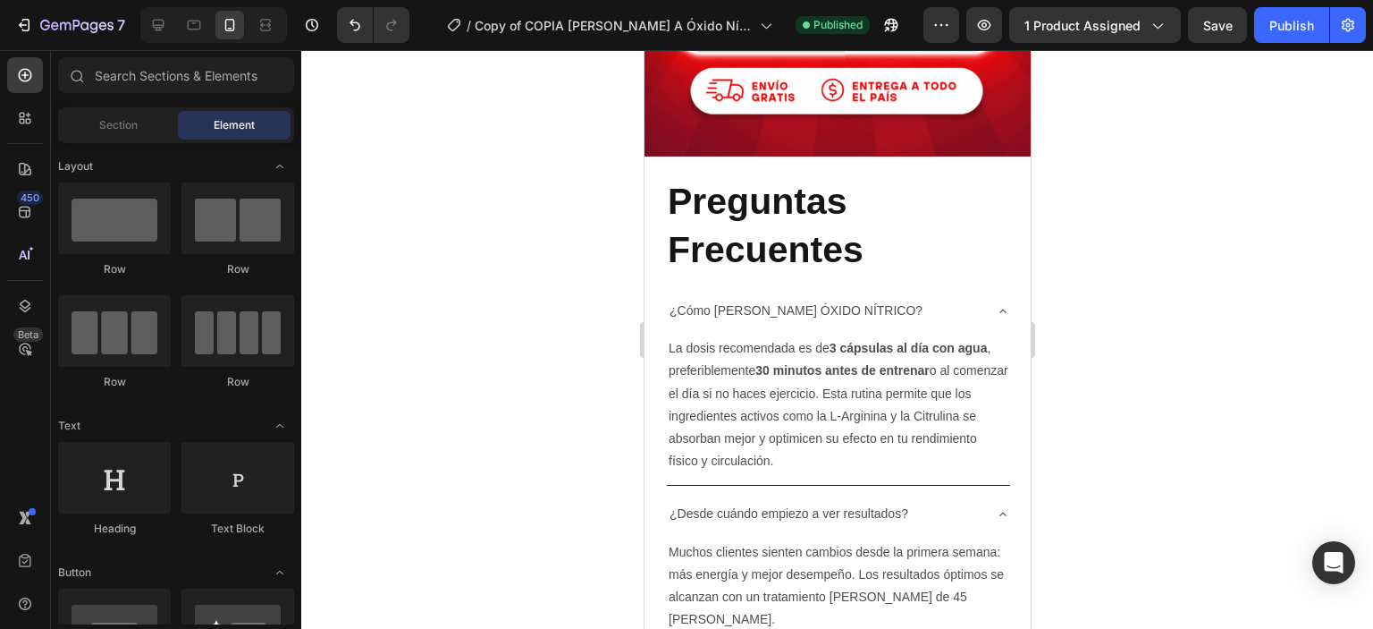
scroll to position [5542, 0]
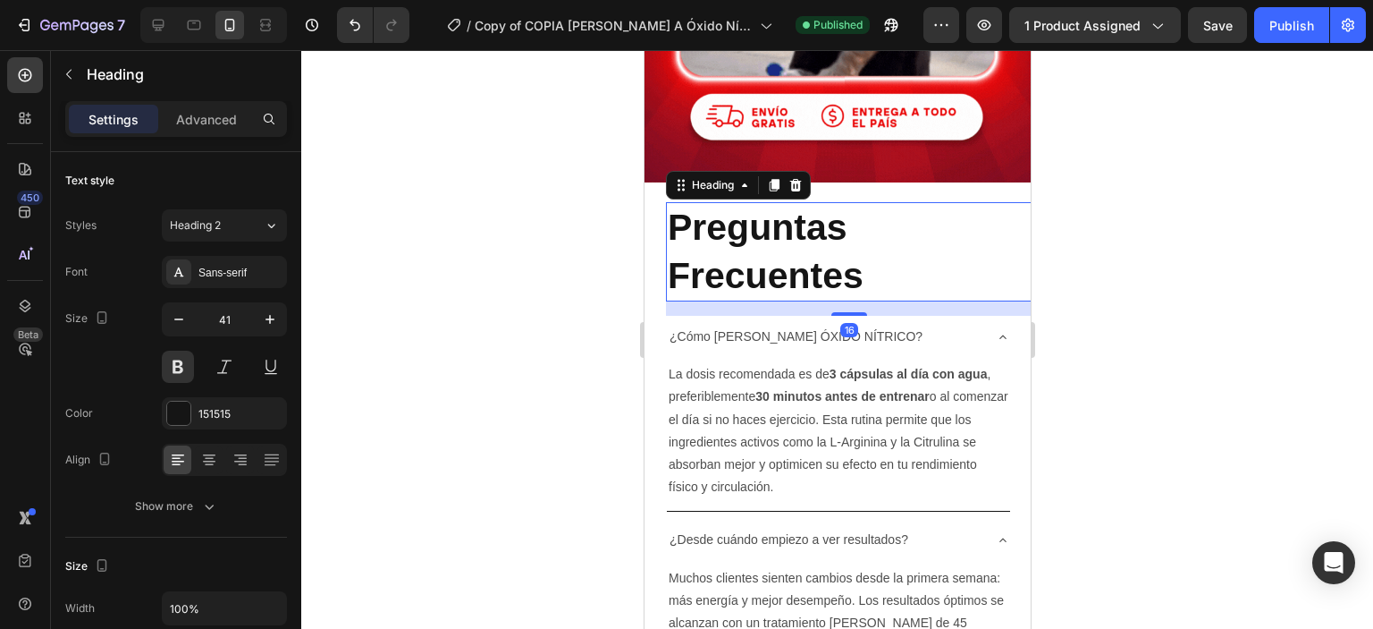
click at [880, 268] on div "Preguntas Frecuentes Heading 16 ¿Cómo [PERSON_NAME] ÓXIDO NÍTRICO? La dosis rec…" at bounding box center [839, 507] width 386 height 650
click at [799, 188] on icon at bounding box center [795, 185] width 12 height 13
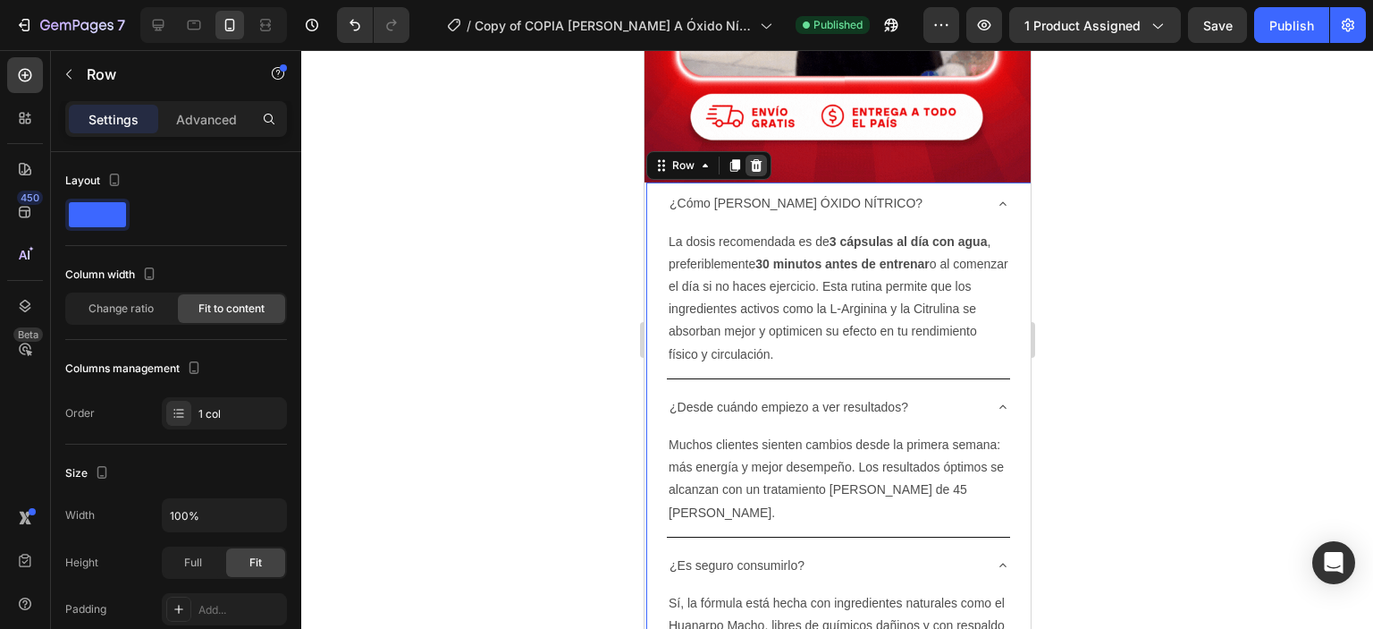
click at [758, 156] on div at bounding box center [755, 165] width 21 height 21
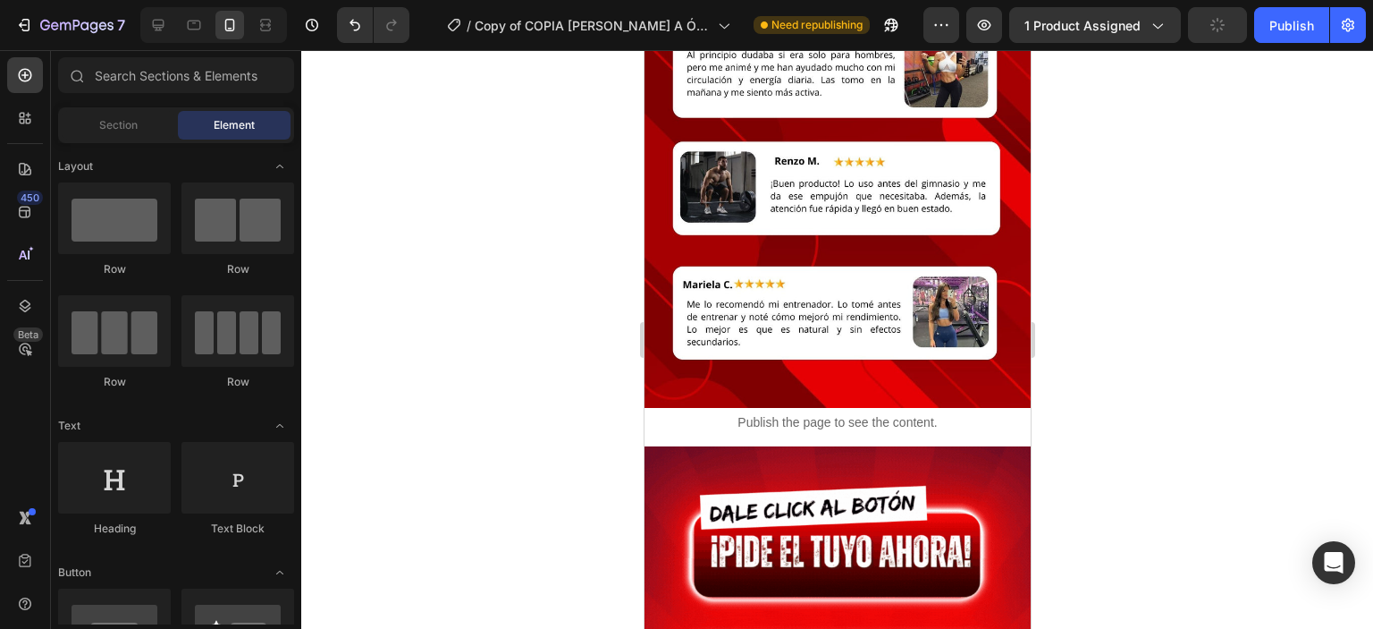
scroll to position [4607, 0]
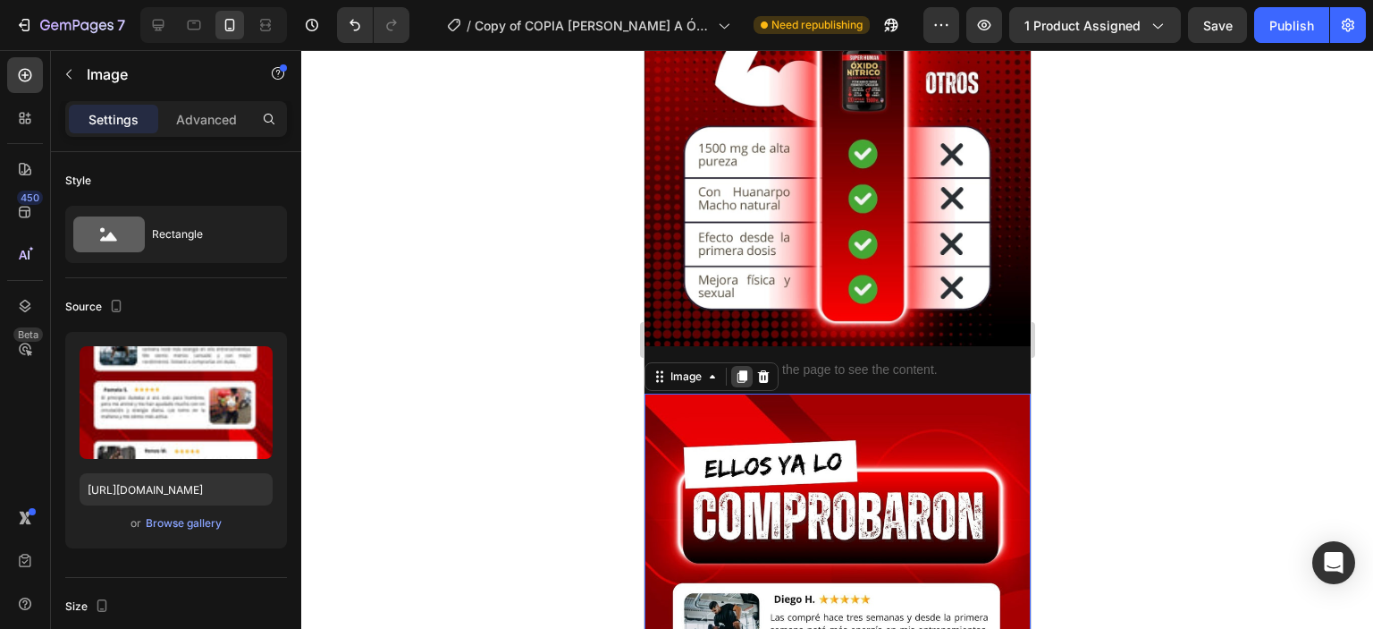
click at [737, 377] on icon at bounding box center [741, 376] width 14 height 14
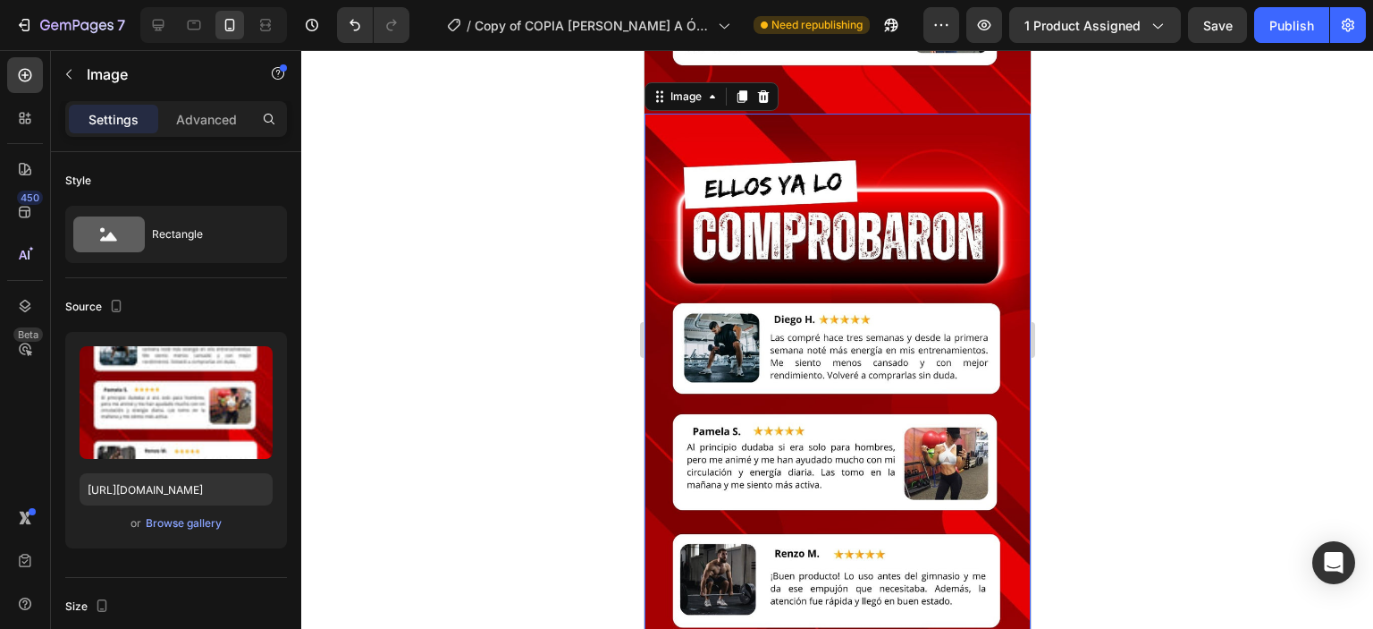
scroll to position [4887, 0]
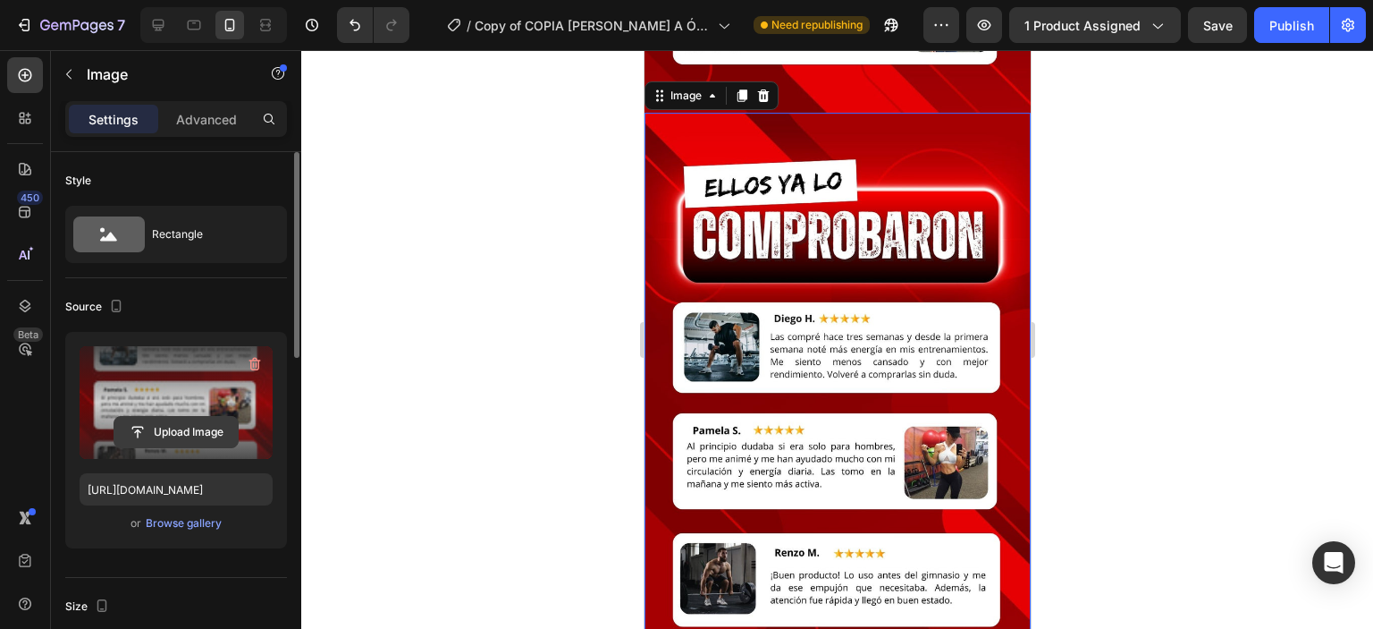
click at [182, 423] on input "file" at bounding box center [175, 432] width 123 height 30
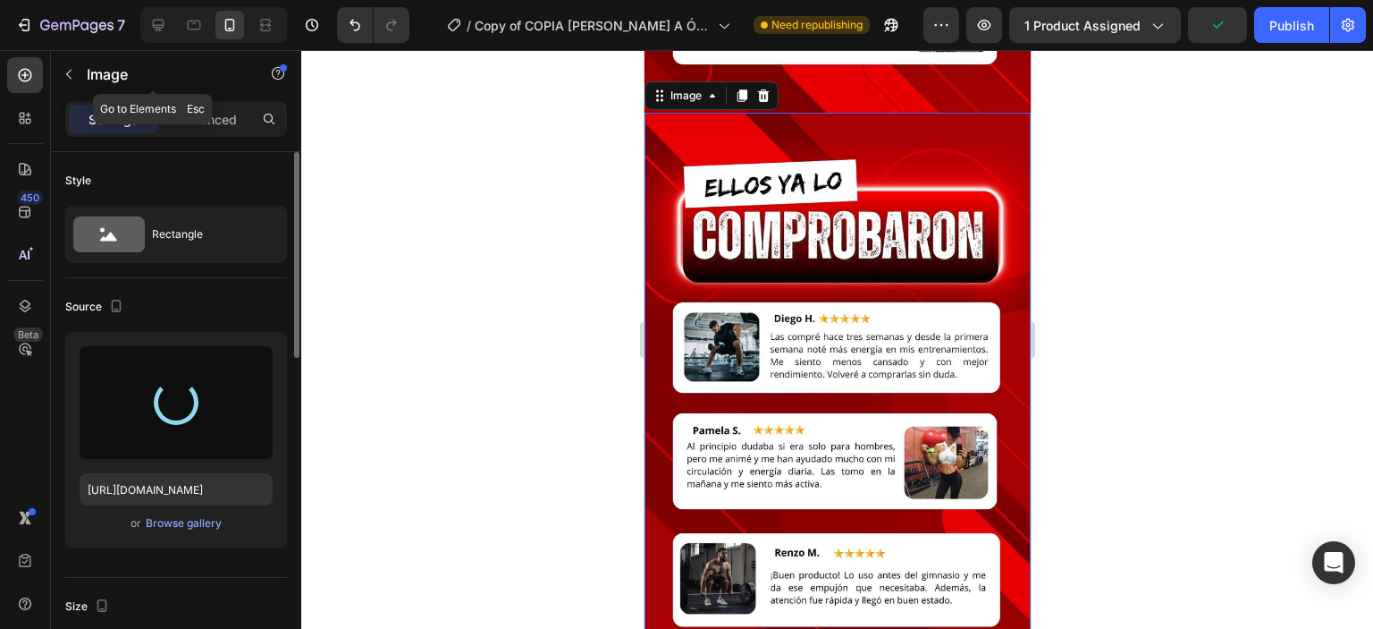
type input "[URL][DOMAIN_NAME]"
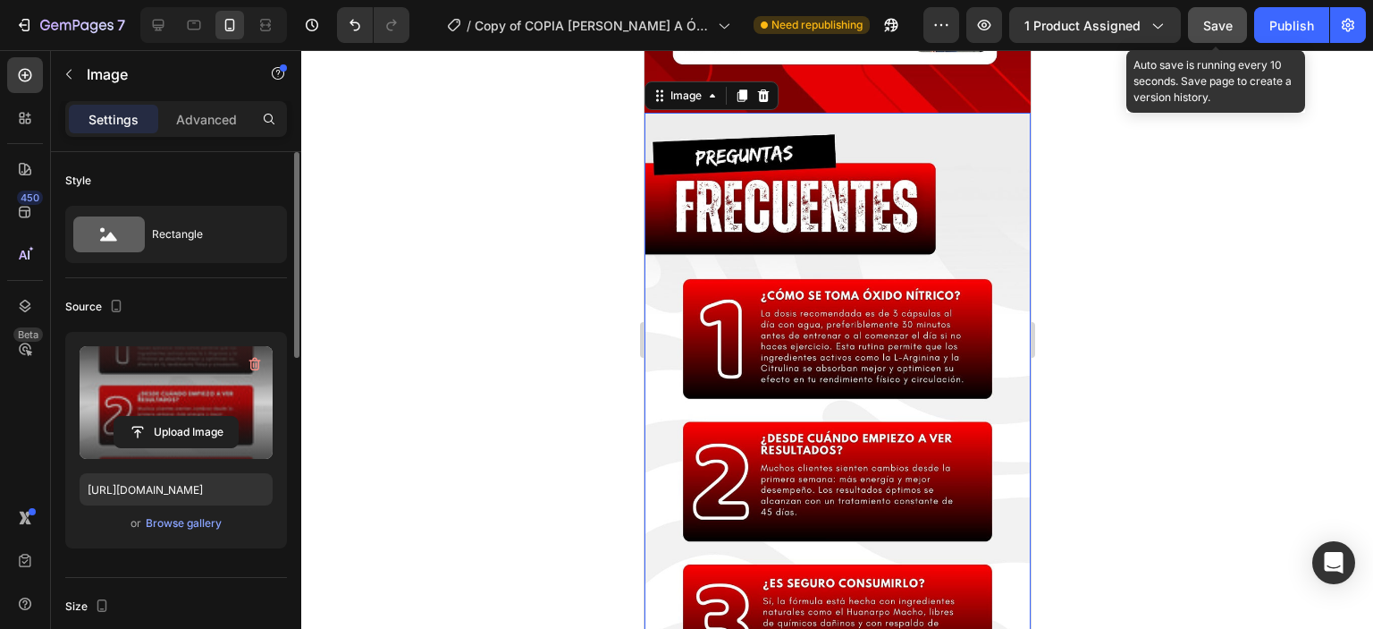
click at [1200, 33] on button "Save" at bounding box center [1217, 25] width 59 height 36
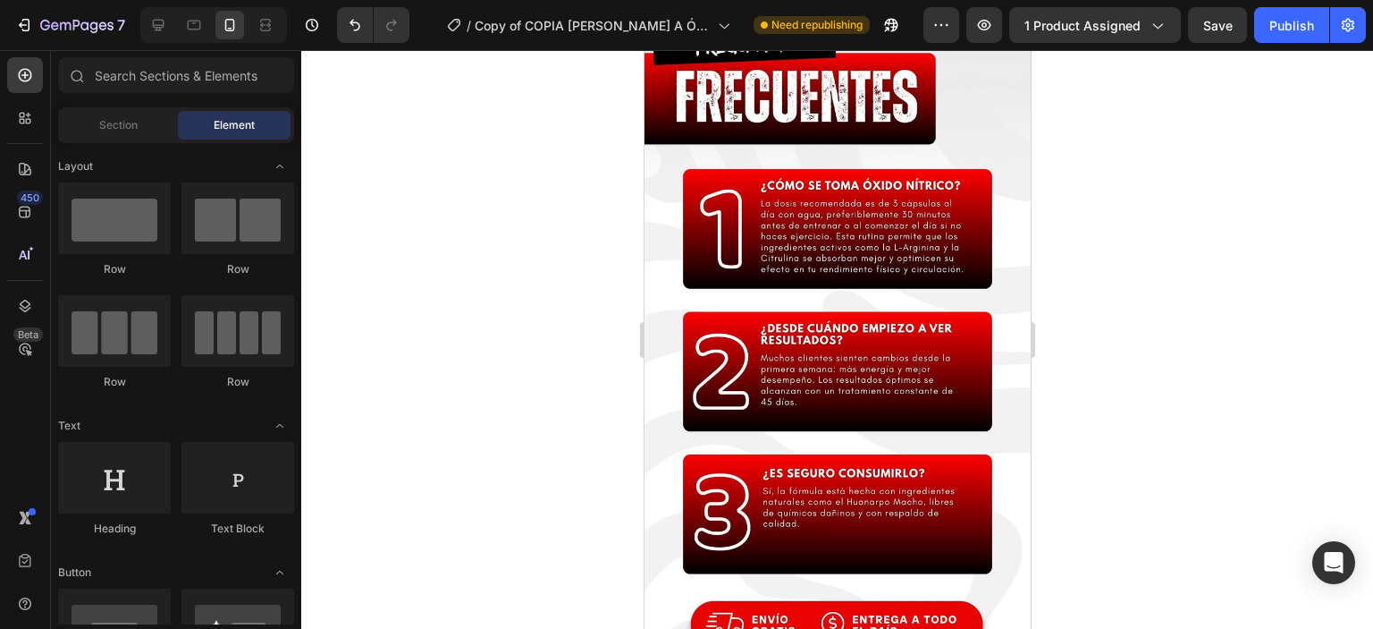
scroll to position [5014, 0]
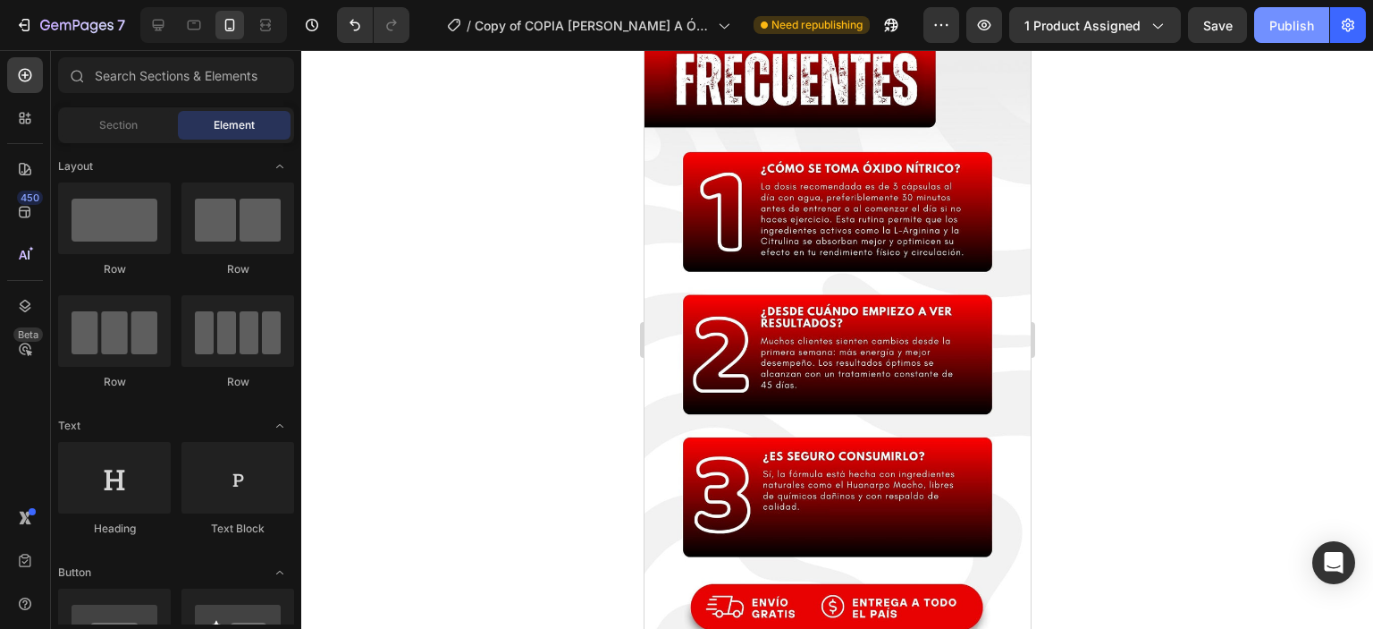
click at [1278, 30] on div "Publish" at bounding box center [1292, 25] width 45 height 19
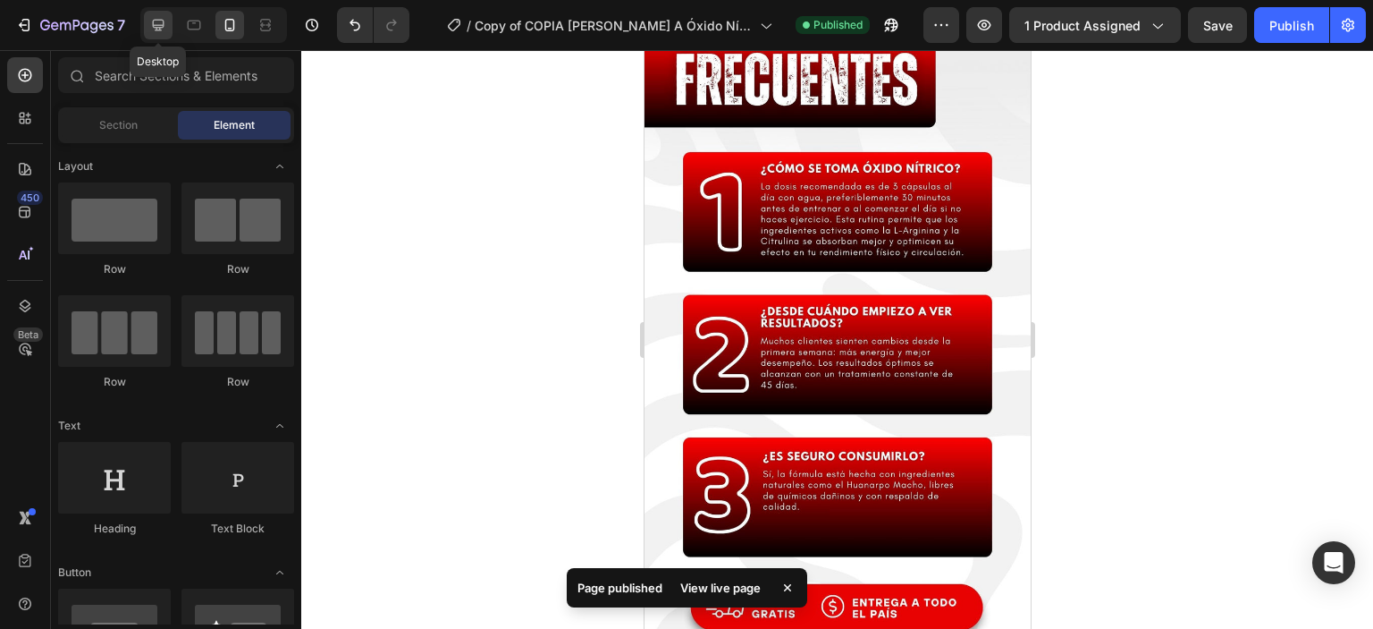
click at [165, 26] on icon at bounding box center [158, 25] width 18 height 18
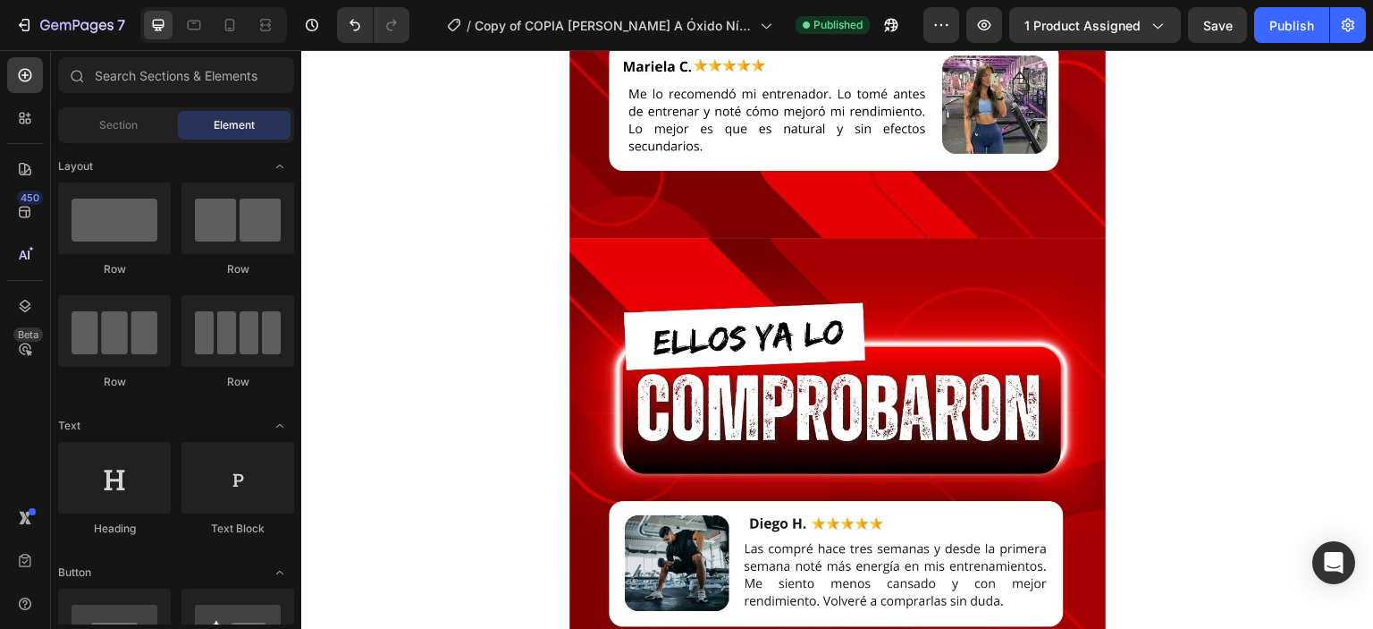
scroll to position [6630, 0]
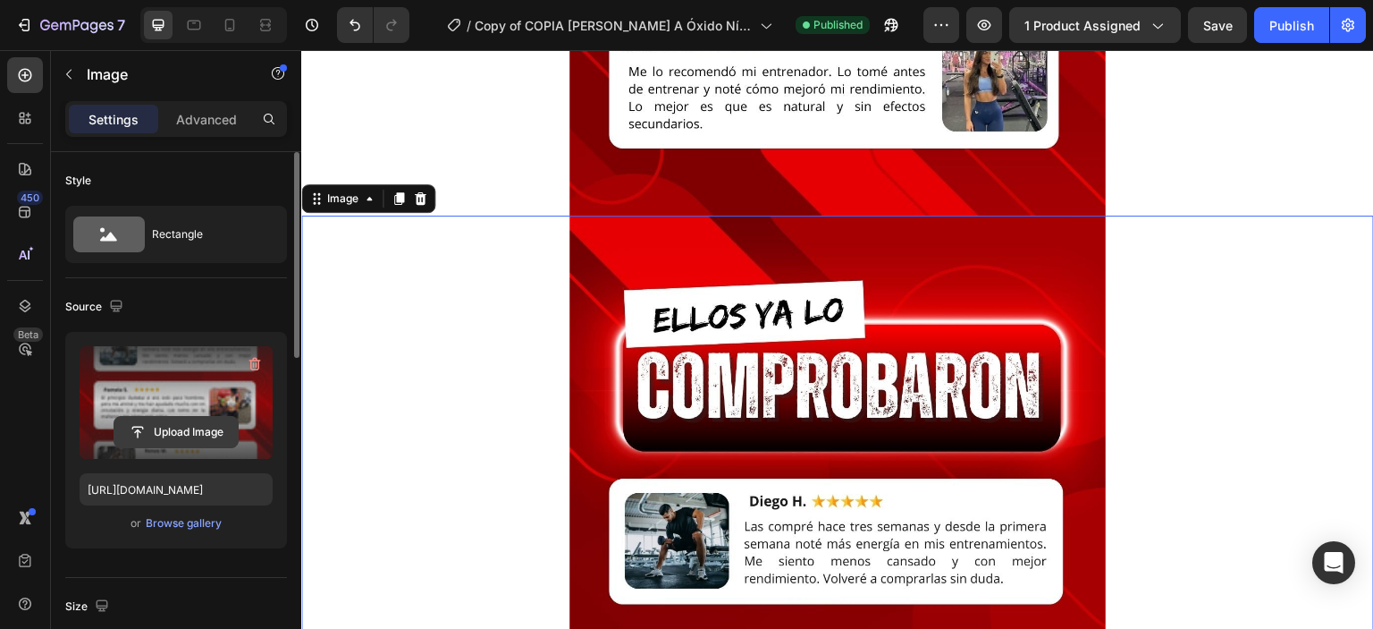
click at [163, 420] on input "file" at bounding box center [175, 432] width 123 height 30
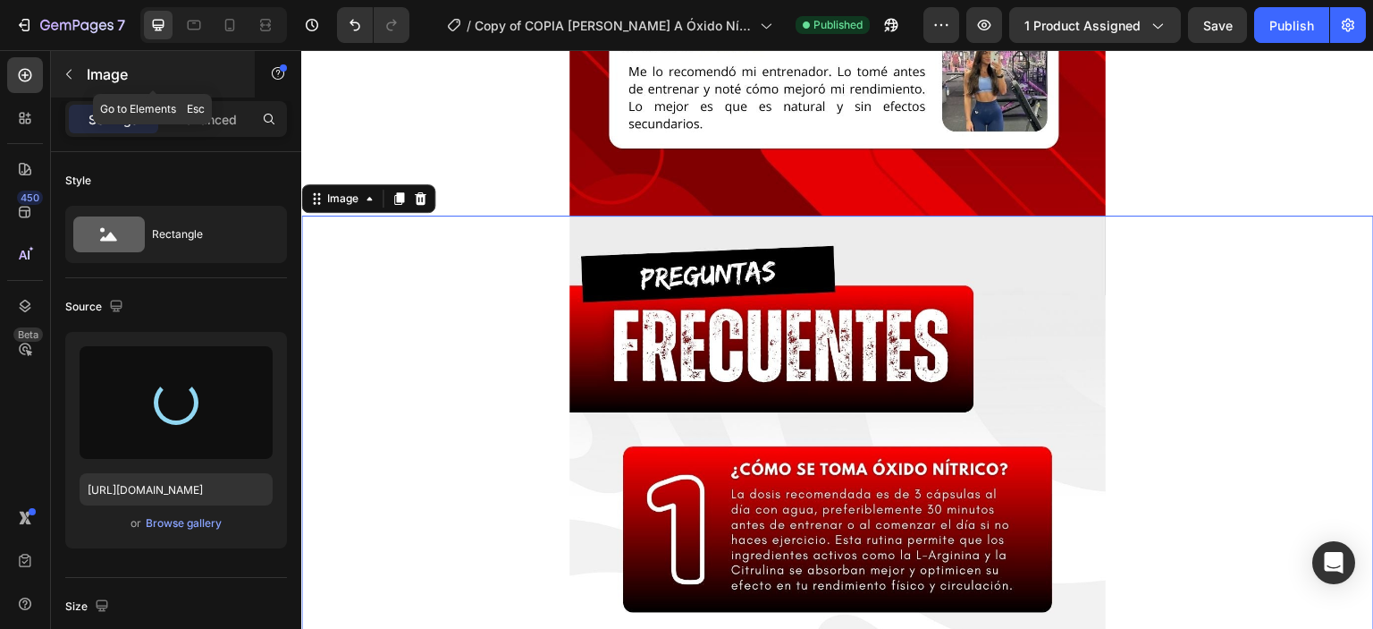
type input "[URL][DOMAIN_NAME]"
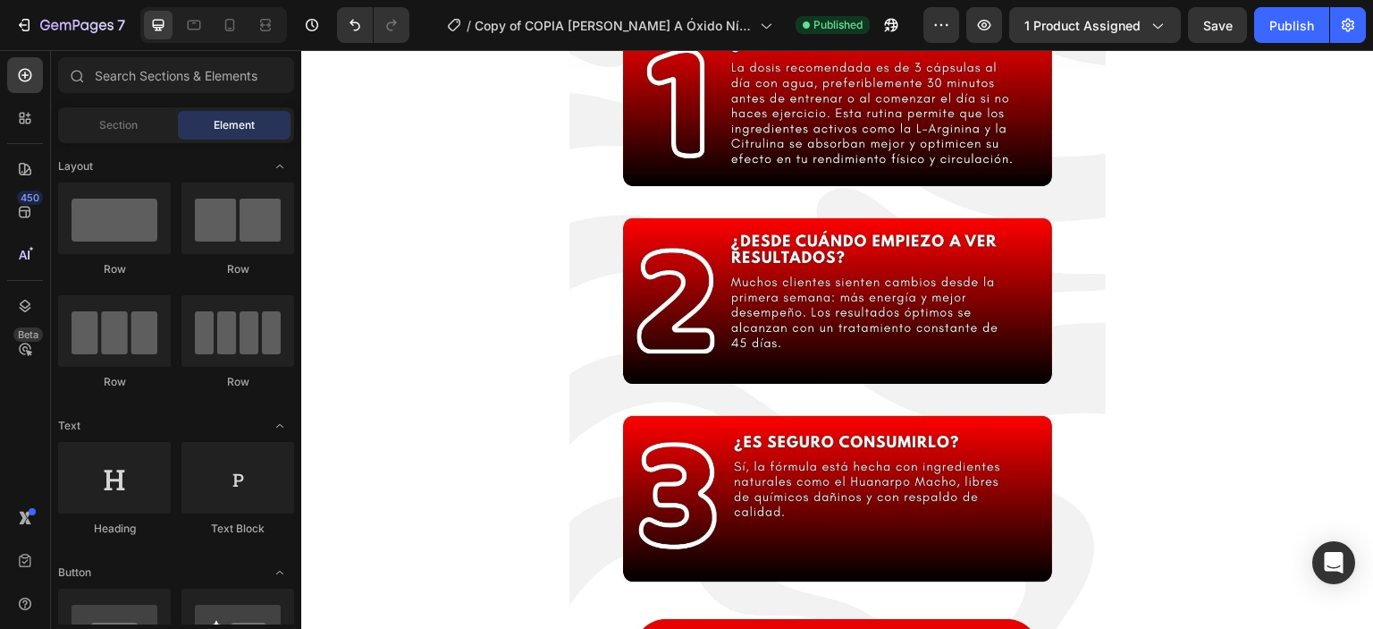
scroll to position [6952, 0]
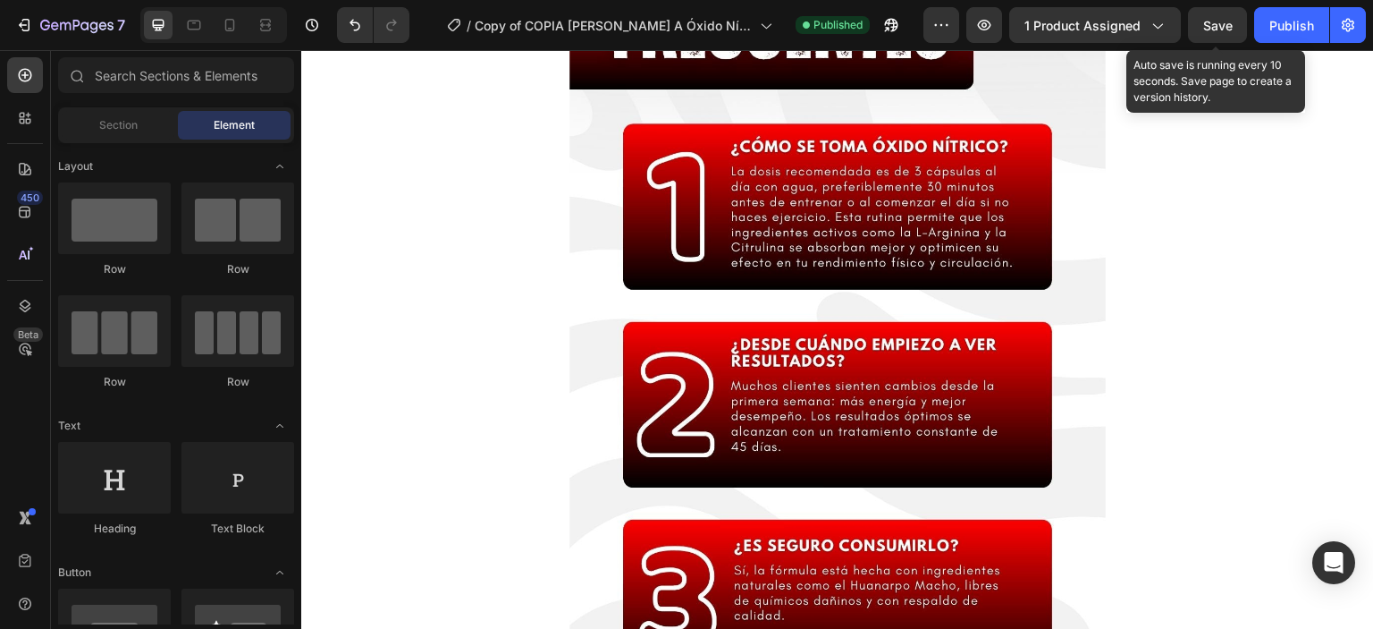
click at [1211, 32] on span "Save" at bounding box center [1218, 25] width 30 height 15
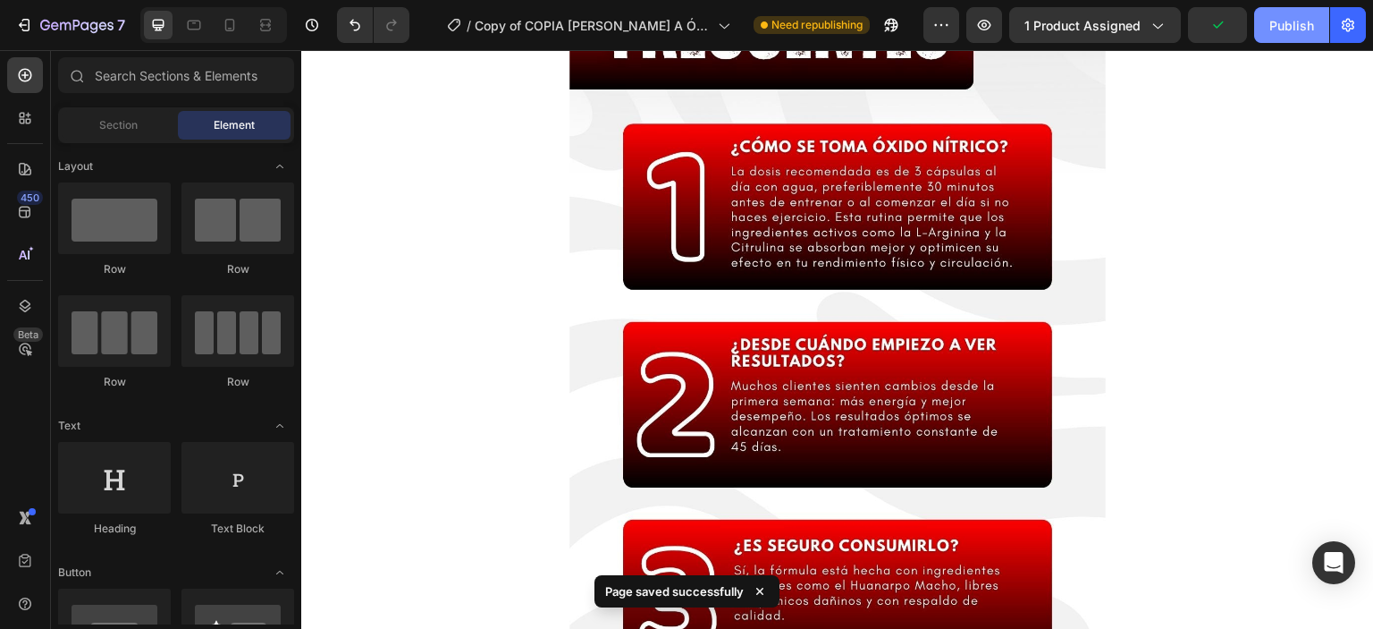
click at [1311, 42] on button "Publish" at bounding box center [1291, 25] width 75 height 36
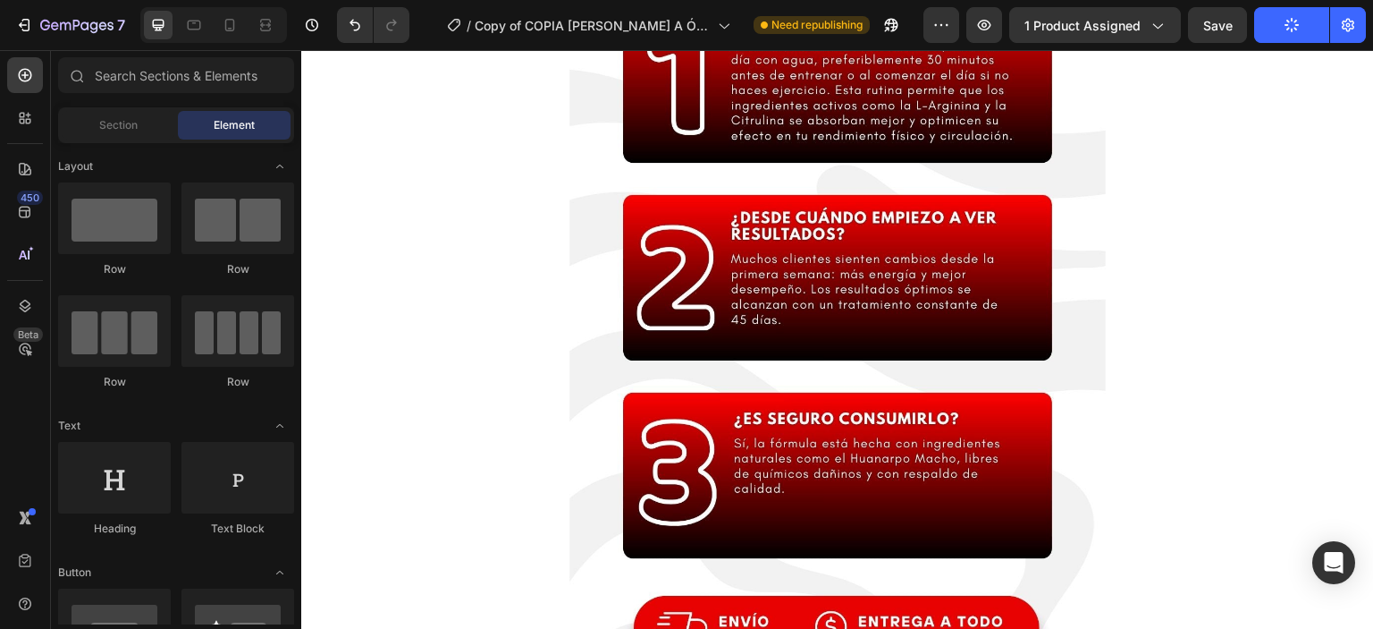
scroll to position [7044, 0]
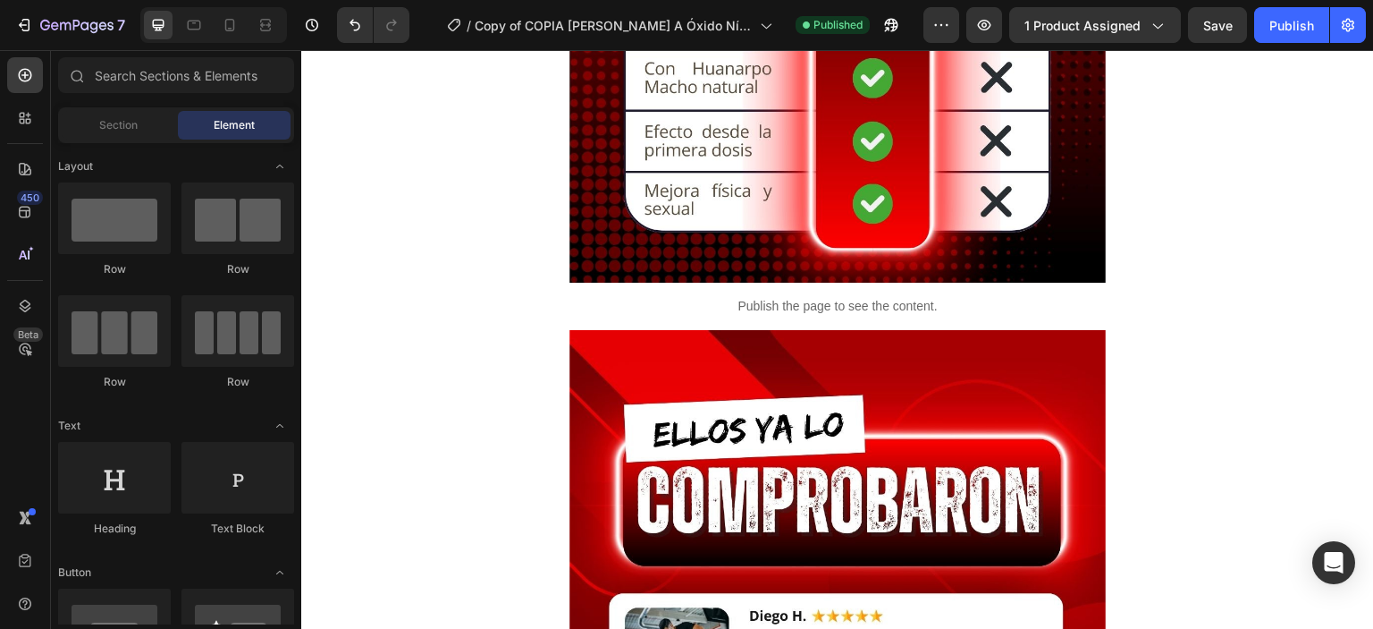
scroll to position [5538, 0]
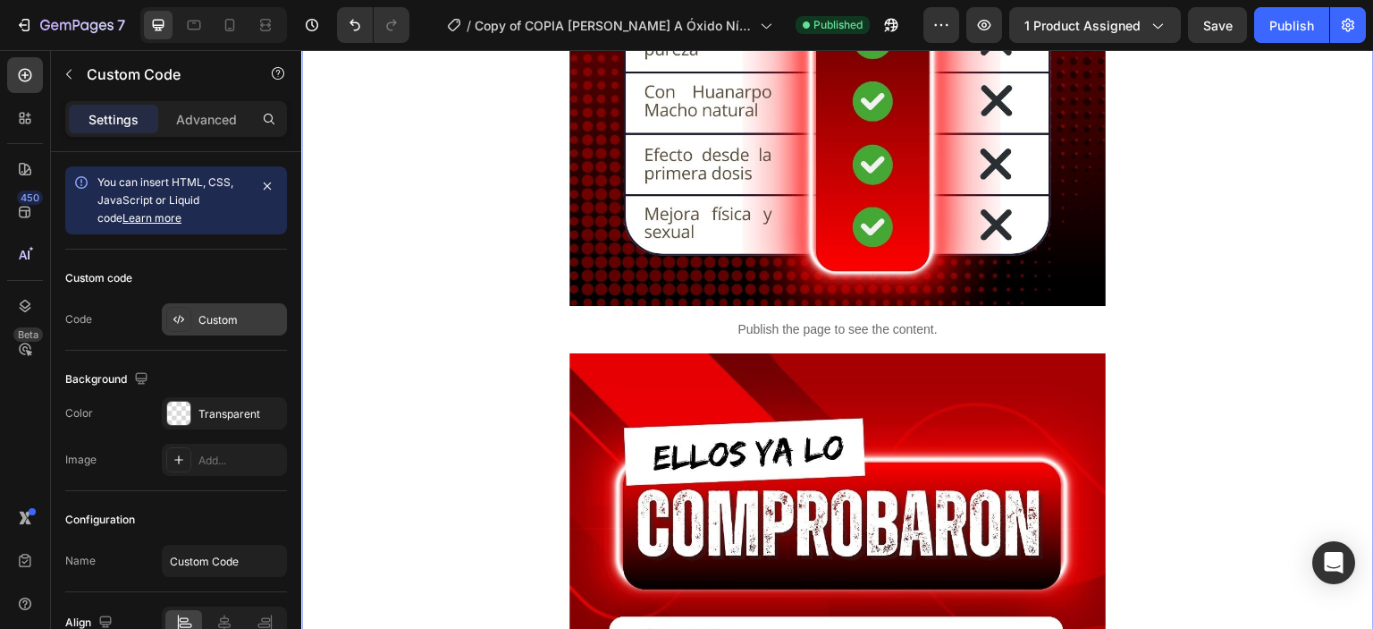
click at [212, 315] on div "Custom" at bounding box center [240, 320] width 84 height 16
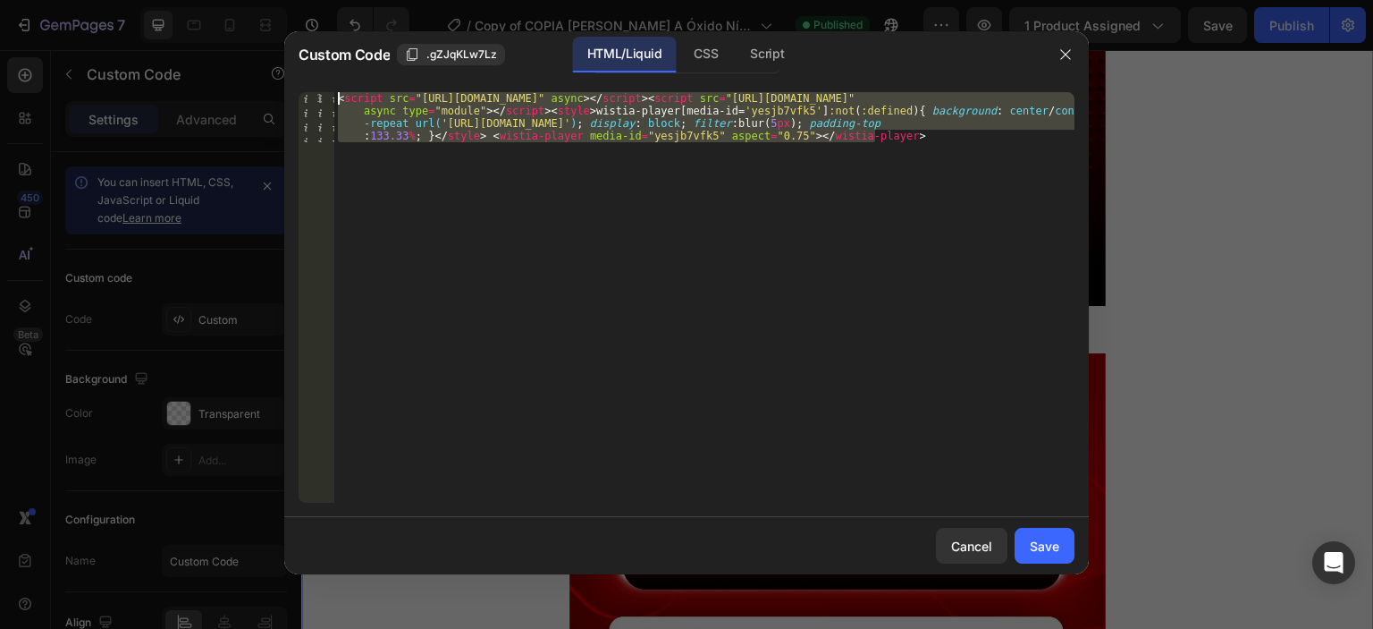
drag, startPoint x: 946, startPoint y: 148, endPoint x: 290, endPoint y: 95, distance: 658.5
click at [334, 95] on div "< script src = "[URL][DOMAIN_NAME]" async > </ script > < script src = "[URL][D…" at bounding box center [704, 297] width 740 height 410
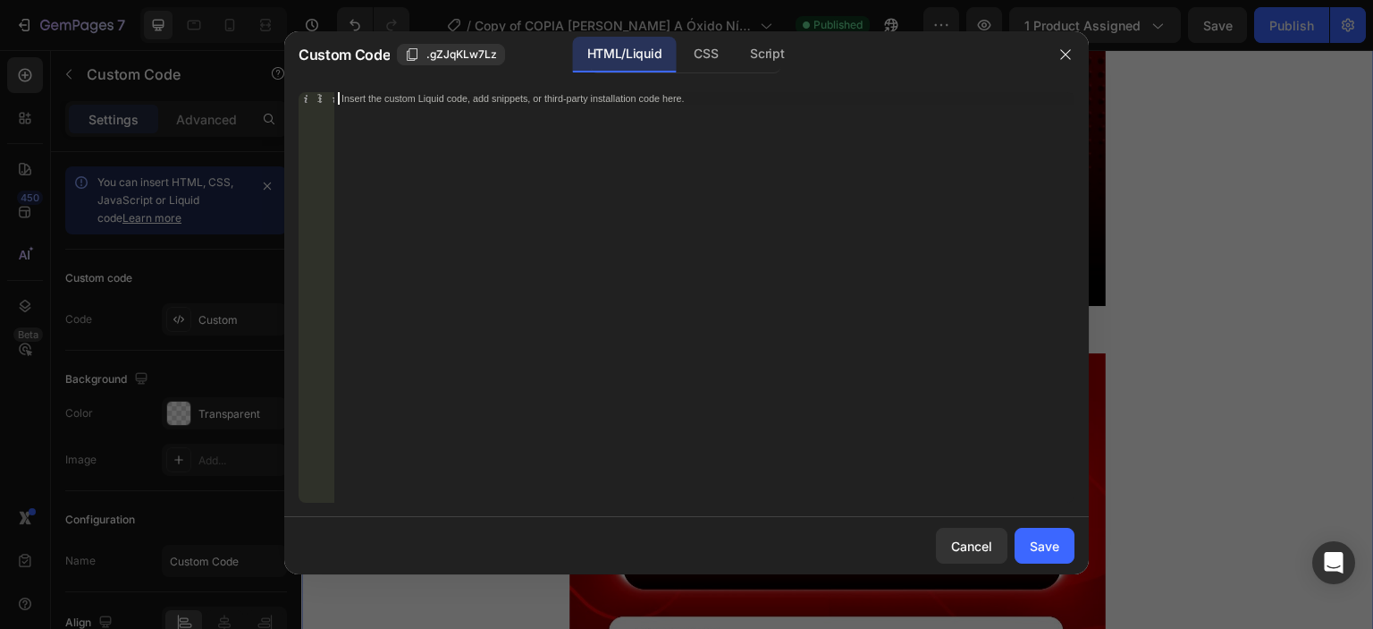
paste textarea
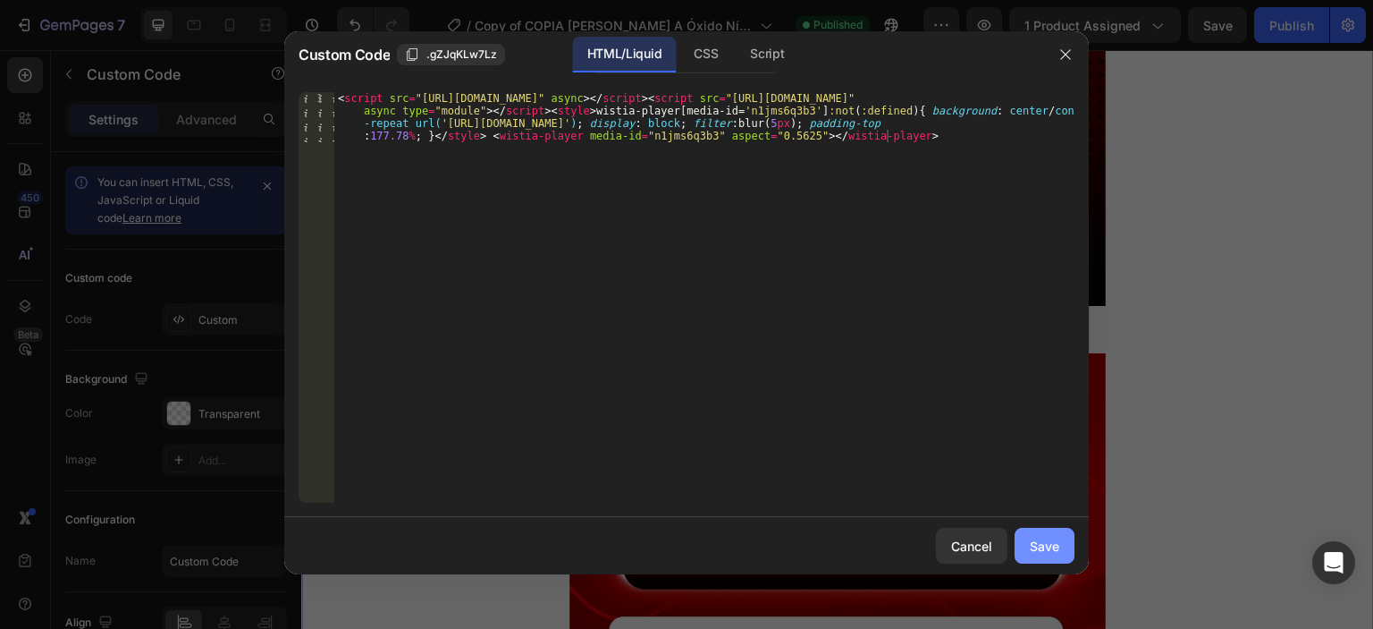
click at [1035, 549] on div "Save" at bounding box center [1045, 545] width 30 height 19
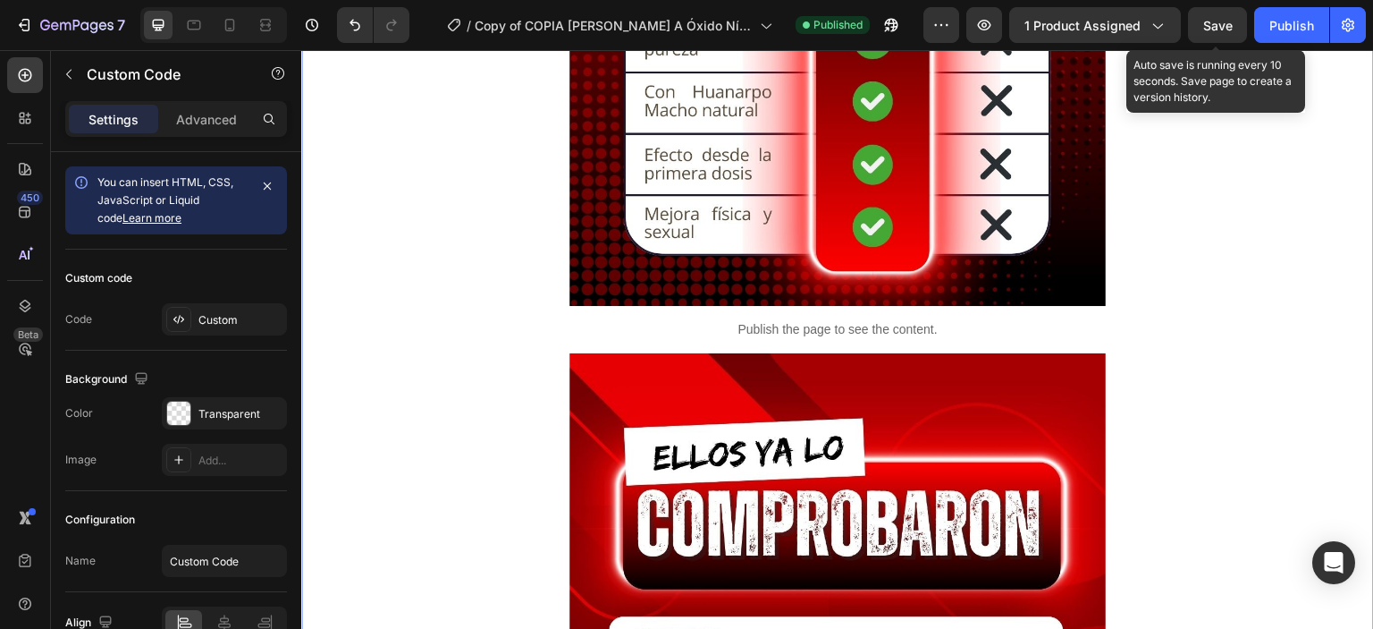
click at [1218, 26] on span "Save" at bounding box center [1218, 25] width 30 height 15
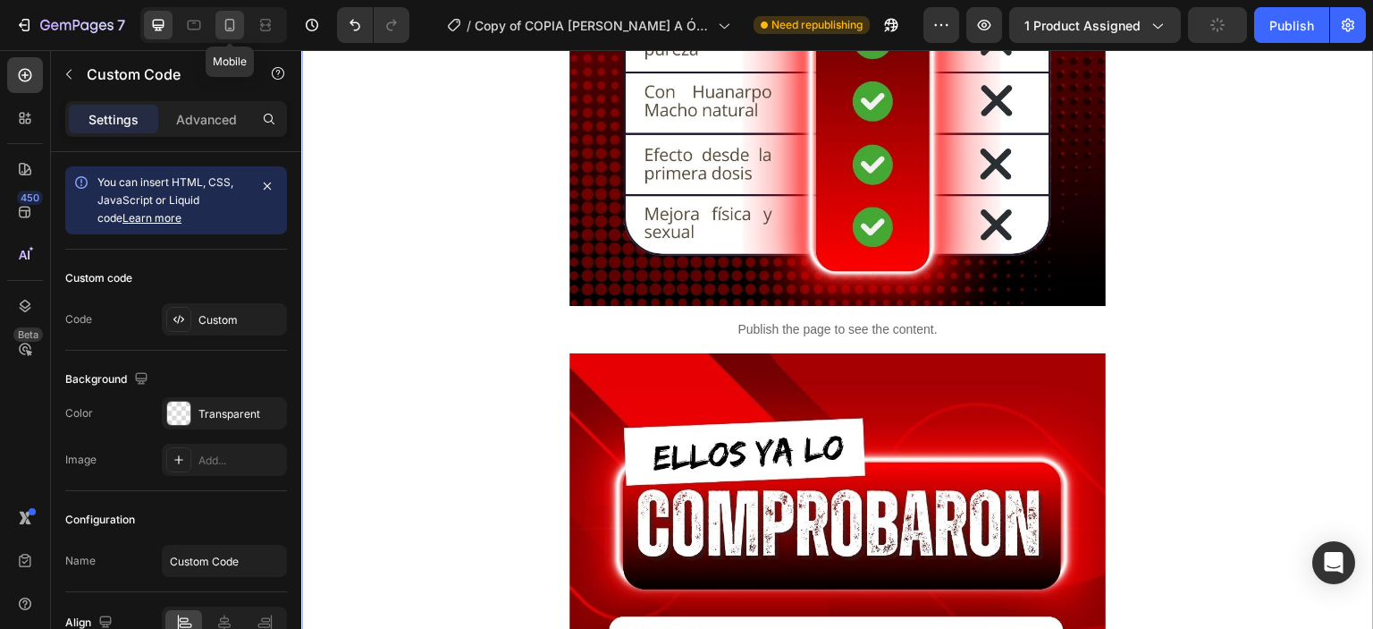
click at [240, 30] on div at bounding box center [229, 25] width 29 height 29
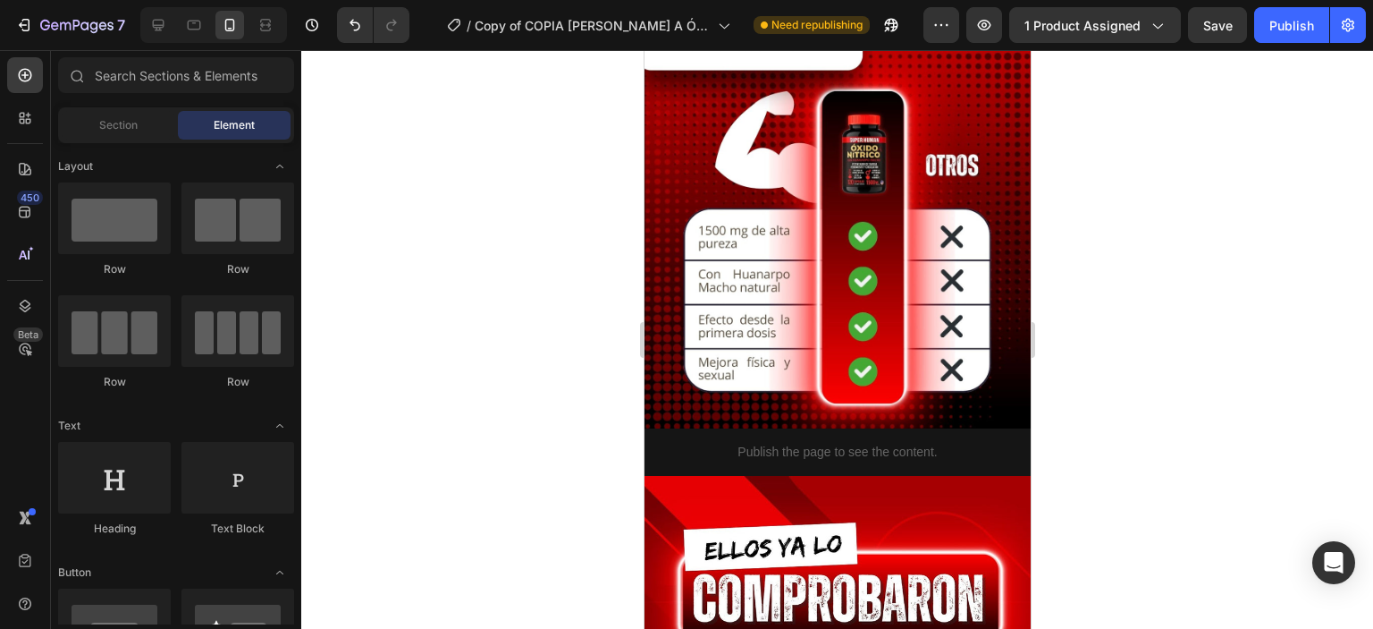
scroll to position [3829, 0]
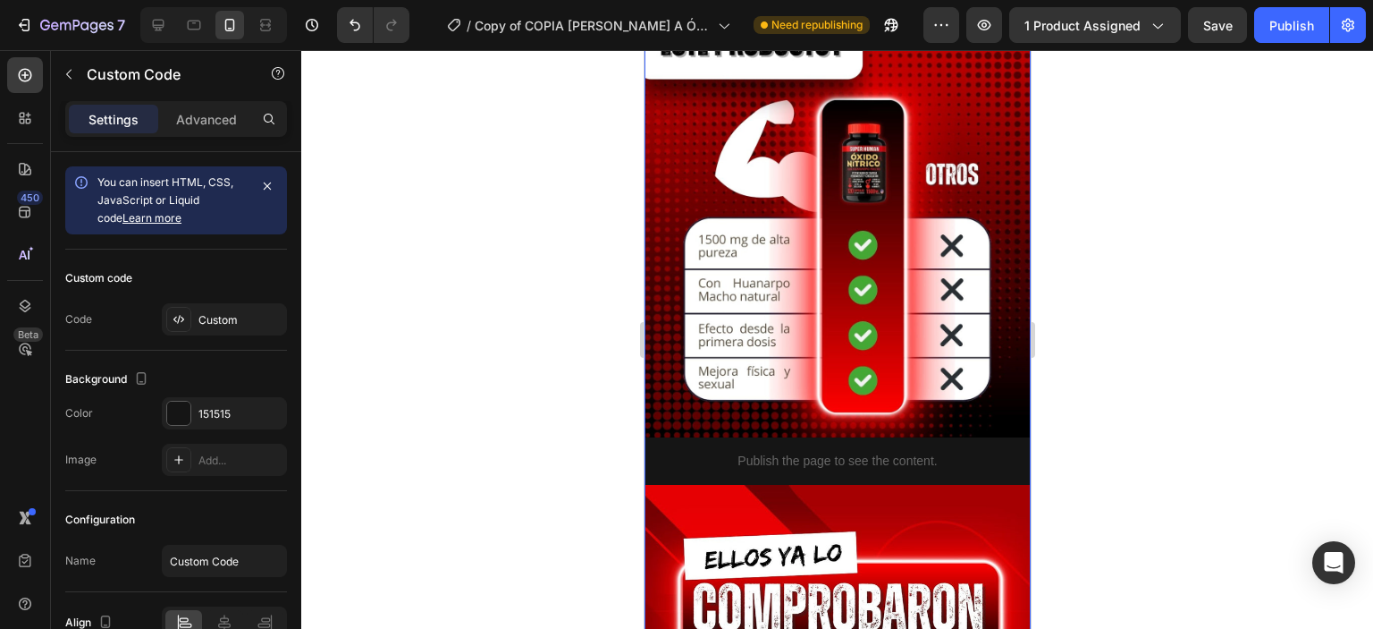
click at [193, 320] on div "Custom" at bounding box center [224, 319] width 125 height 32
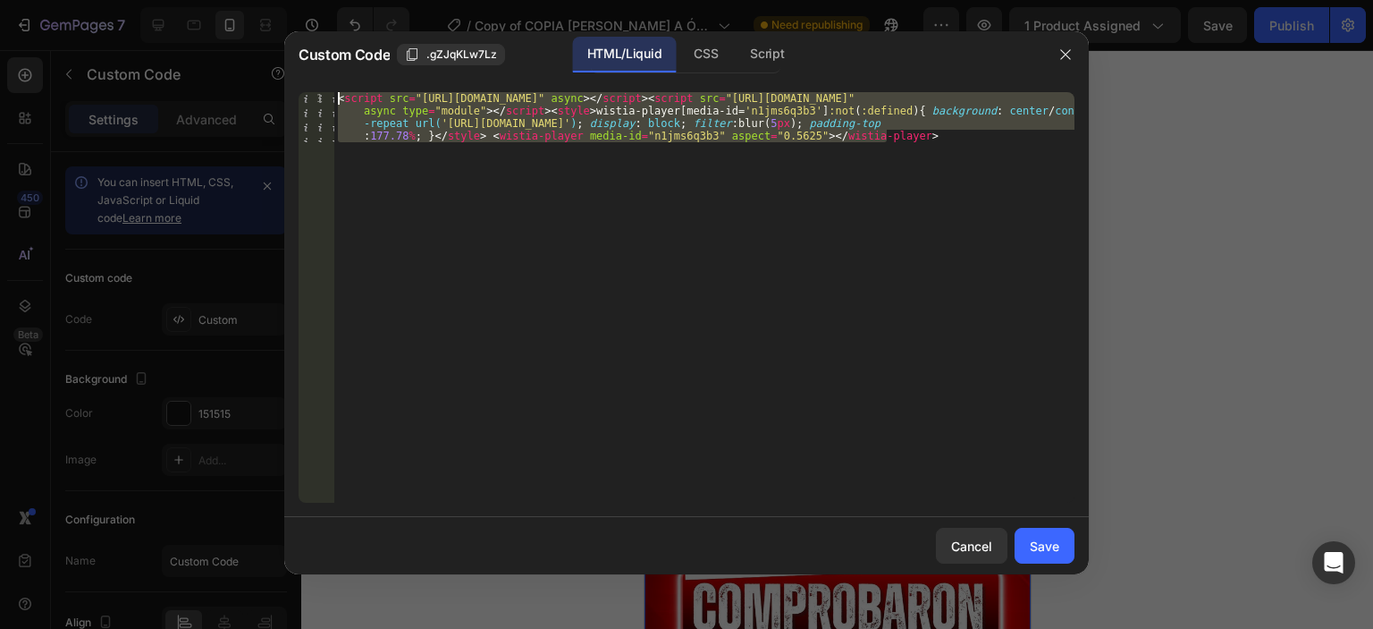
drag, startPoint x: 895, startPoint y: 137, endPoint x: 375, endPoint y: 70, distance: 524.7
click at [375, 92] on div "< script src = "[URL][DOMAIN_NAME]" async > </ script > < script src = "[URL][D…" at bounding box center [704, 297] width 740 height 410
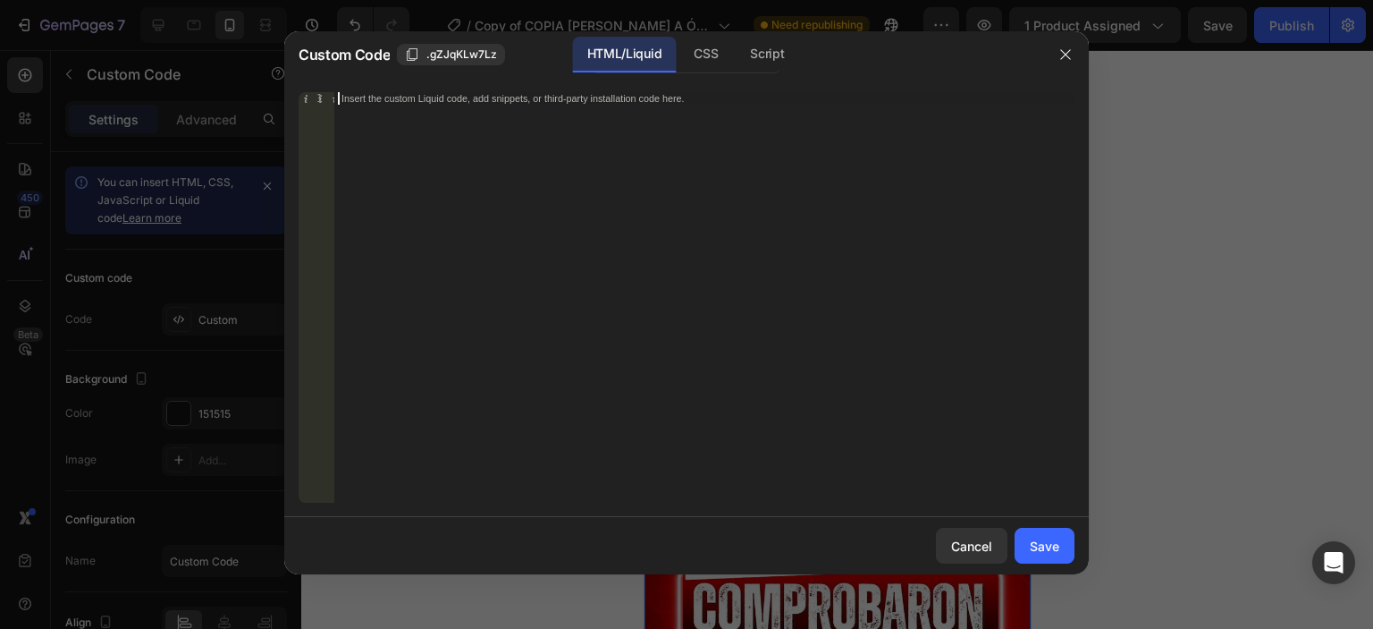
paste textarea
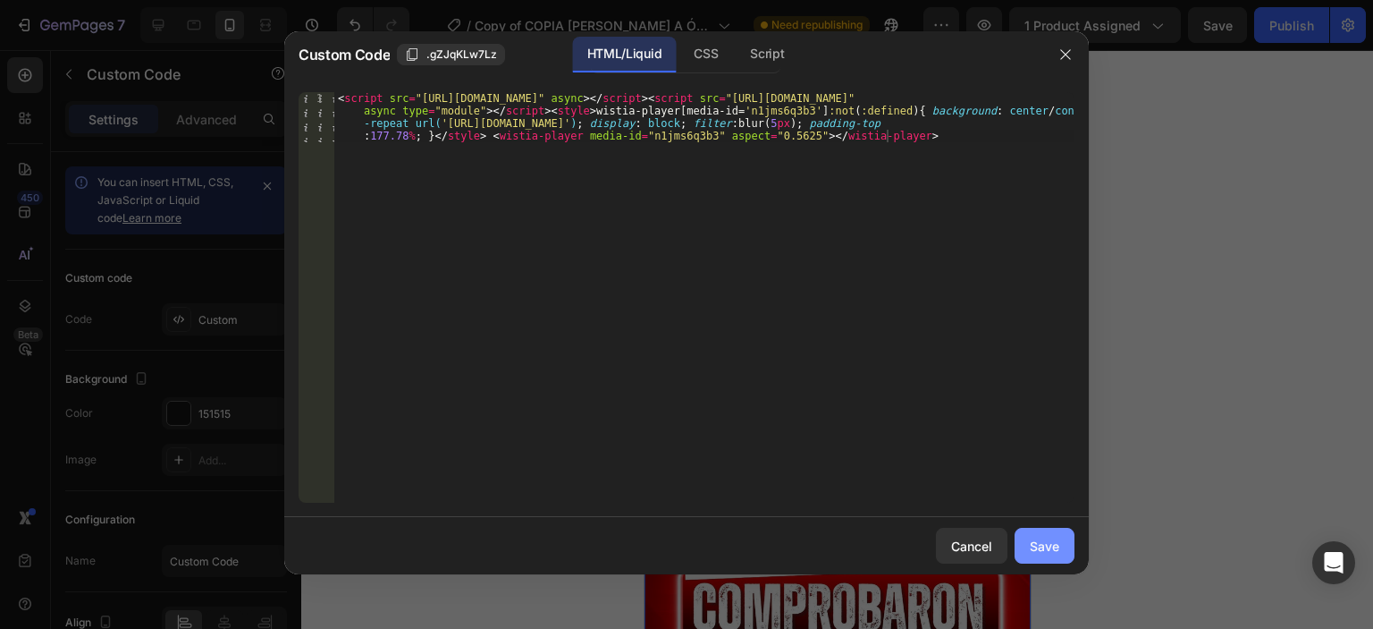
click at [1048, 545] on div "Save" at bounding box center [1045, 545] width 30 height 19
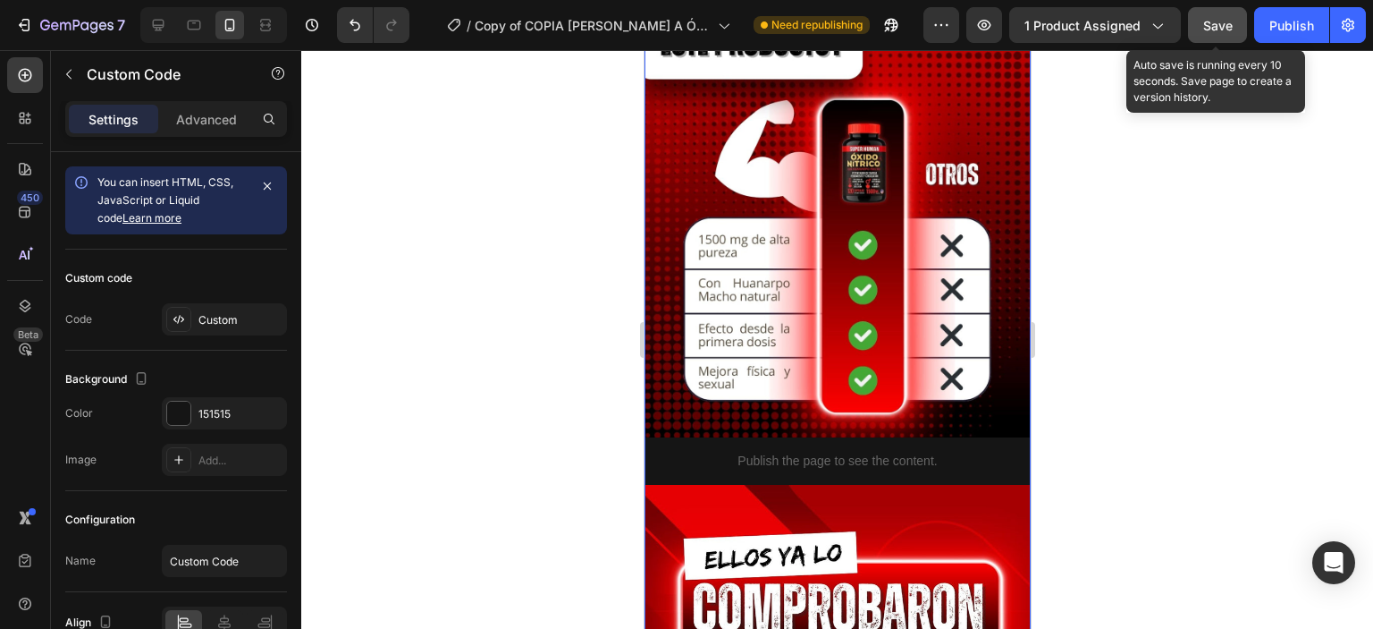
click at [1237, 20] on button "Save" at bounding box center [1217, 25] width 59 height 36
click at [1237, 20] on button "button" at bounding box center [1217, 25] width 59 height 36
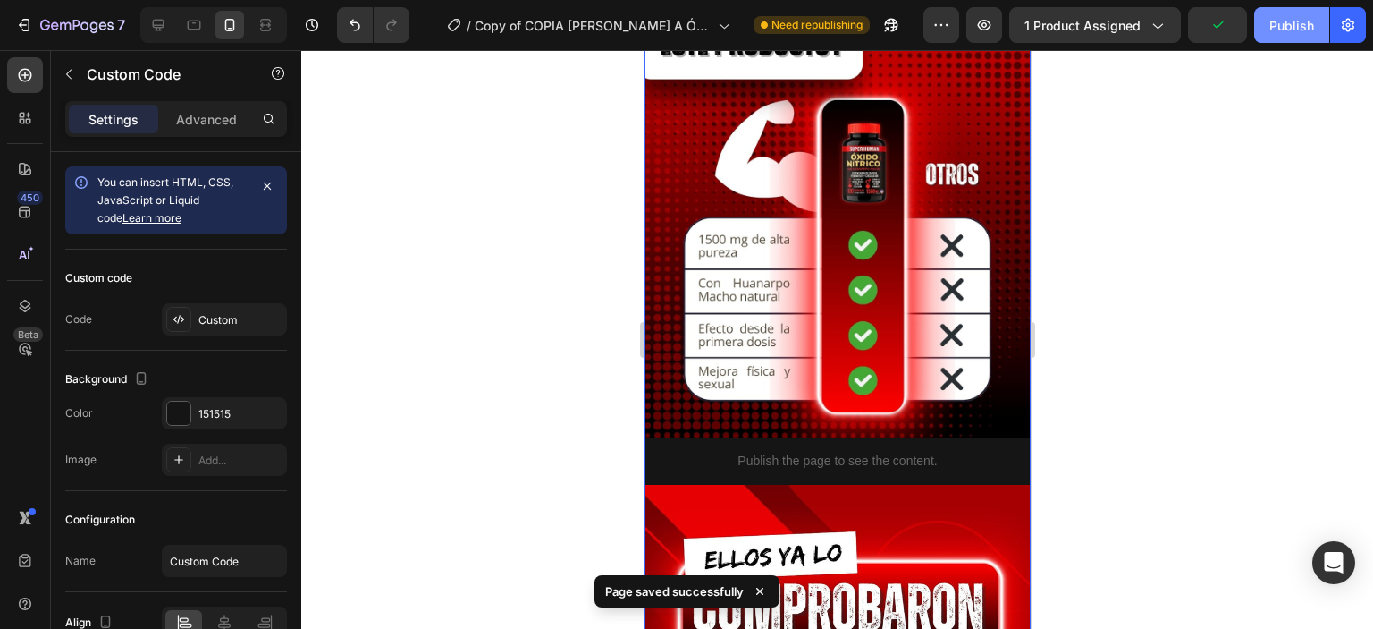
click at [1282, 22] on div "Publish" at bounding box center [1292, 25] width 45 height 19
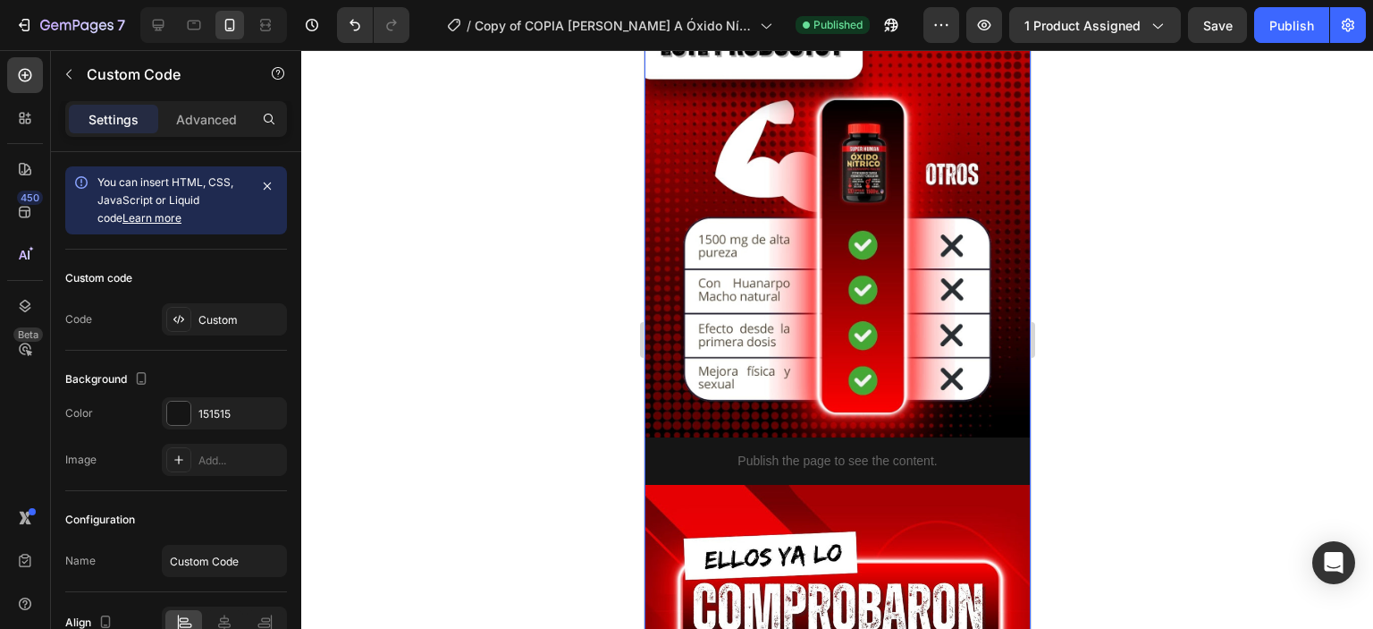
click at [544, 131] on div at bounding box center [837, 339] width 1072 height 578
